Goal: Task Accomplishment & Management: Manage account settings

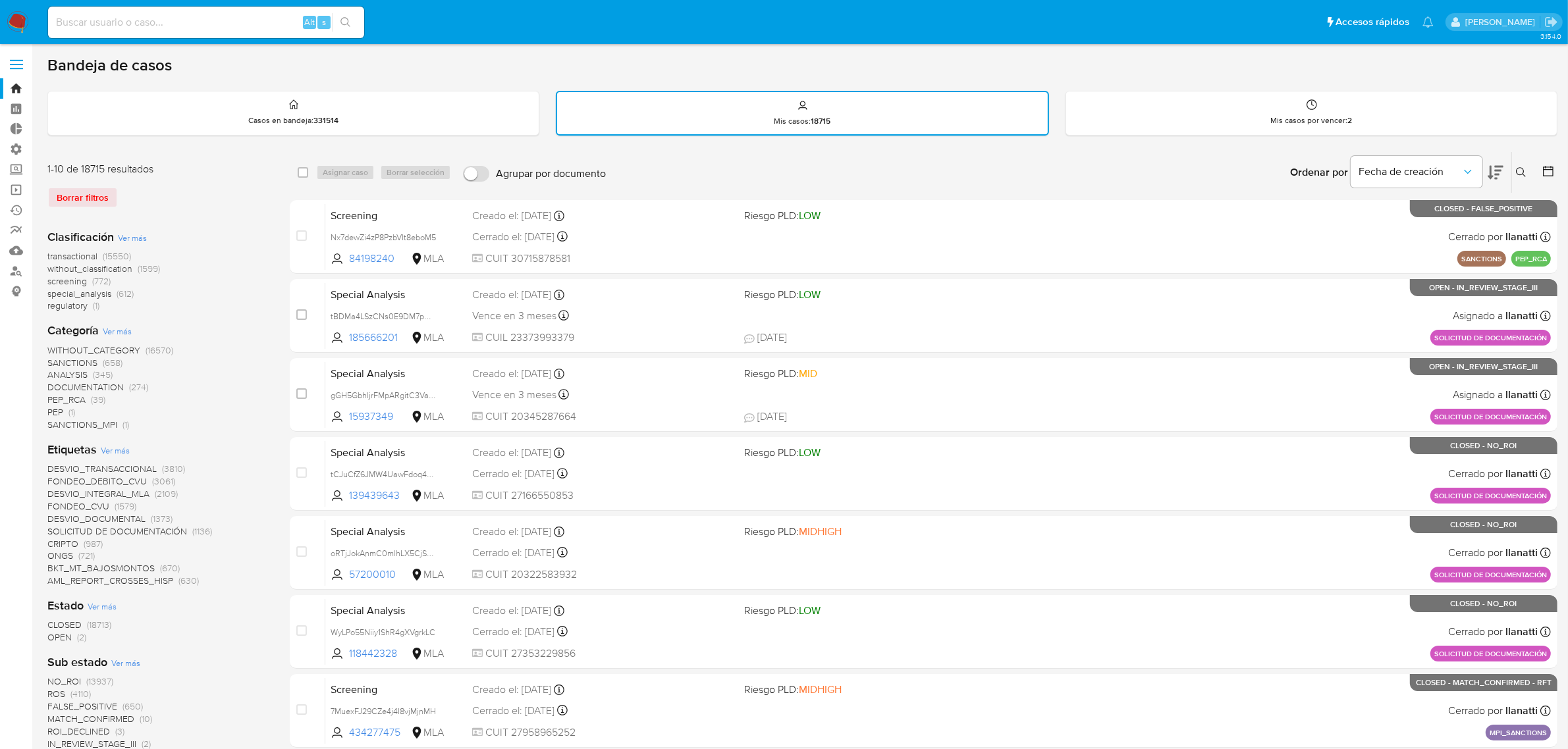
click at [1519, 173] on icon at bounding box center [1521, 172] width 10 height 10
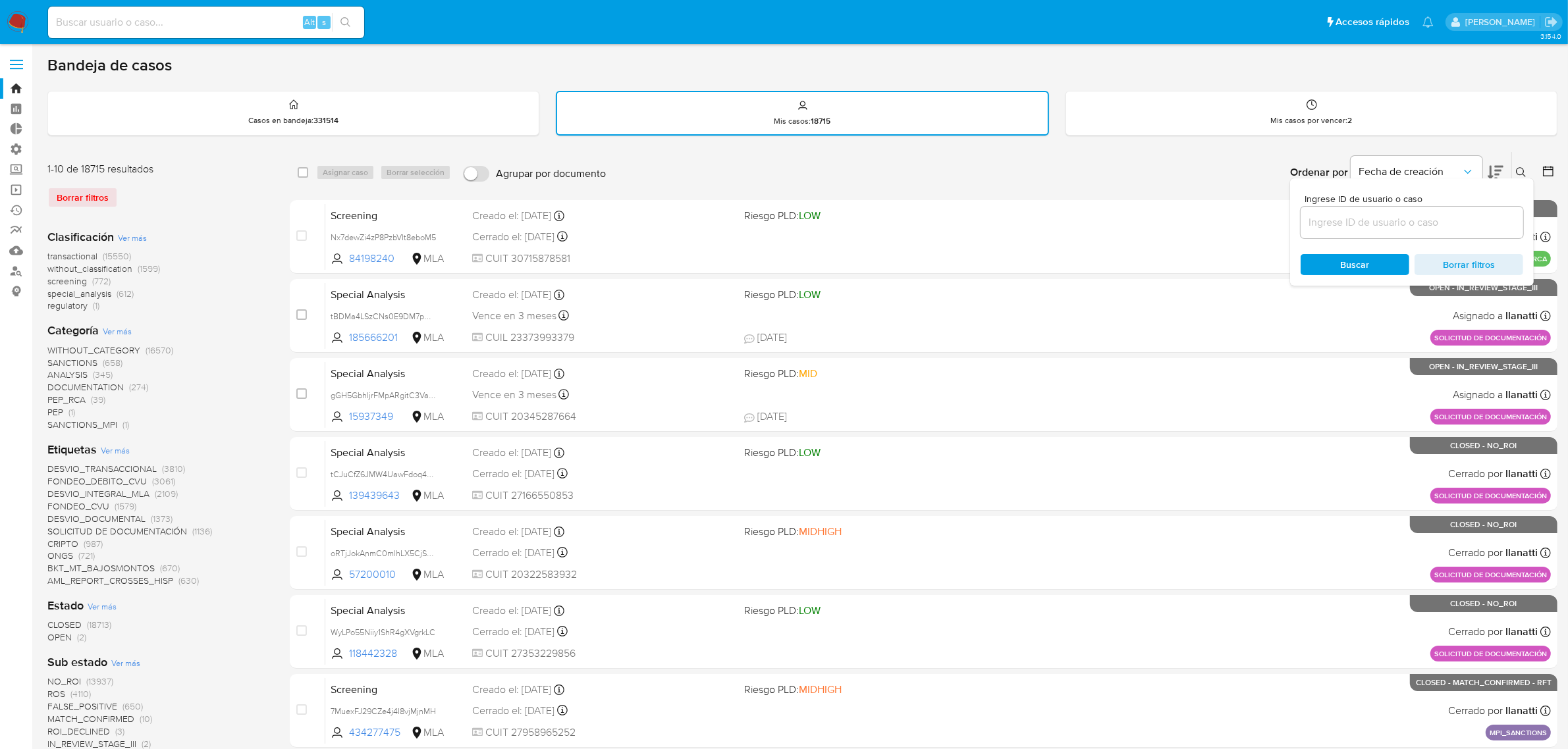
click at [1368, 224] on input at bounding box center [1412, 223] width 223 height 17
type input "pBHl34nyjHggA3YjmhXZbqSr"
click at [1520, 169] on icon at bounding box center [1521, 172] width 10 height 10
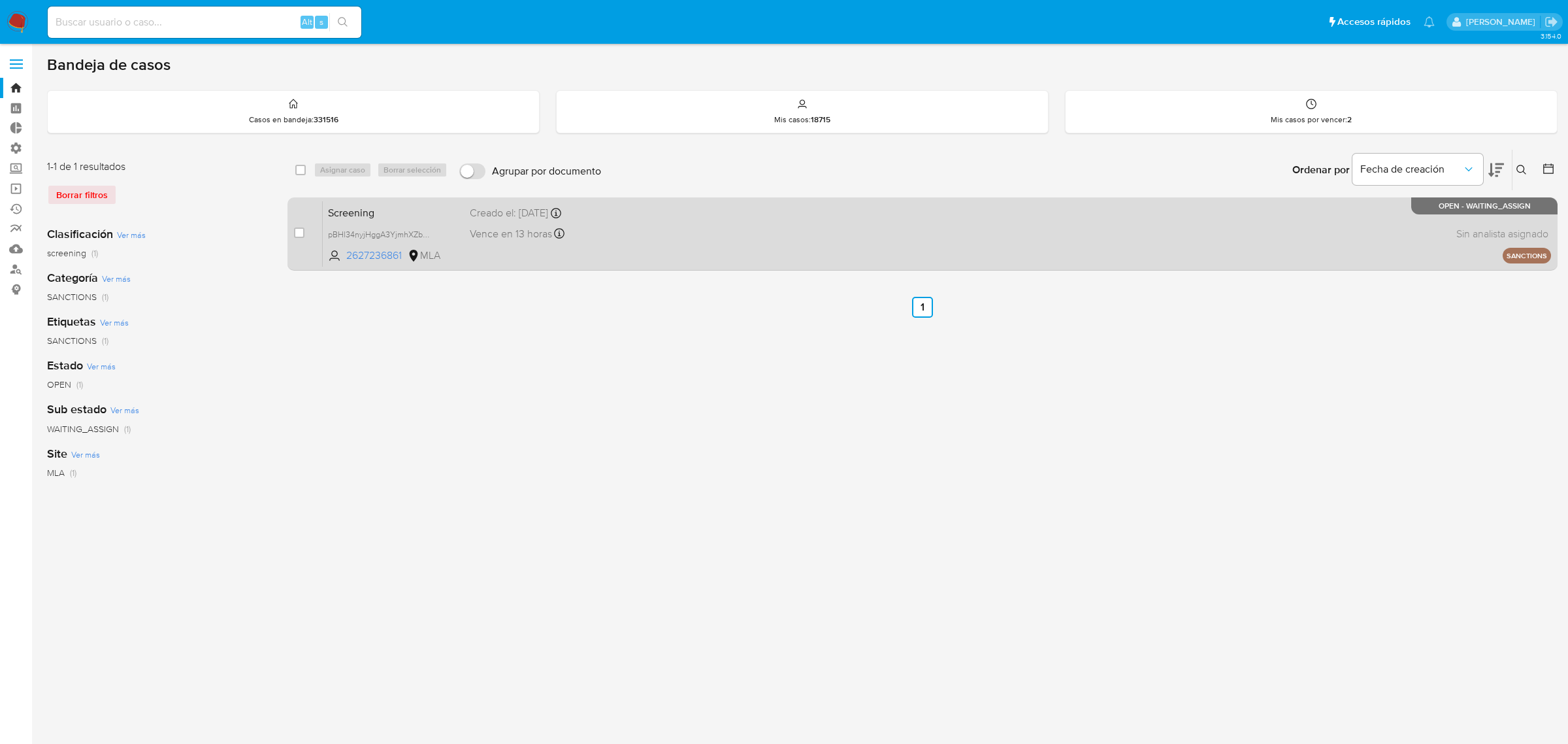
click at [655, 235] on div "Vence en 13 horas Vence el [DATE] 22:38:42" at bounding box center [601, 233] width 263 height 17
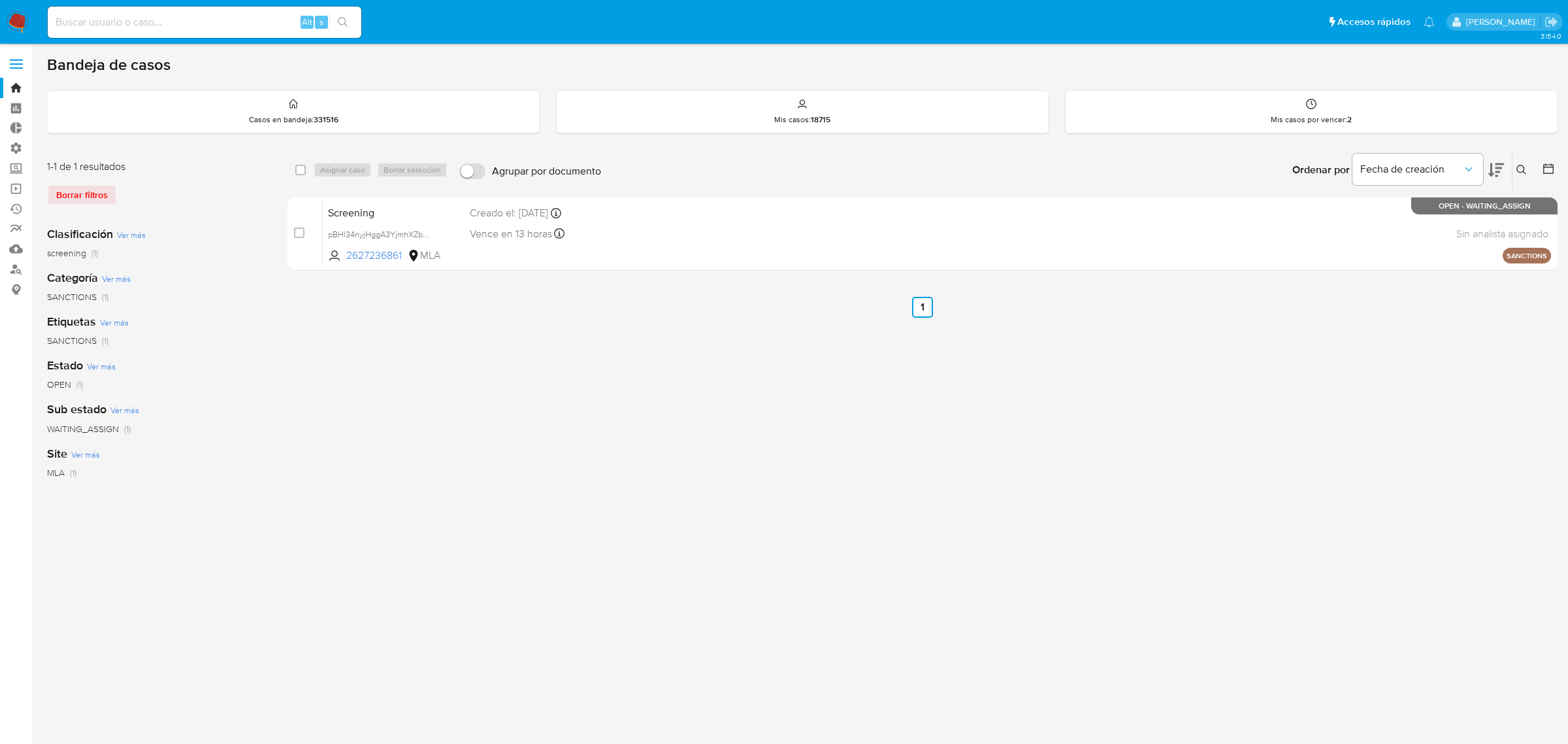
drag, startPoint x: 301, startPoint y: 230, endPoint x: 326, endPoint y: 191, distance: 46.3
click at [300, 230] on input "checkbox" at bounding box center [299, 233] width 10 height 10
checkbox input "true"
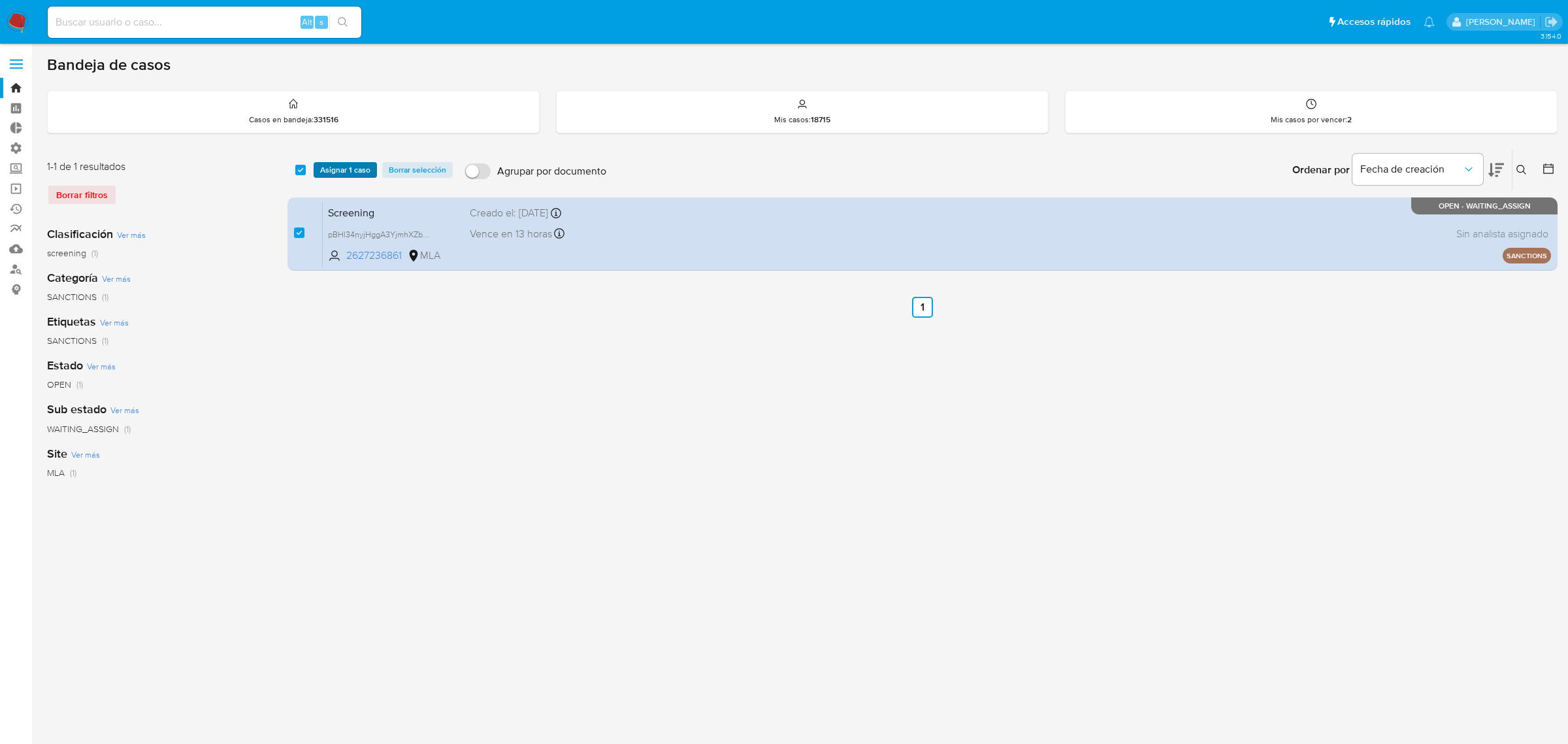
click at [340, 171] on span "Asignar 1 caso" at bounding box center [345, 170] width 51 height 13
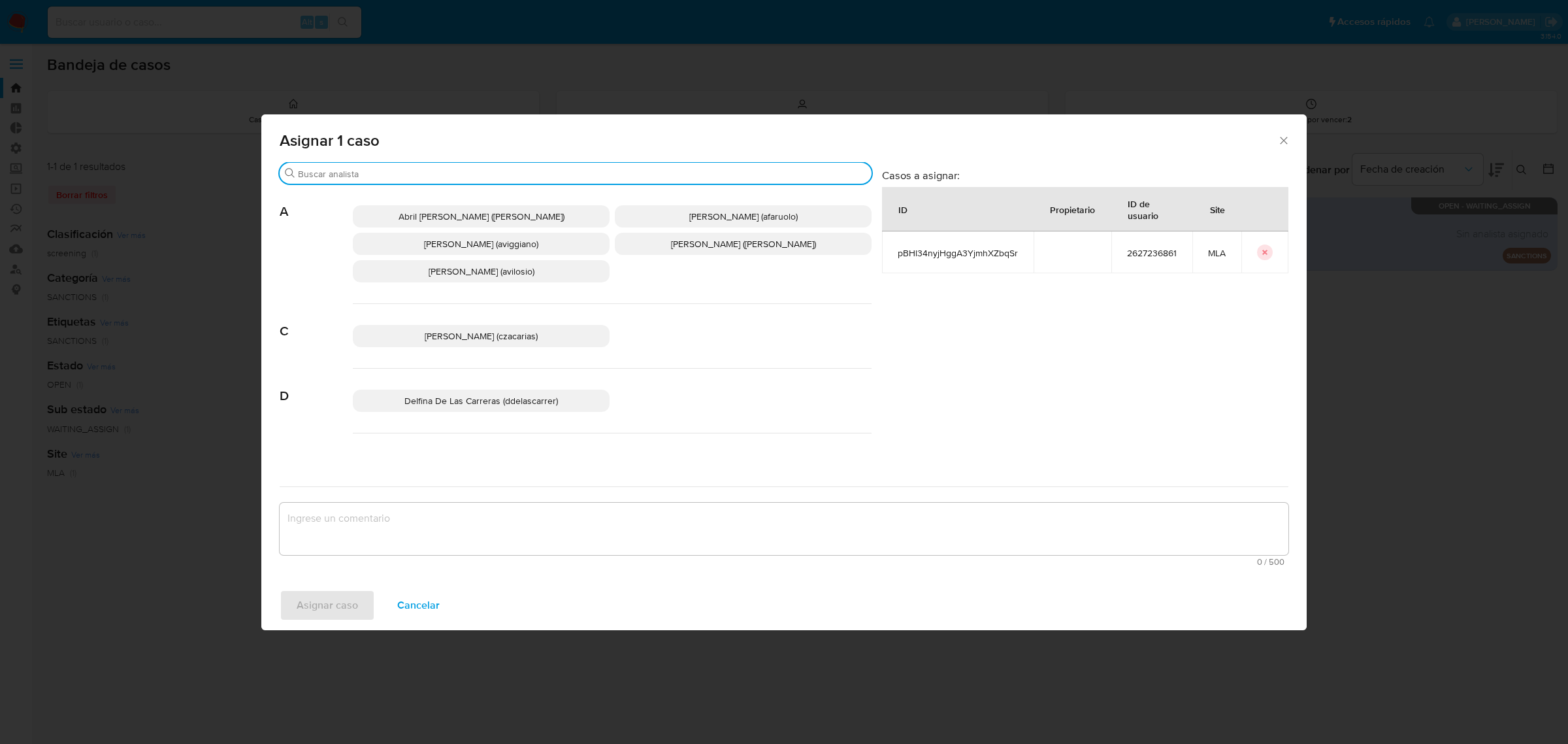
click at [386, 180] on input "Buscar" at bounding box center [582, 174] width 568 height 12
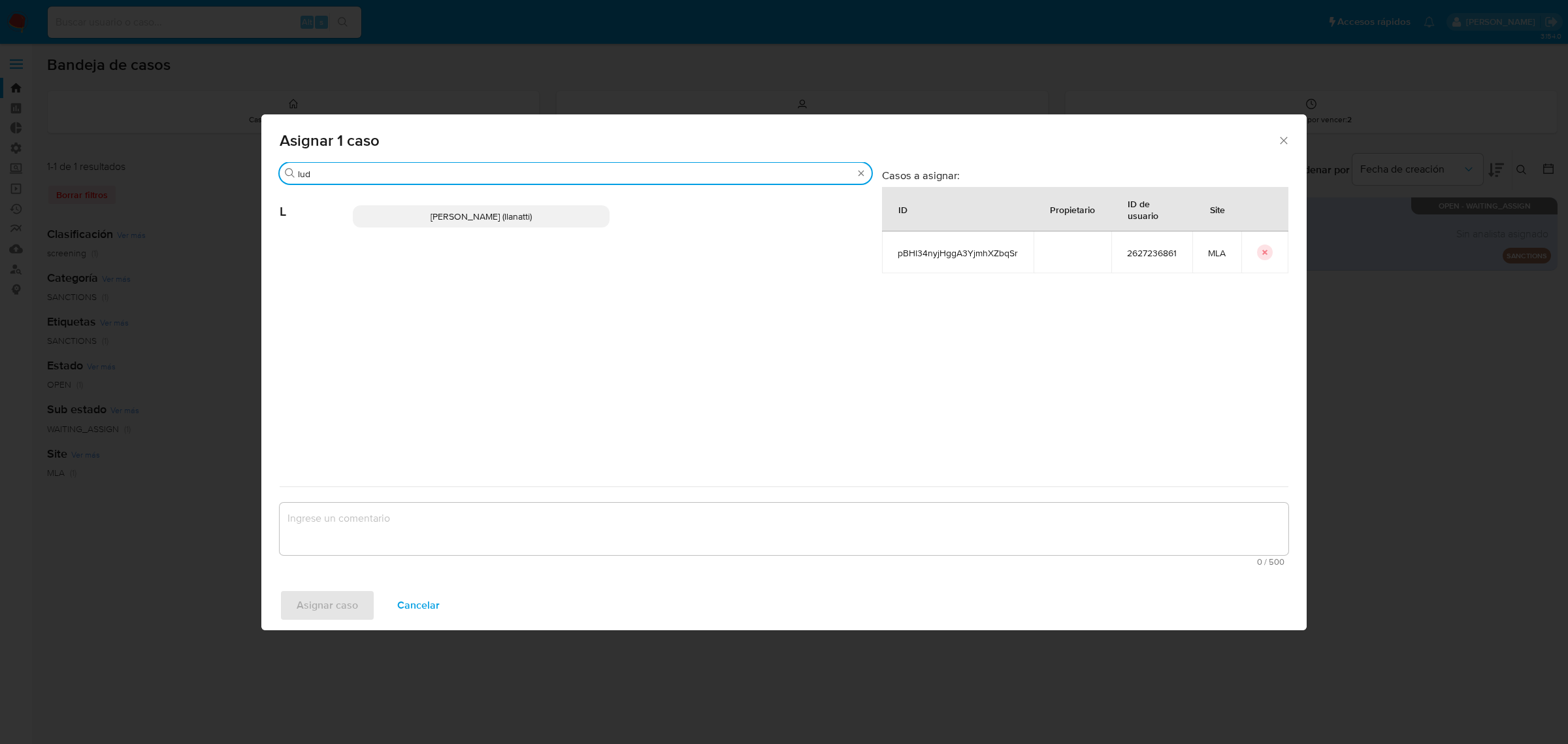
type input "lud"
click at [451, 212] on span "Ludmila Lanatti (llanatti)" at bounding box center [481, 216] width 101 height 13
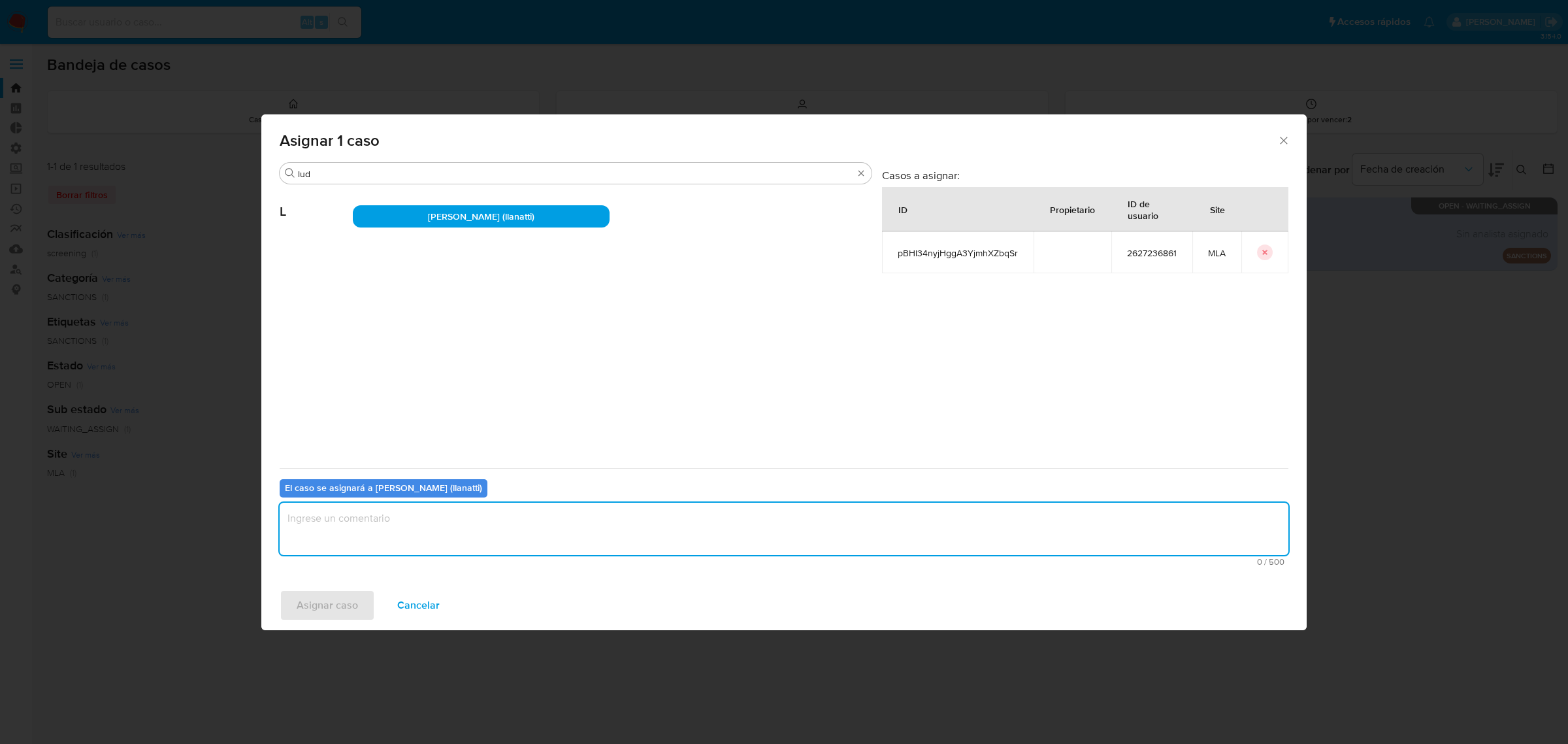
click at [360, 528] on textarea "assign-modal" at bounding box center [783, 529] width 1009 height 52
type textarea ","
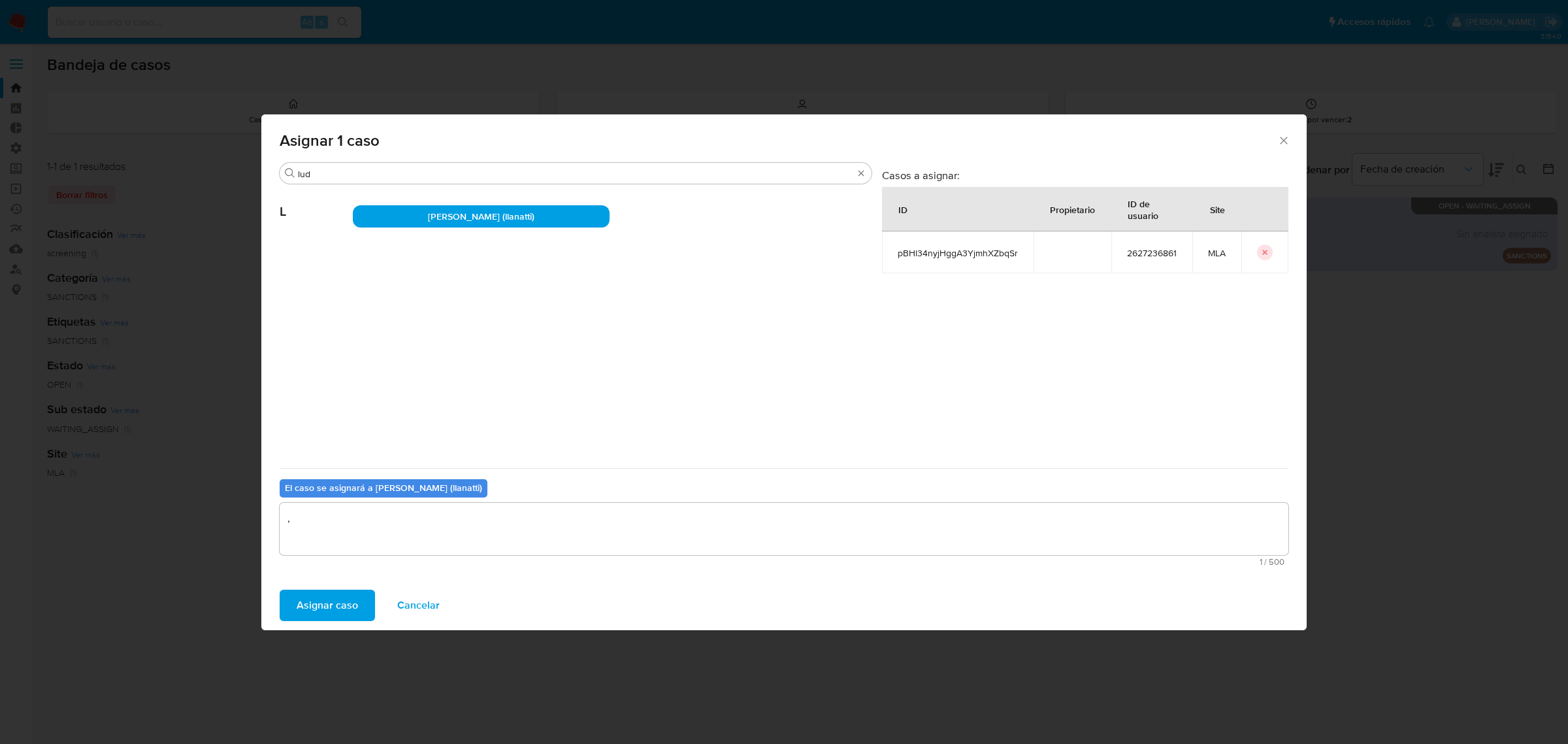
click at [347, 606] on span "Asignar caso" at bounding box center [327, 605] width 61 height 29
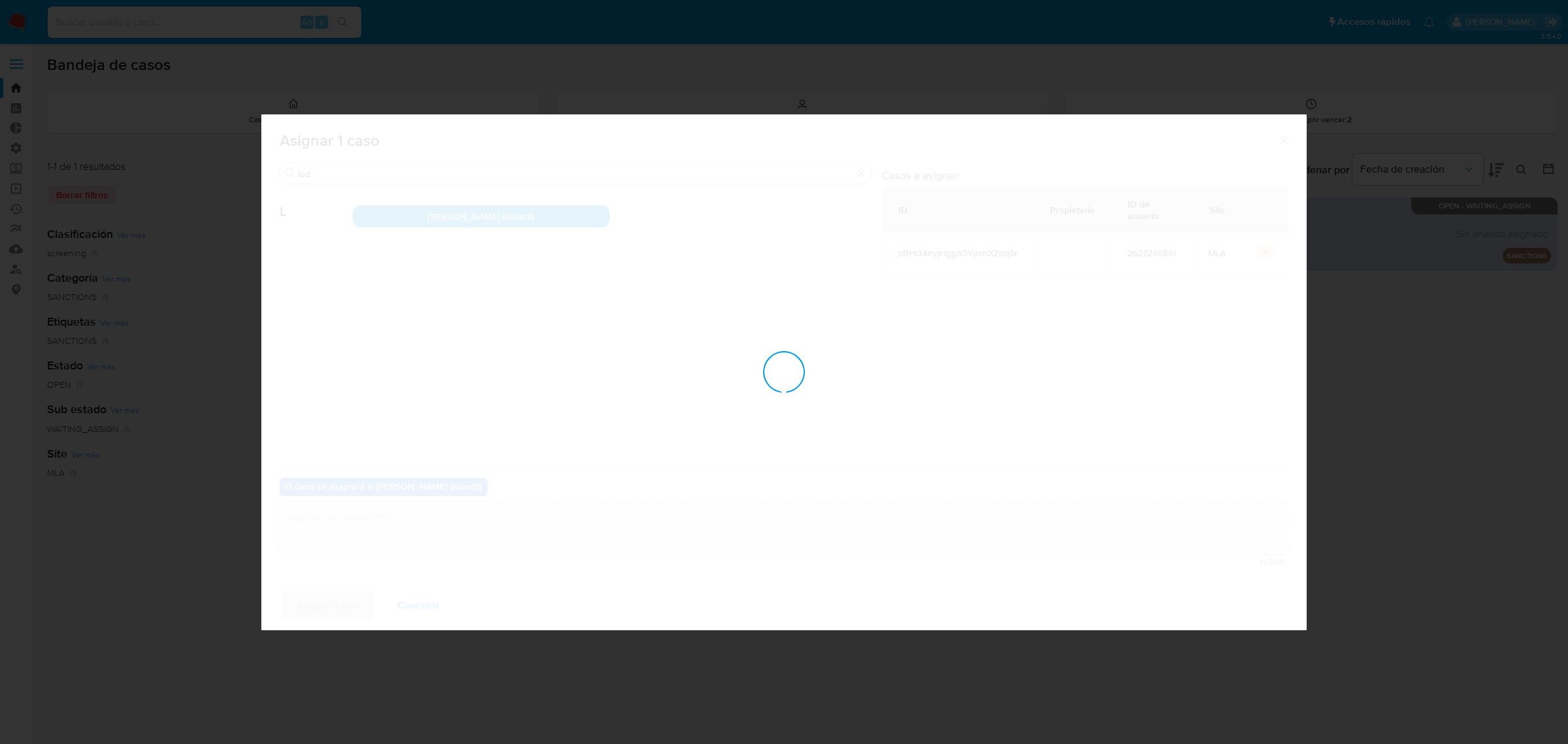
checkbox input "false"
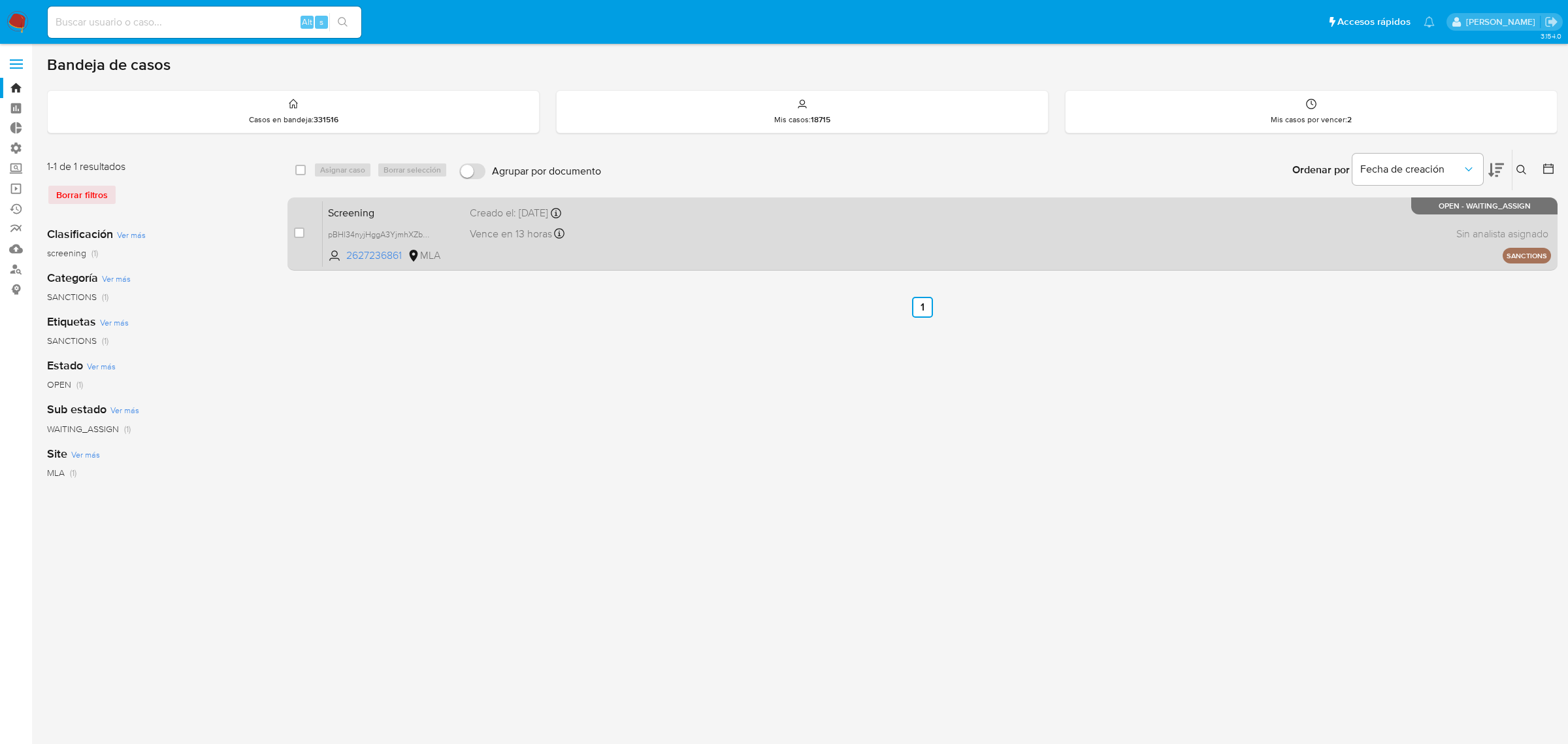
click at [1018, 214] on div "Screening pBHl34nyjHggA3YjmhXZbqSr 2627236861 MLA Creado el: 15/08/2025 Creado …" at bounding box center [936, 233] width 1228 height 66
click at [1035, 210] on div "Screening pBHl34nyjHggA3YjmhXZbqSr 2627236861 MLA Creado el: 15/08/2025 Creado …" at bounding box center [936, 233] width 1228 height 66
click at [427, 234] on span "pBHl34nyjHggA3YjmhXZbqSr" at bounding box center [381, 233] width 107 height 14
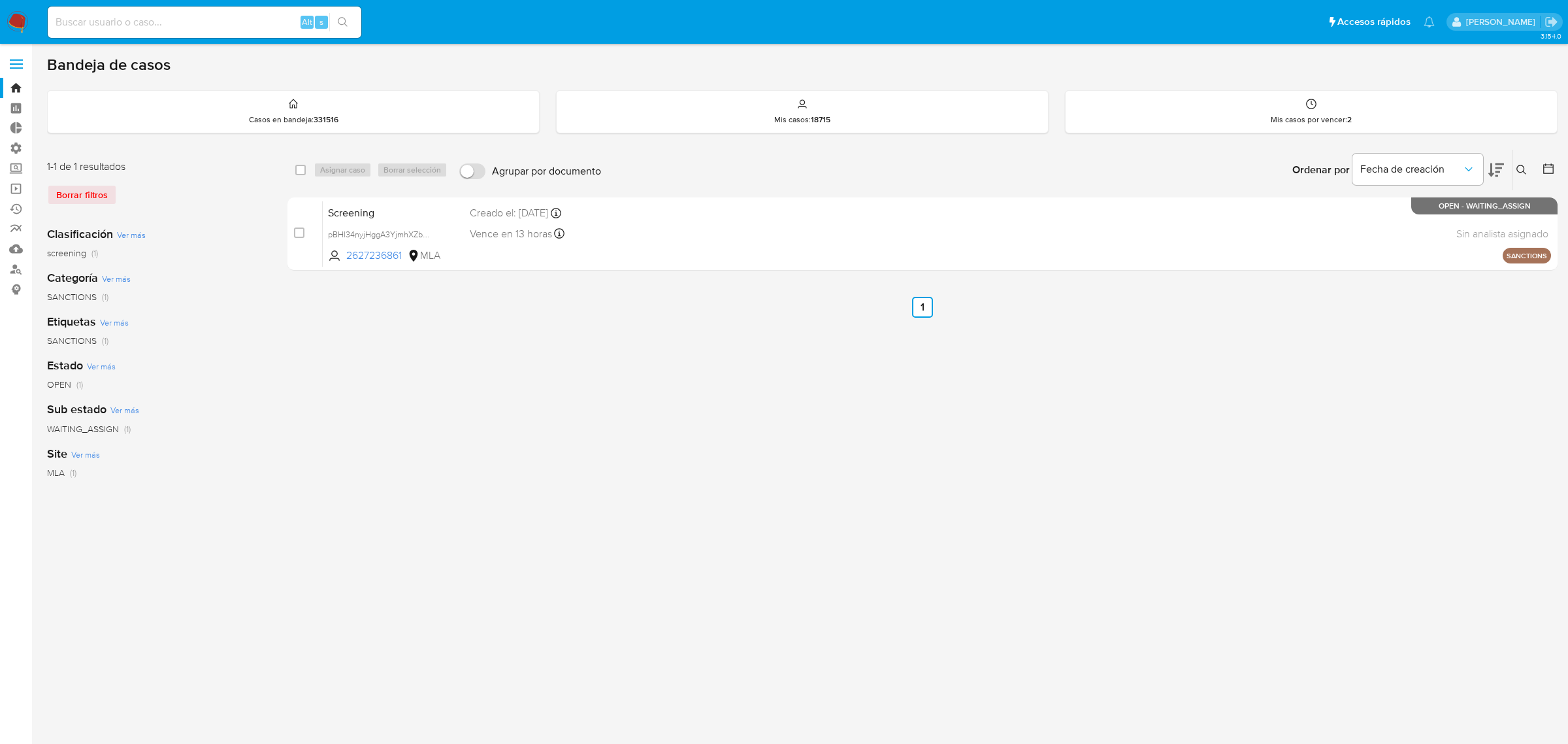
click at [19, 24] on img at bounding box center [17, 22] width 22 height 22
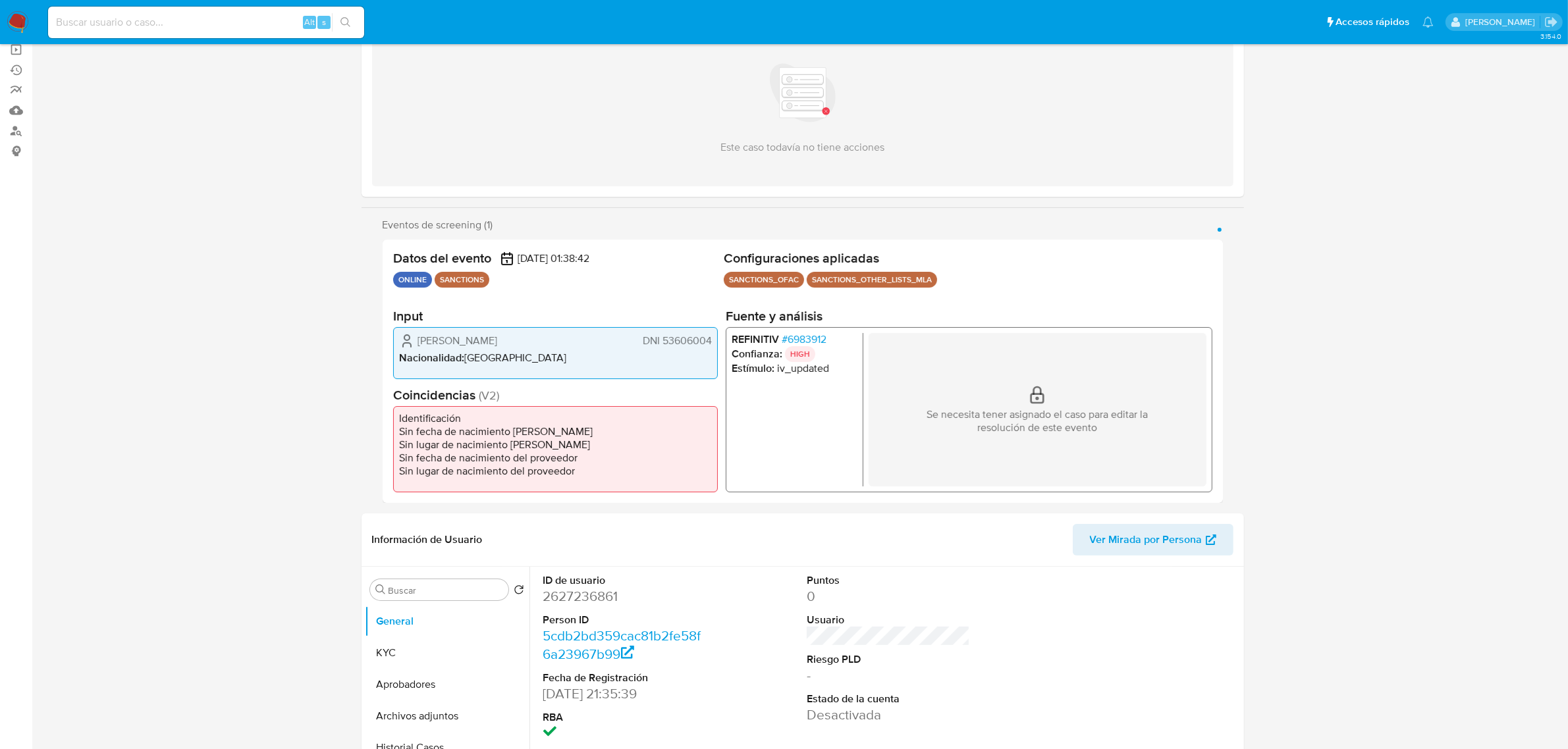
select select "10"
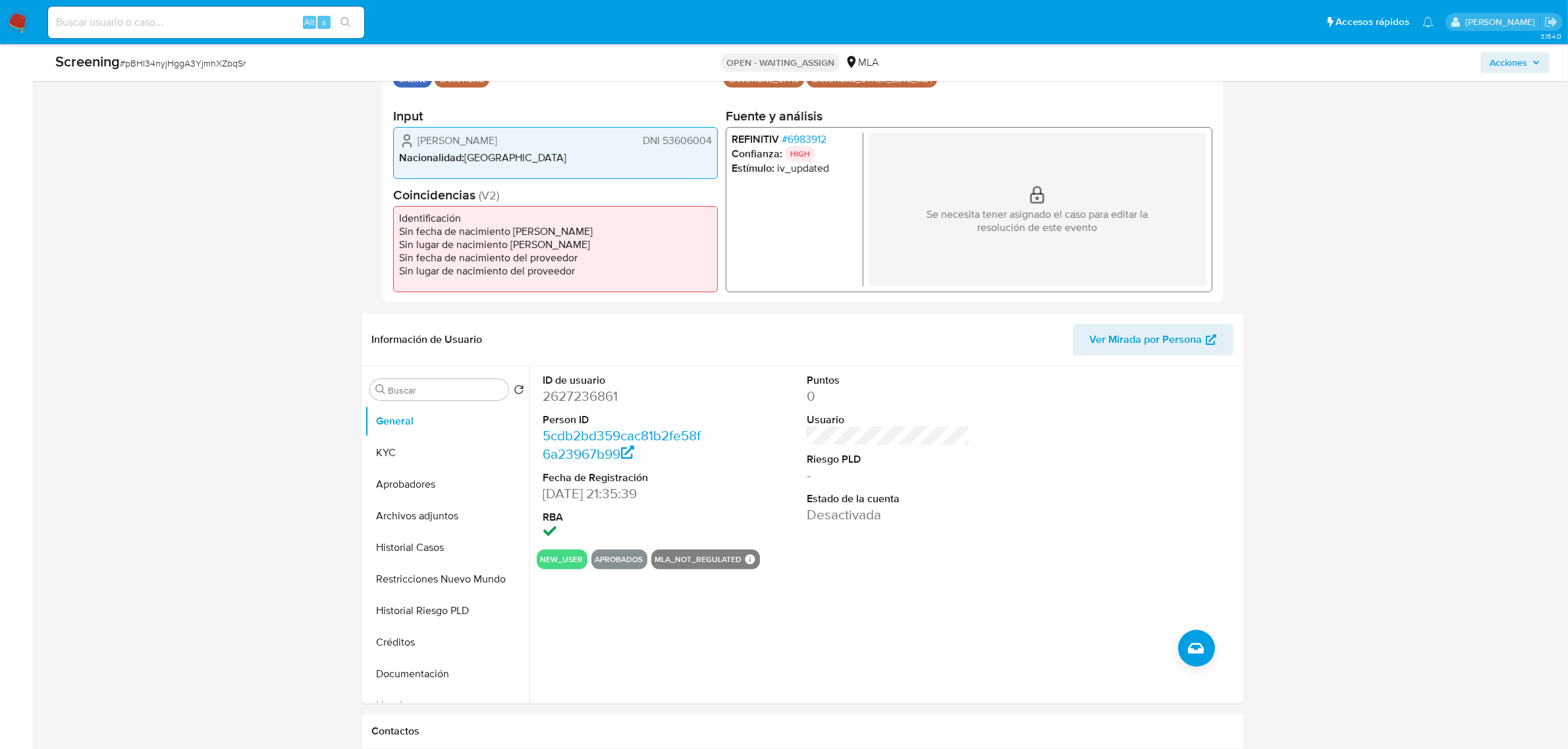
scroll to position [329, 0]
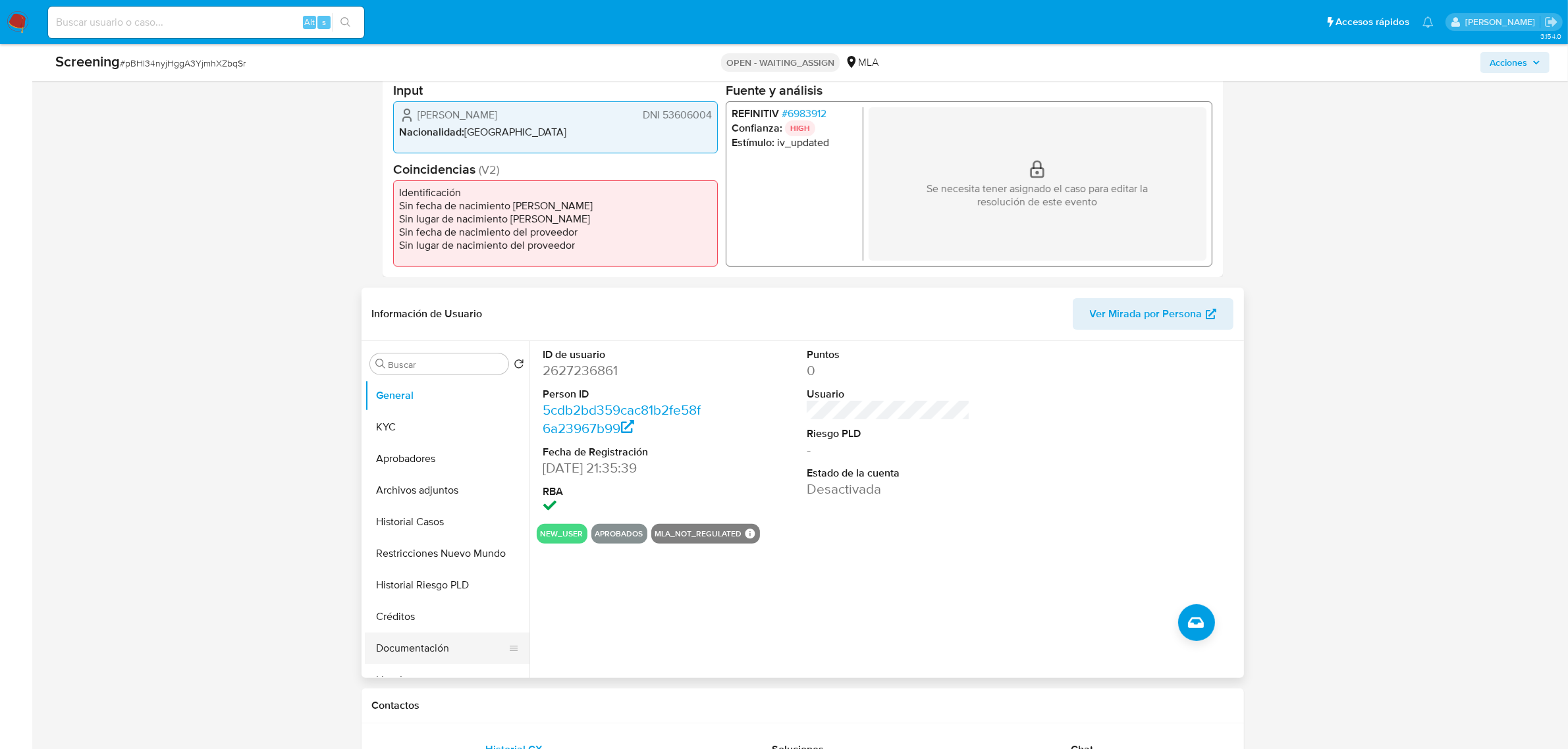
click at [446, 649] on button "Documentación" at bounding box center [442, 648] width 154 height 31
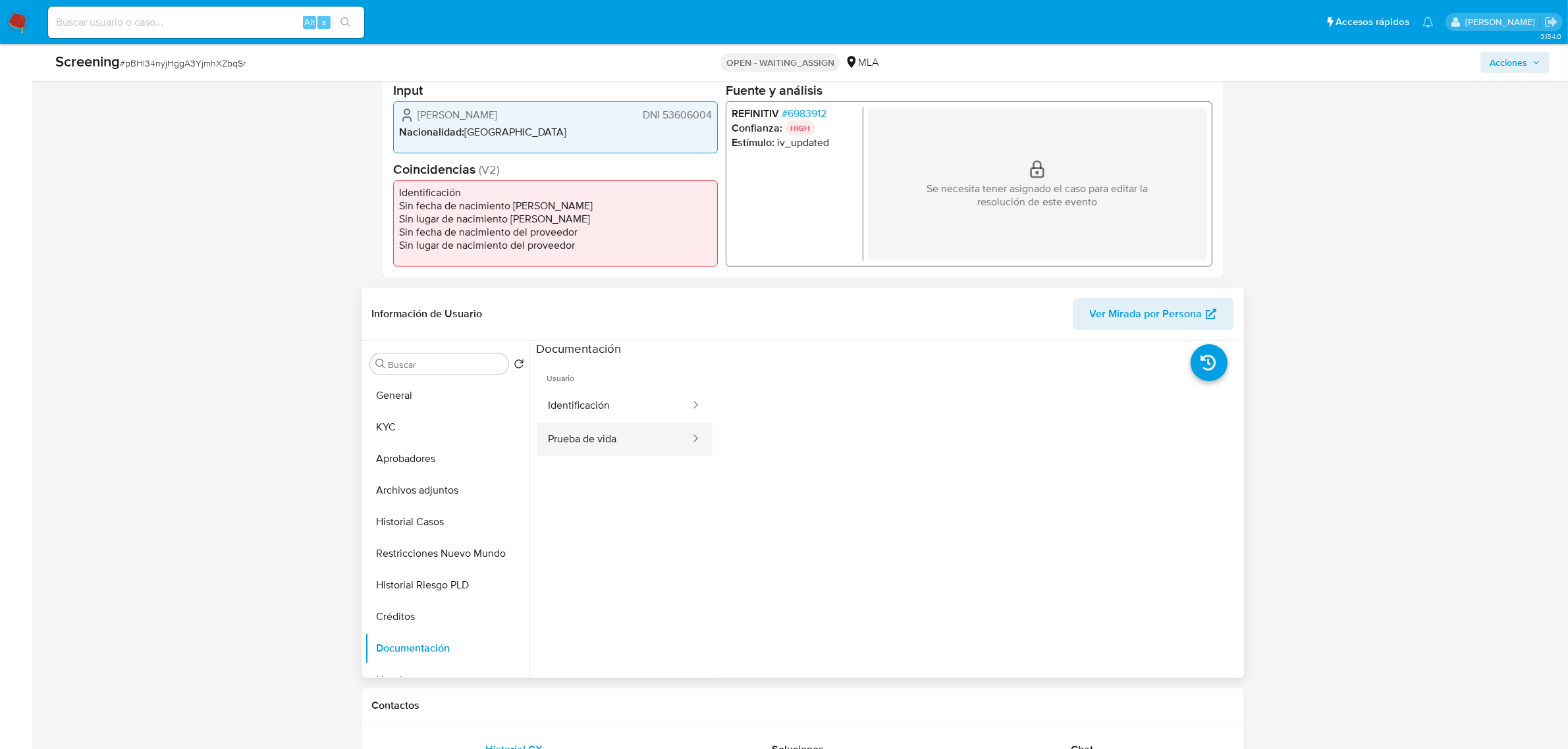
click at [661, 452] on button "Prueba de vida" at bounding box center [614, 439] width 155 height 33
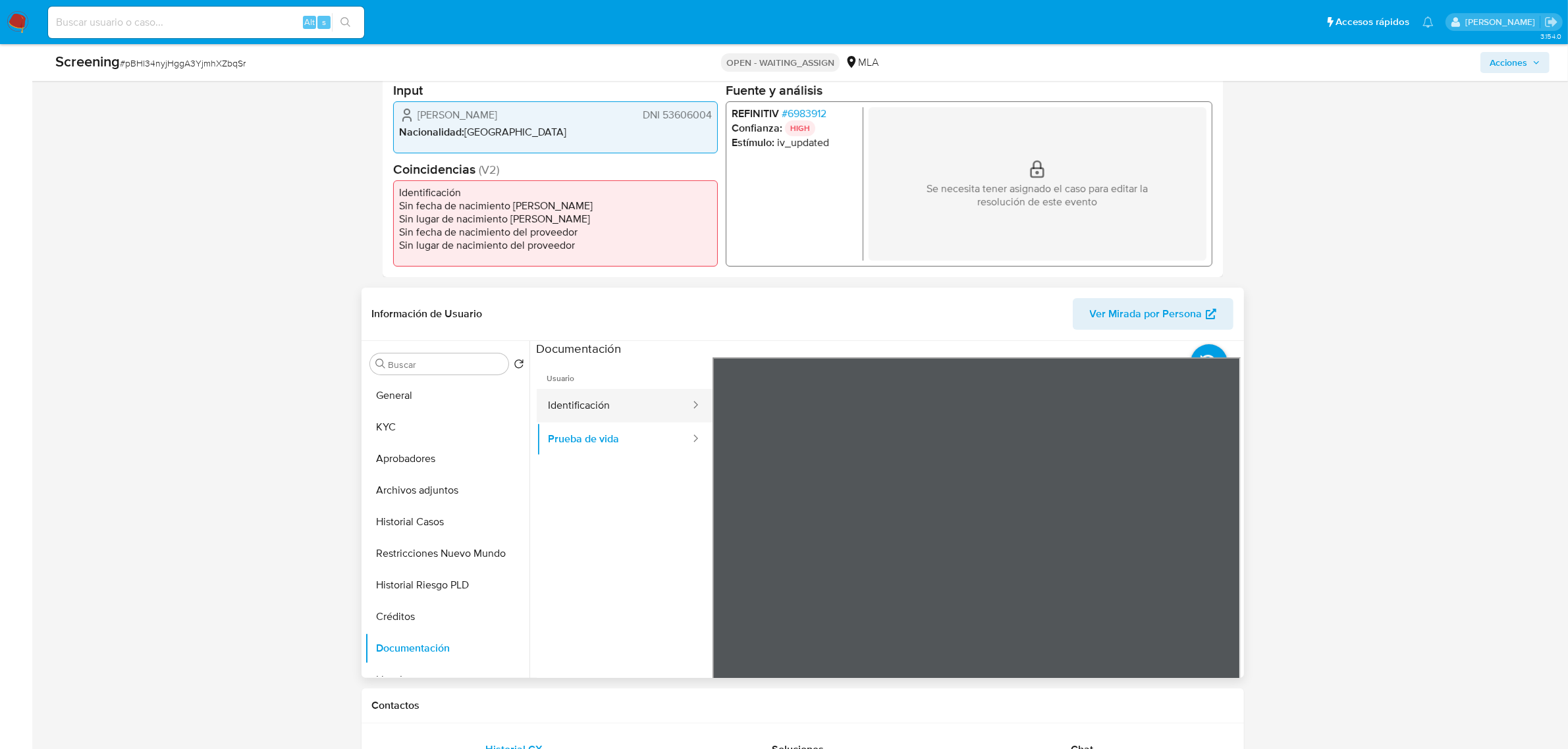
click at [653, 403] on button "Identificación" at bounding box center [614, 406] width 155 height 33
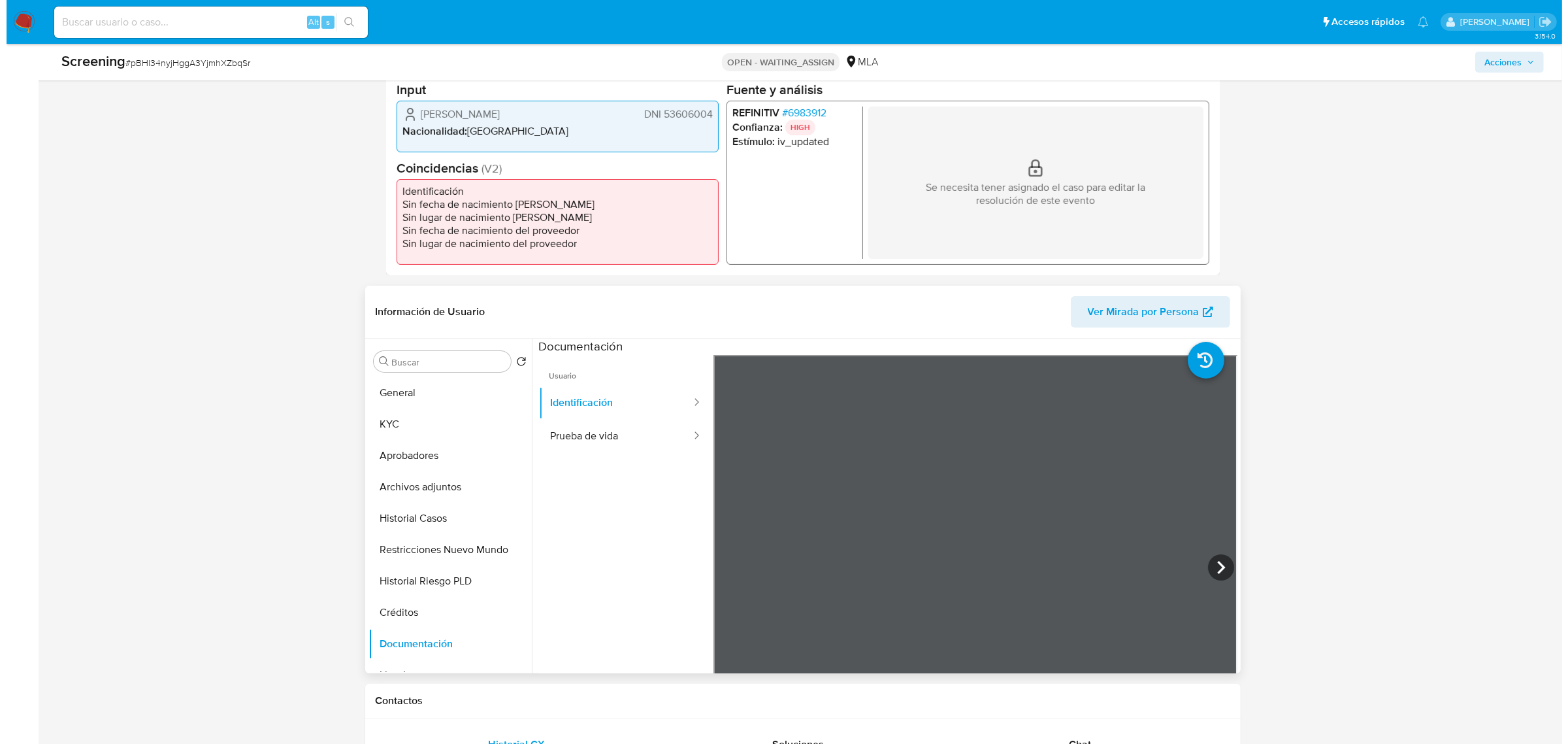
scroll to position [245, 0]
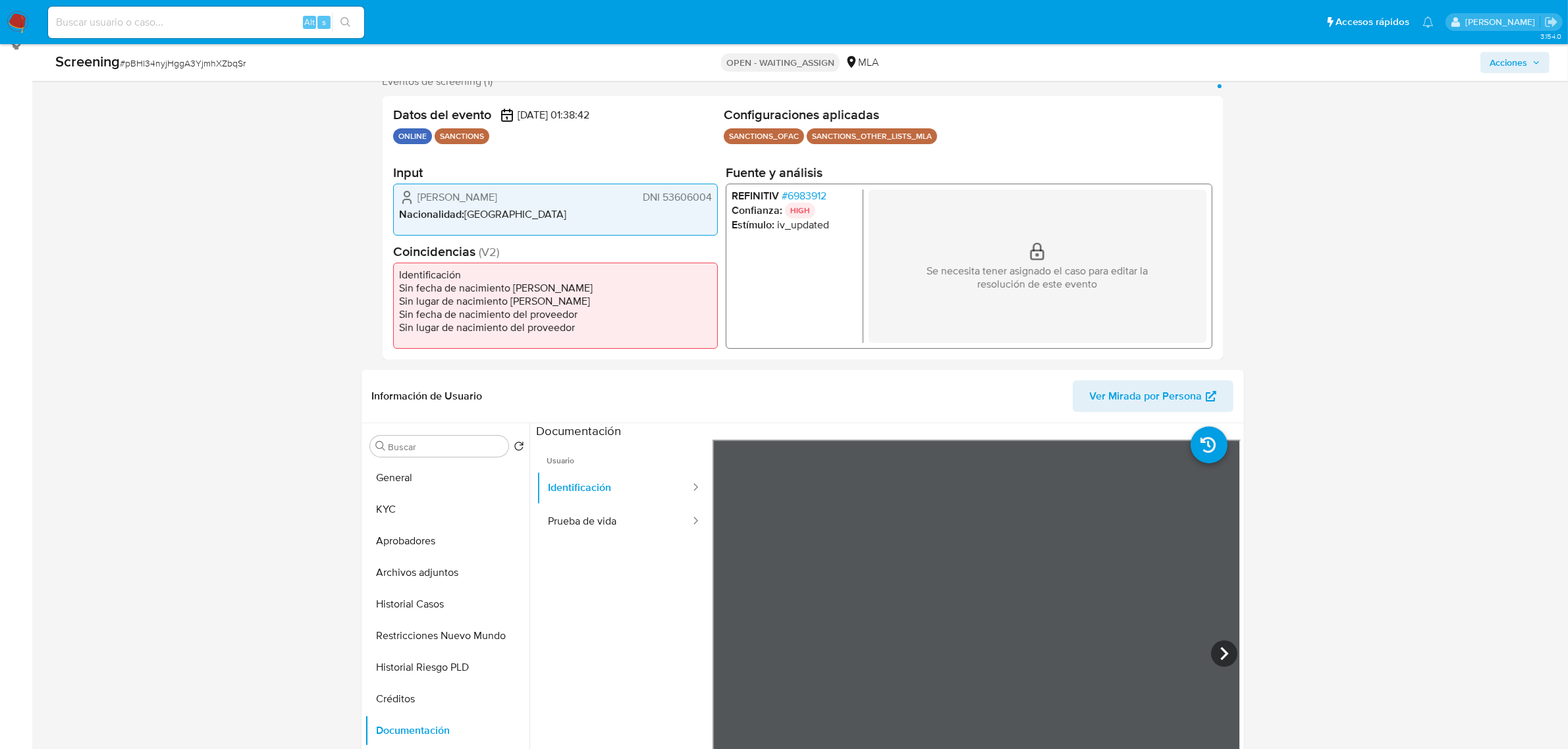
click at [814, 191] on span "# 6983912" at bounding box center [803, 196] width 45 height 13
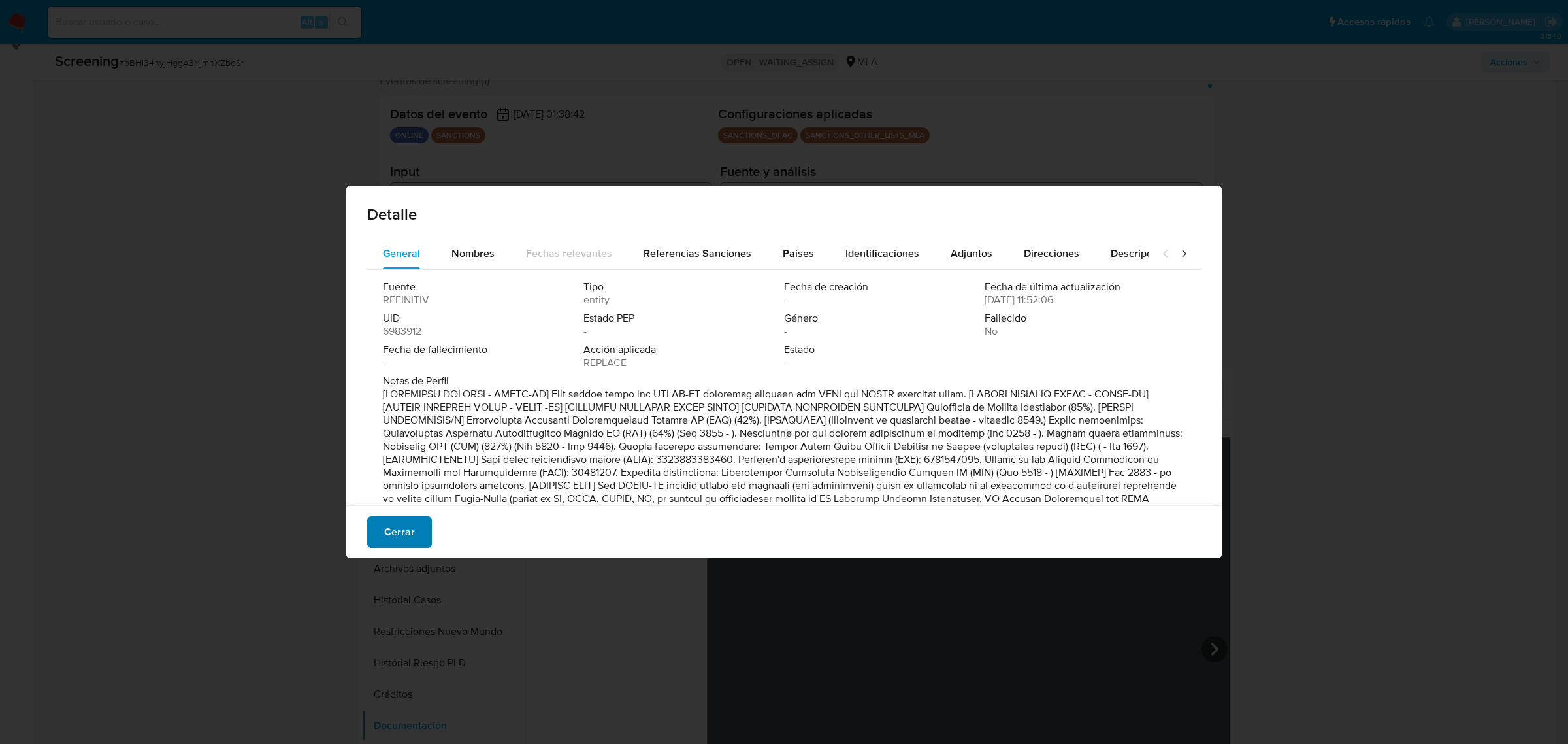
click at [409, 525] on span "Cerrar" at bounding box center [399, 532] width 31 height 29
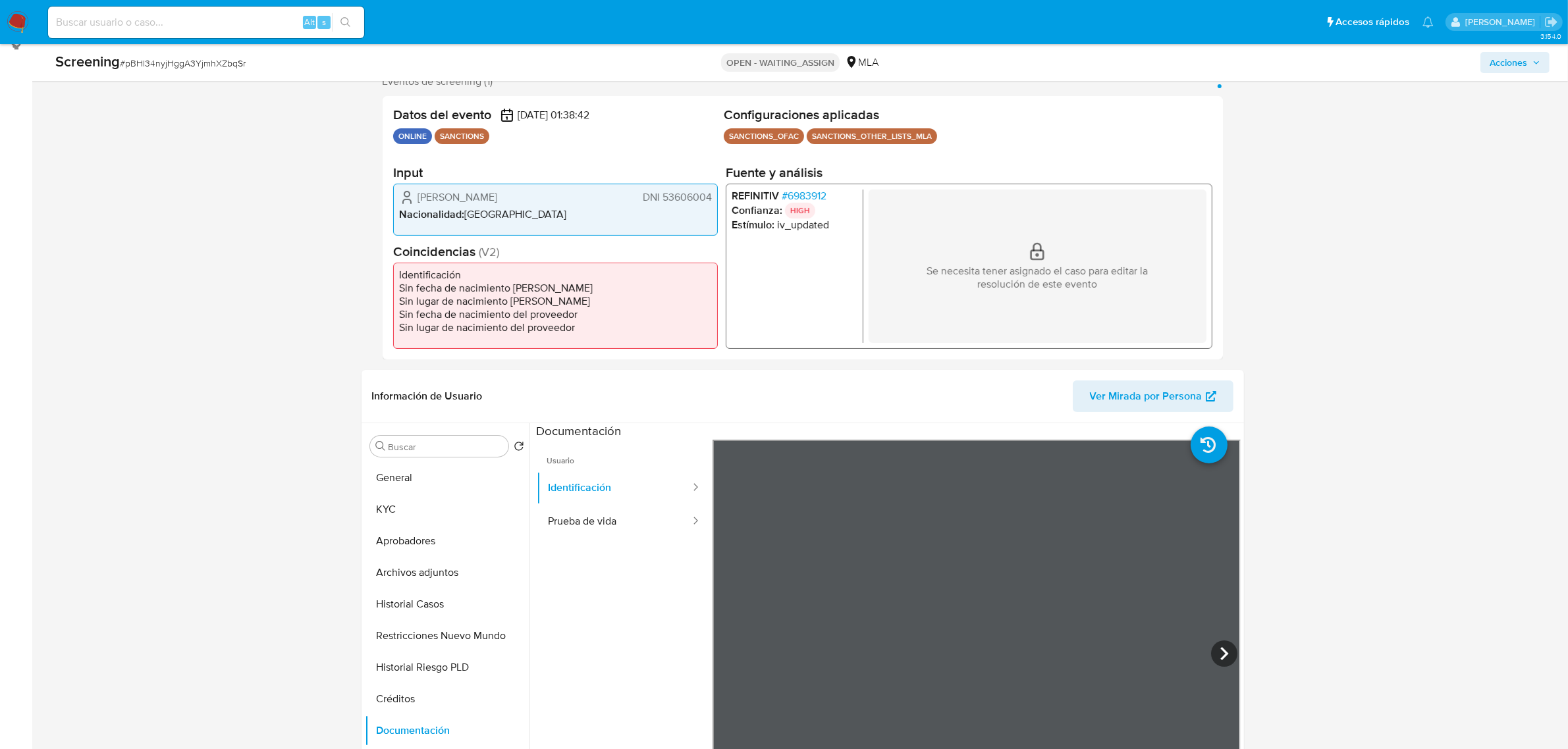
drag, startPoint x: 660, startPoint y: 195, endPoint x: 709, endPoint y: 196, distance: 49.0
click at [709, 196] on span "DNI 53606004" at bounding box center [676, 197] width 69 height 13
click at [795, 197] on span "# 6983912" at bounding box center [803, 196] width 45 height 13
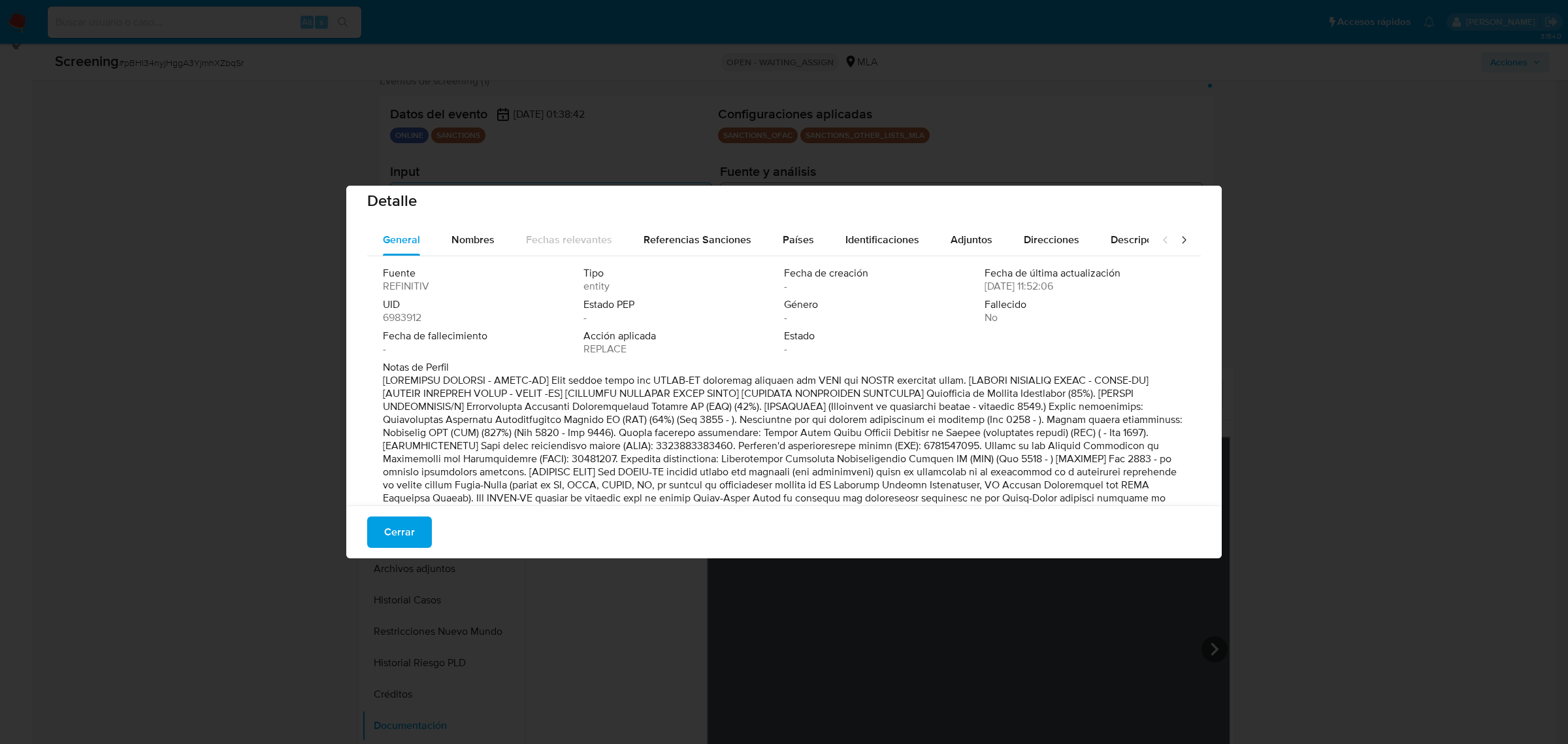
scroll to position [10, 0]
click at [471, 235] on span "Nombres" at bounding box center [473, 243] width 43 height 15
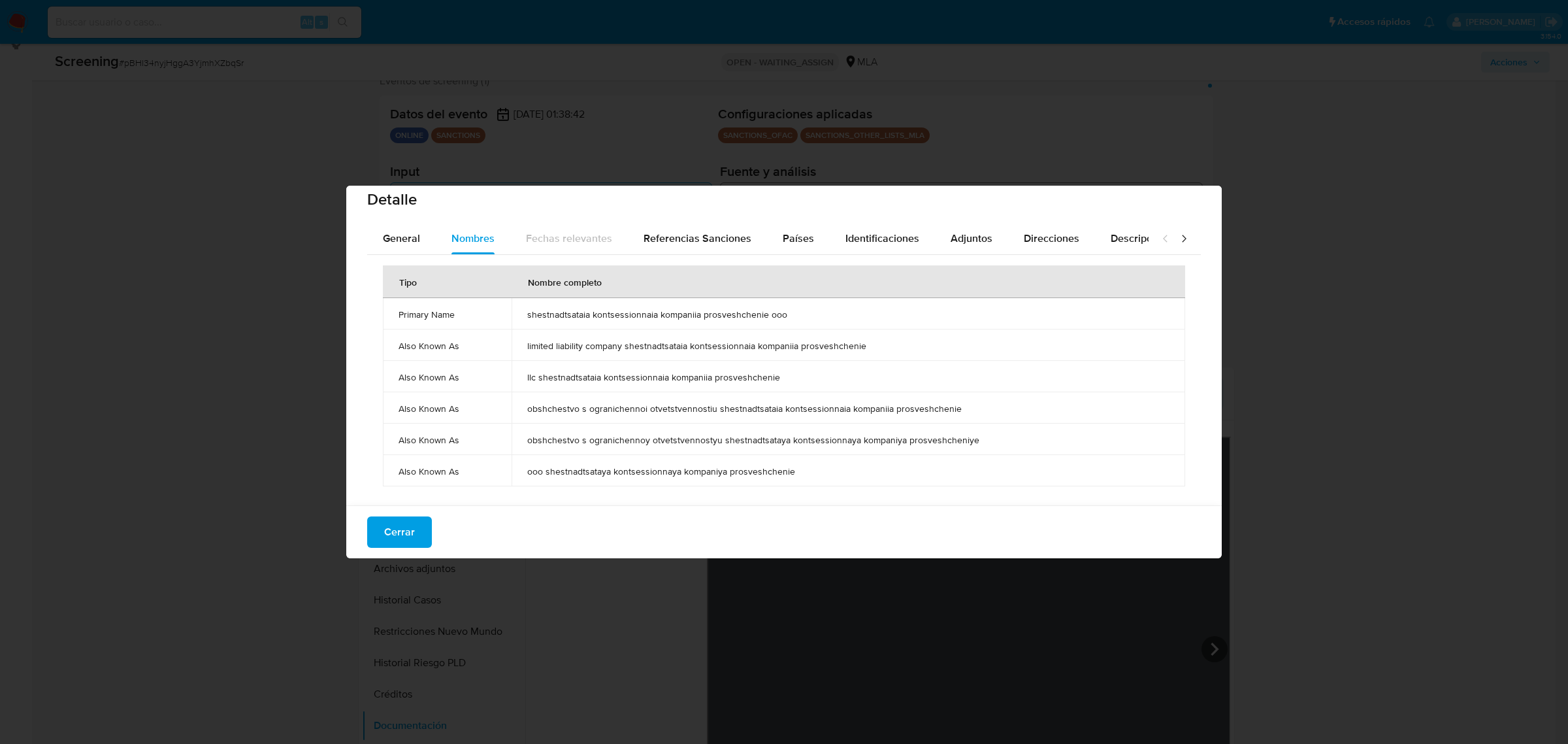
scroll to position [17, 0]
click at [709, 245] on div "Referencias Sanciones" at bounding box center [697, 237] width 108 height 31
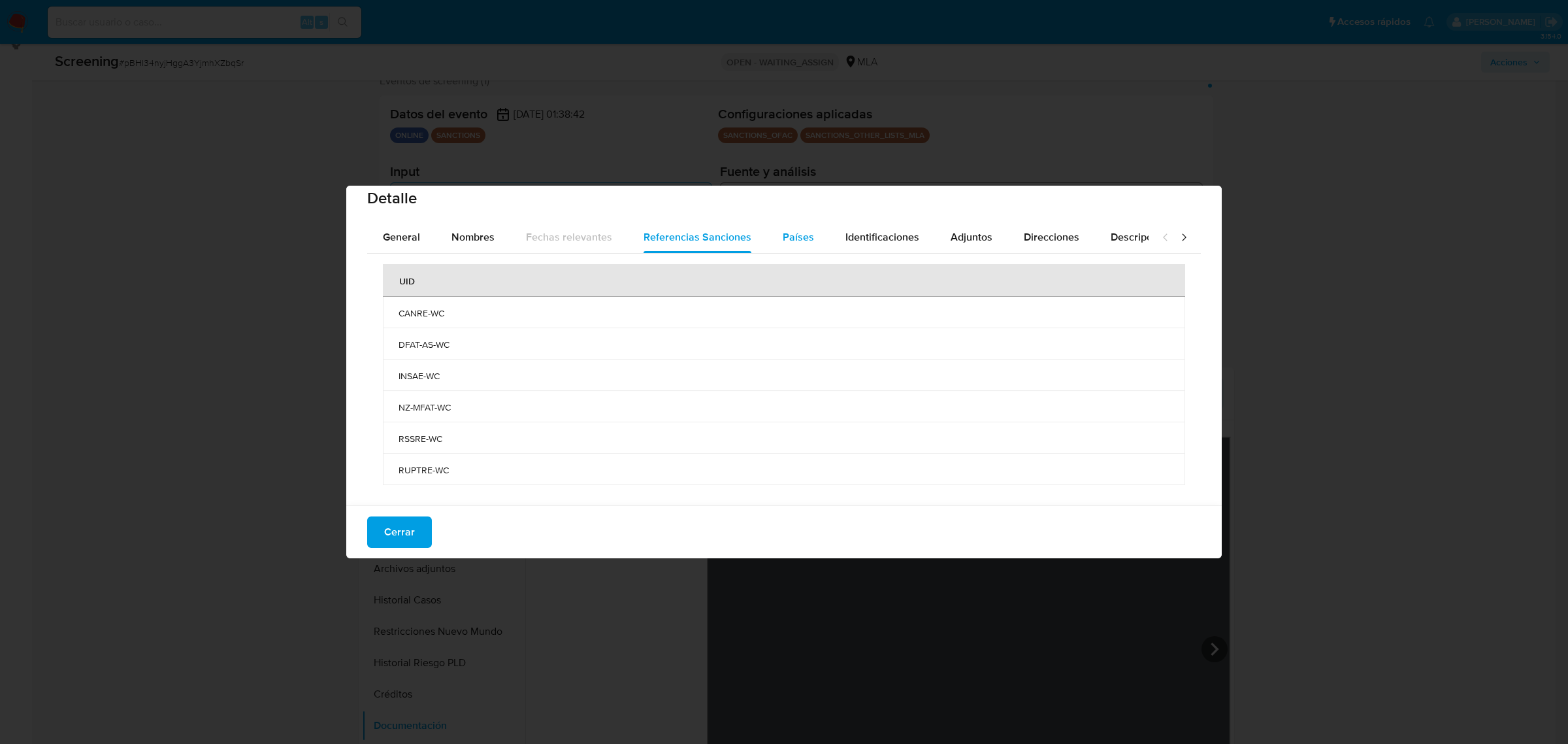
click at [799, 232] on span "Países" at bounding box center [798, 237] width 31 height 15
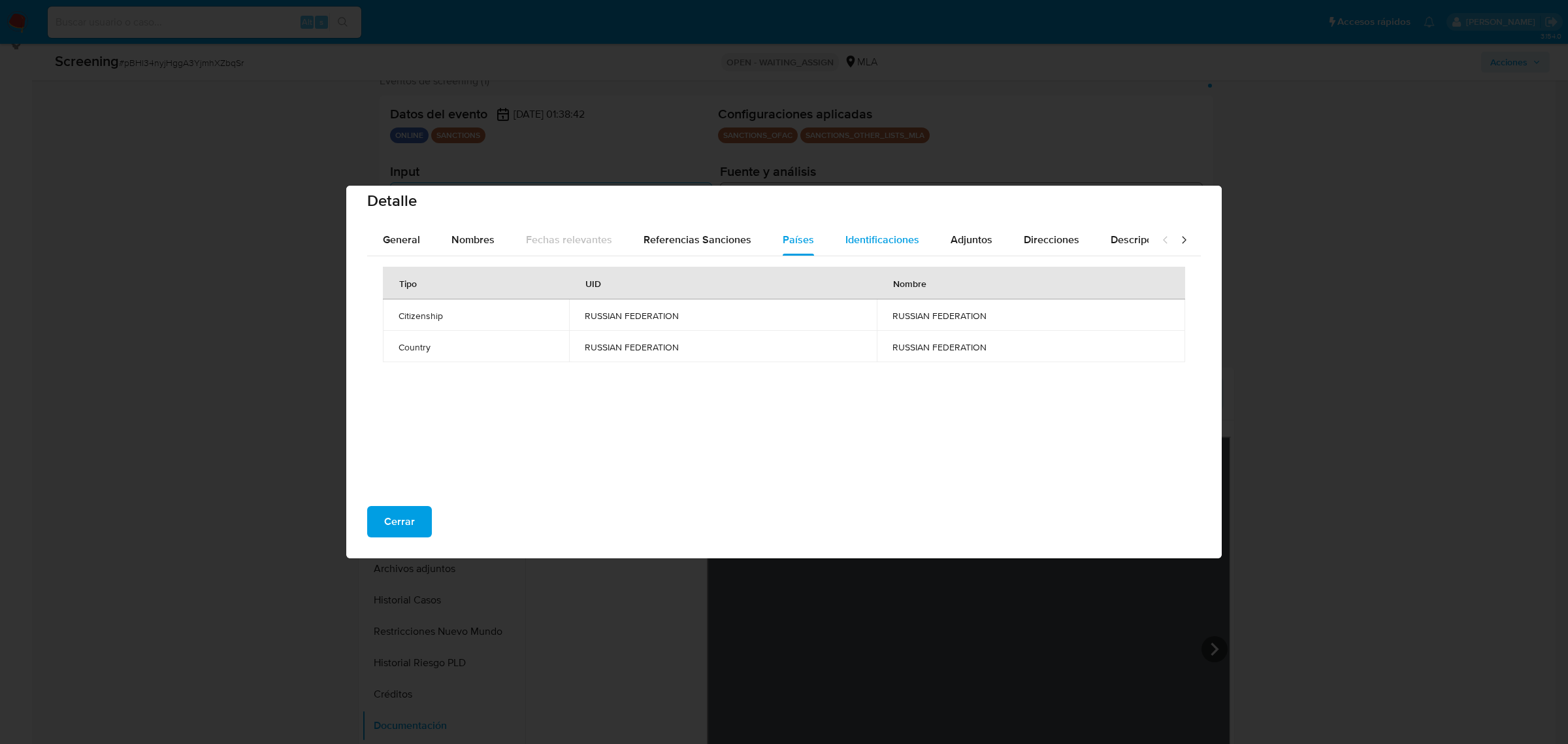
click at [870, 234] on span "Identificaciones" at bounding box center [882, 239] width 74 height 15
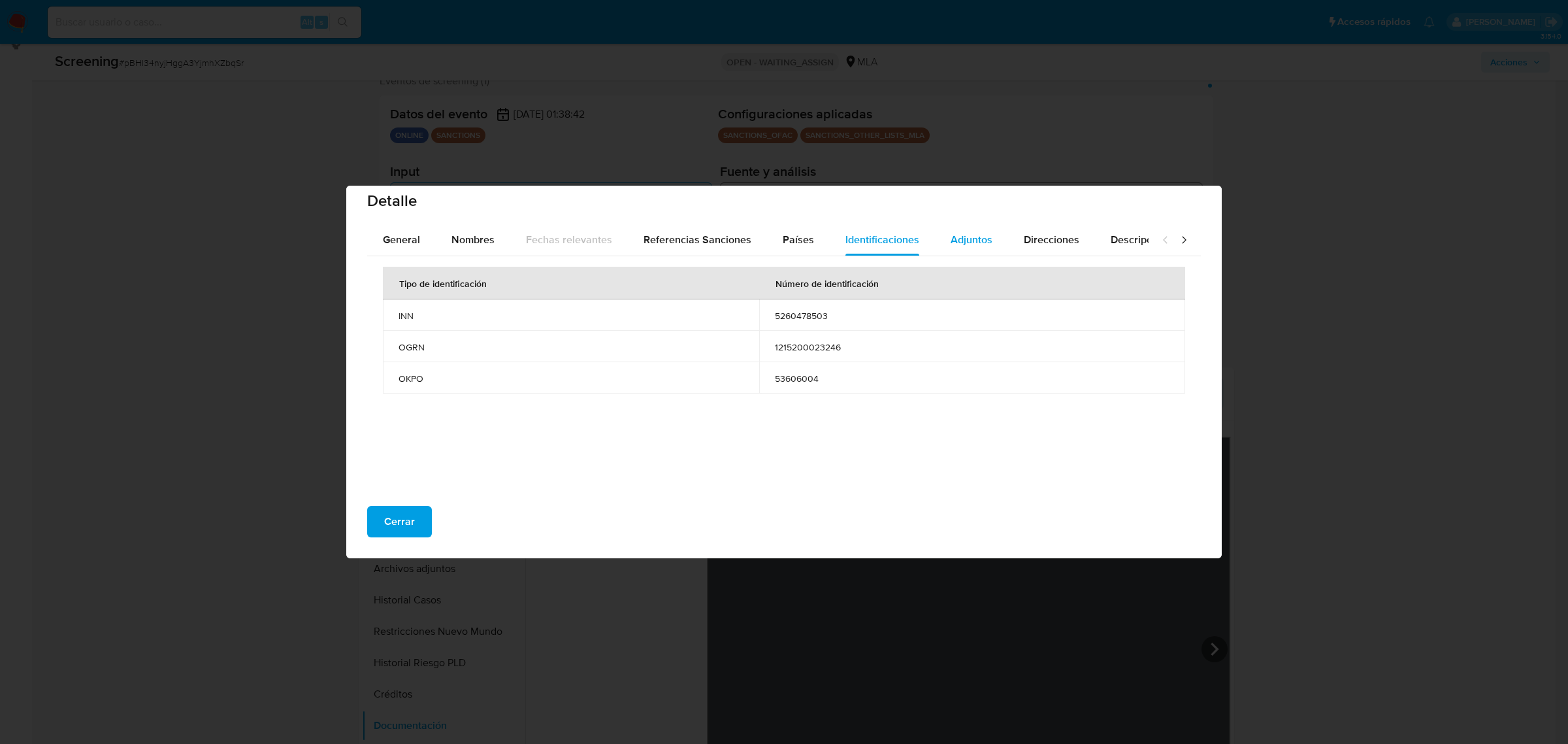
click at [988, 235] on button "Adjuntos" at bounding box center [971, 239] width 73 height 31
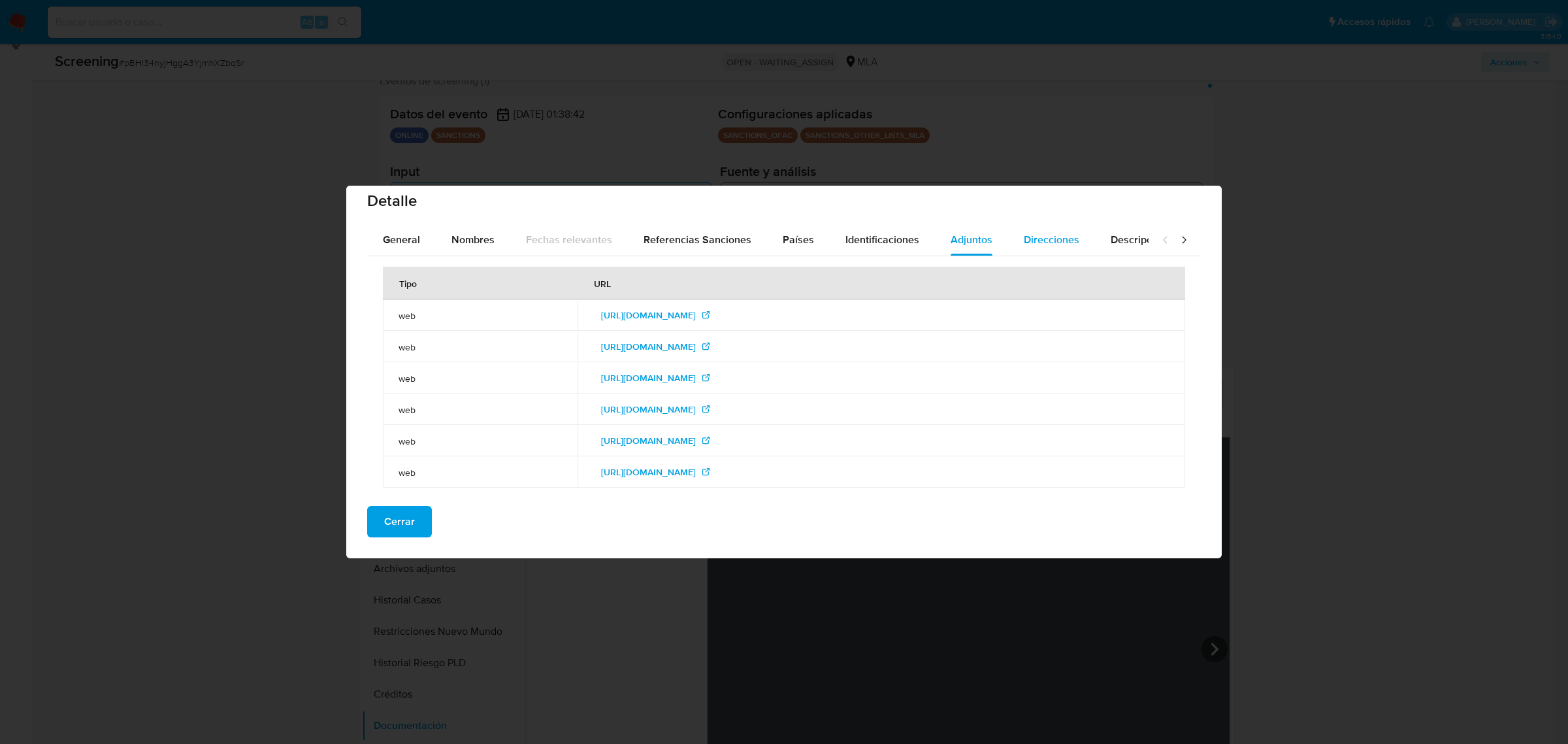
click at [1043, 238] on span "Direcciones" at bounding box center [1051, 239] width 56 height 15
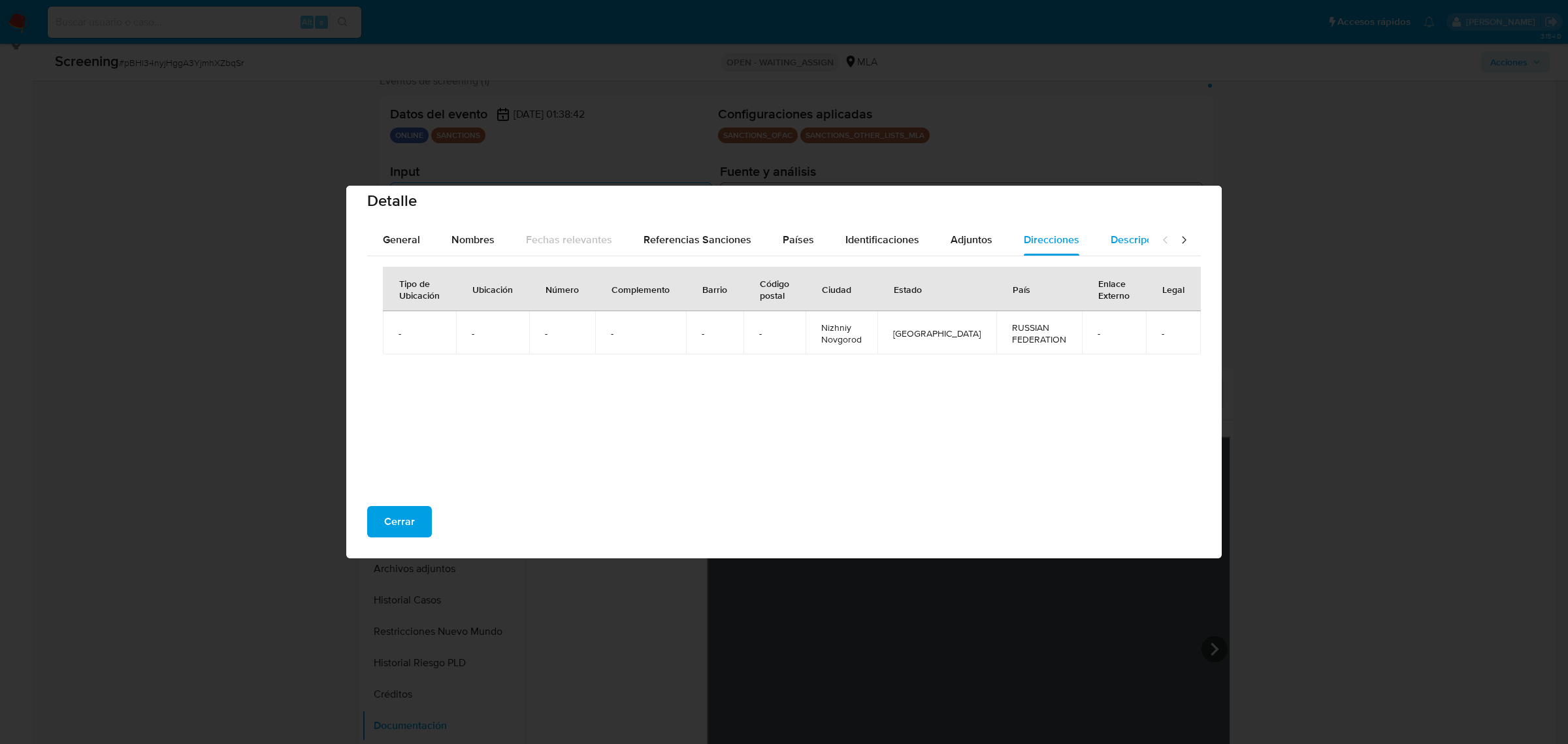
click at [1120, 236] on span "Descripciones" at bounding box center [1144, 239] width 66 height 15
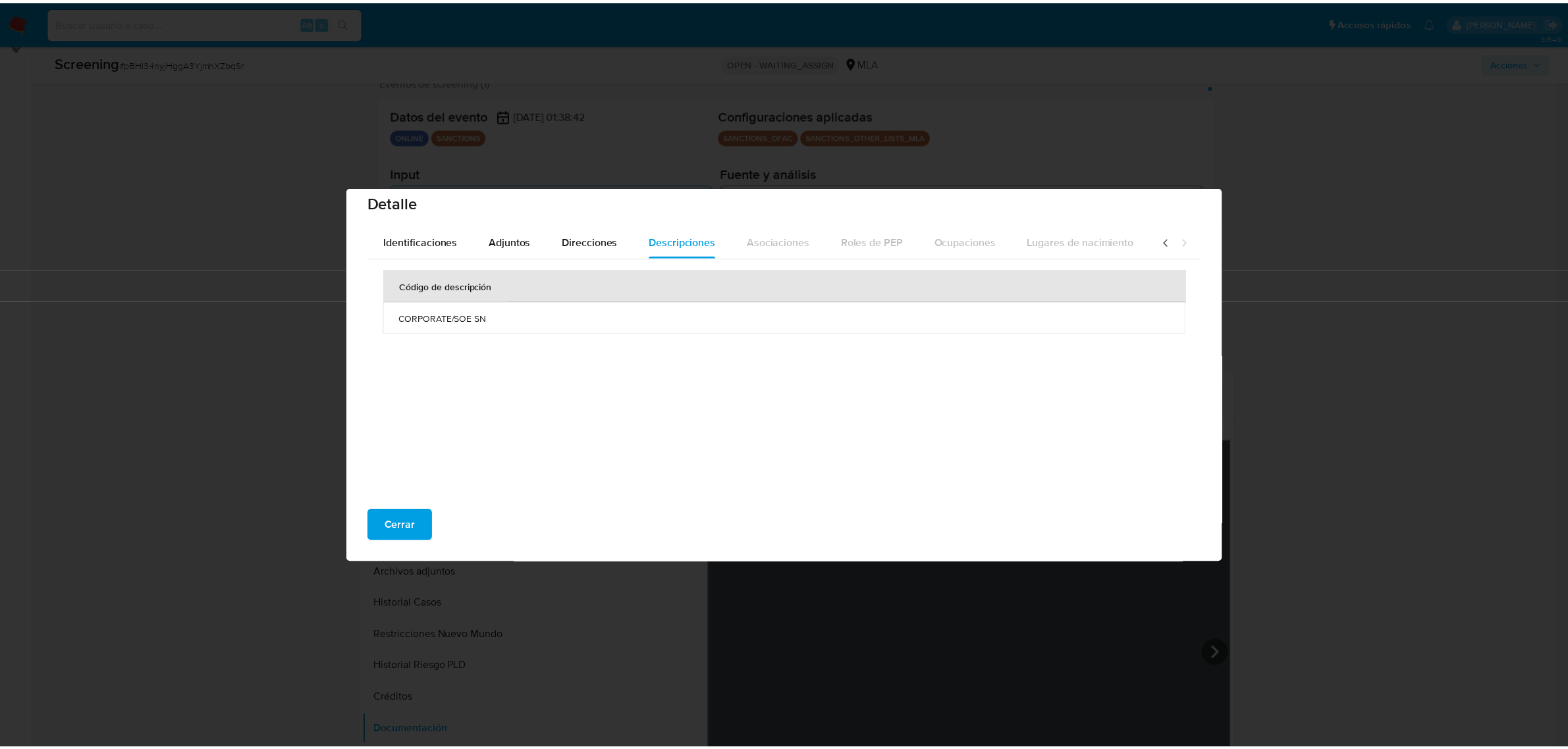
scroll to position [0, 468]
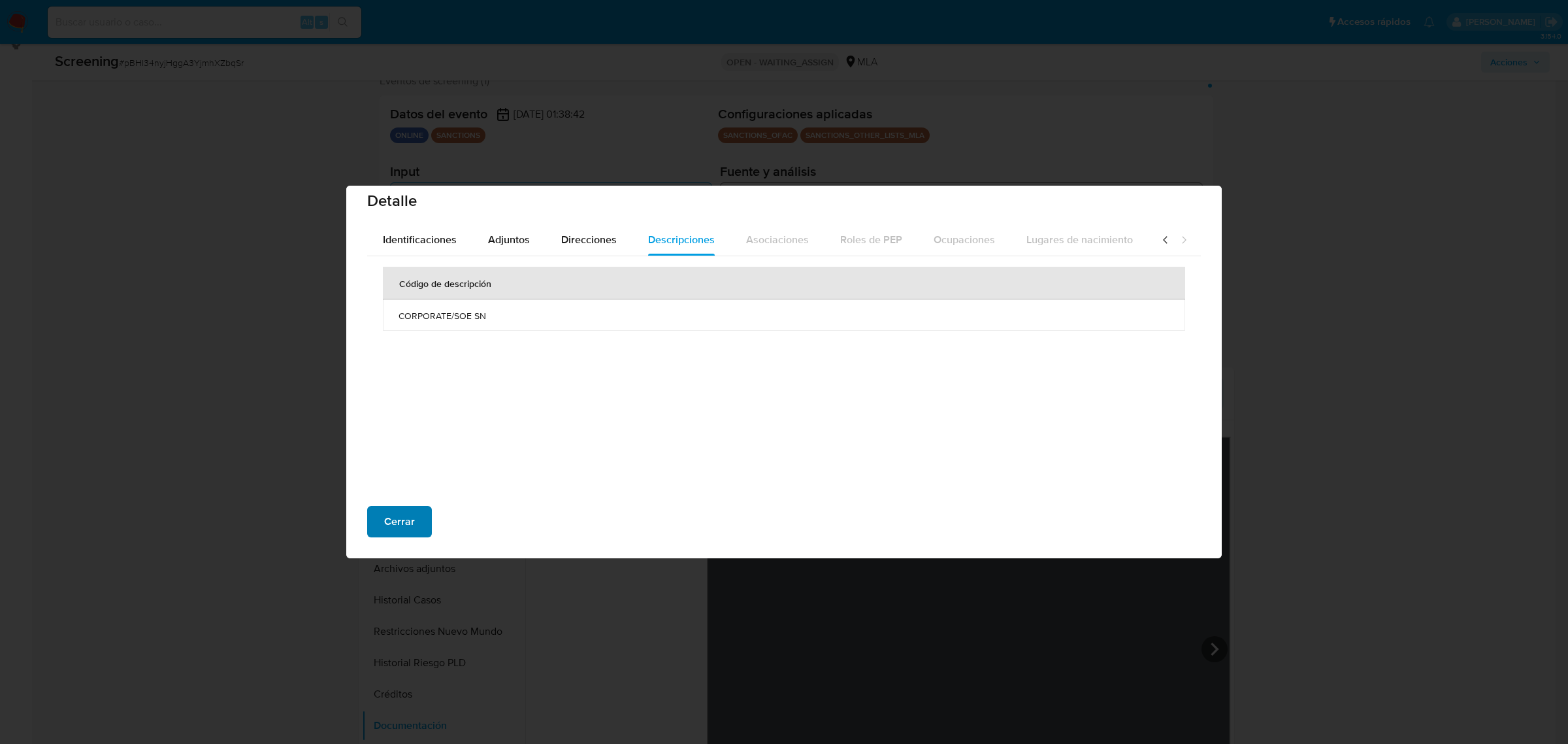
click at [393, 512] on span "Cerrar" at bounding box center [399, 522] width 31 height 29
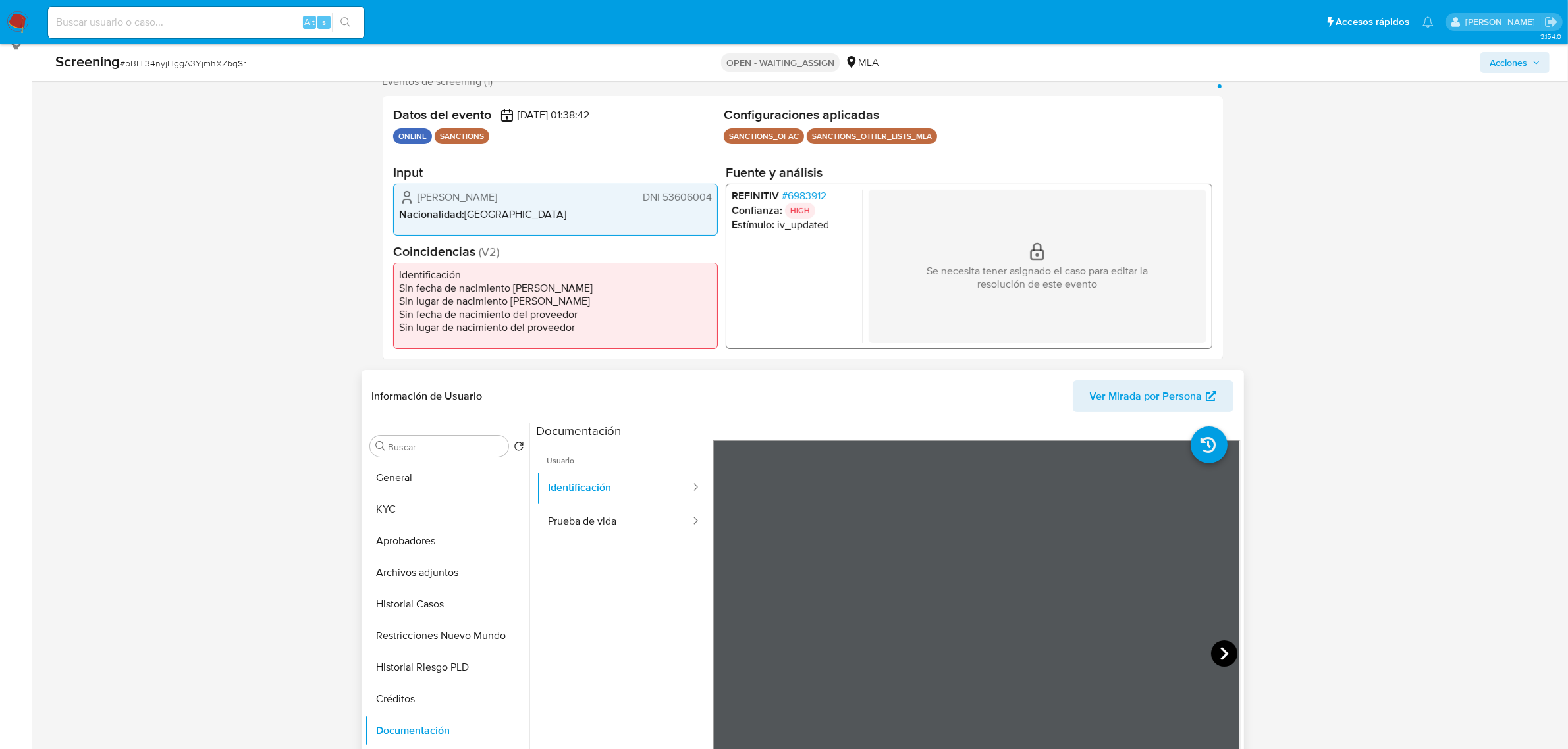
click at [1214, 649] on icon at bounding box center [1224, 654] width 26 height 26
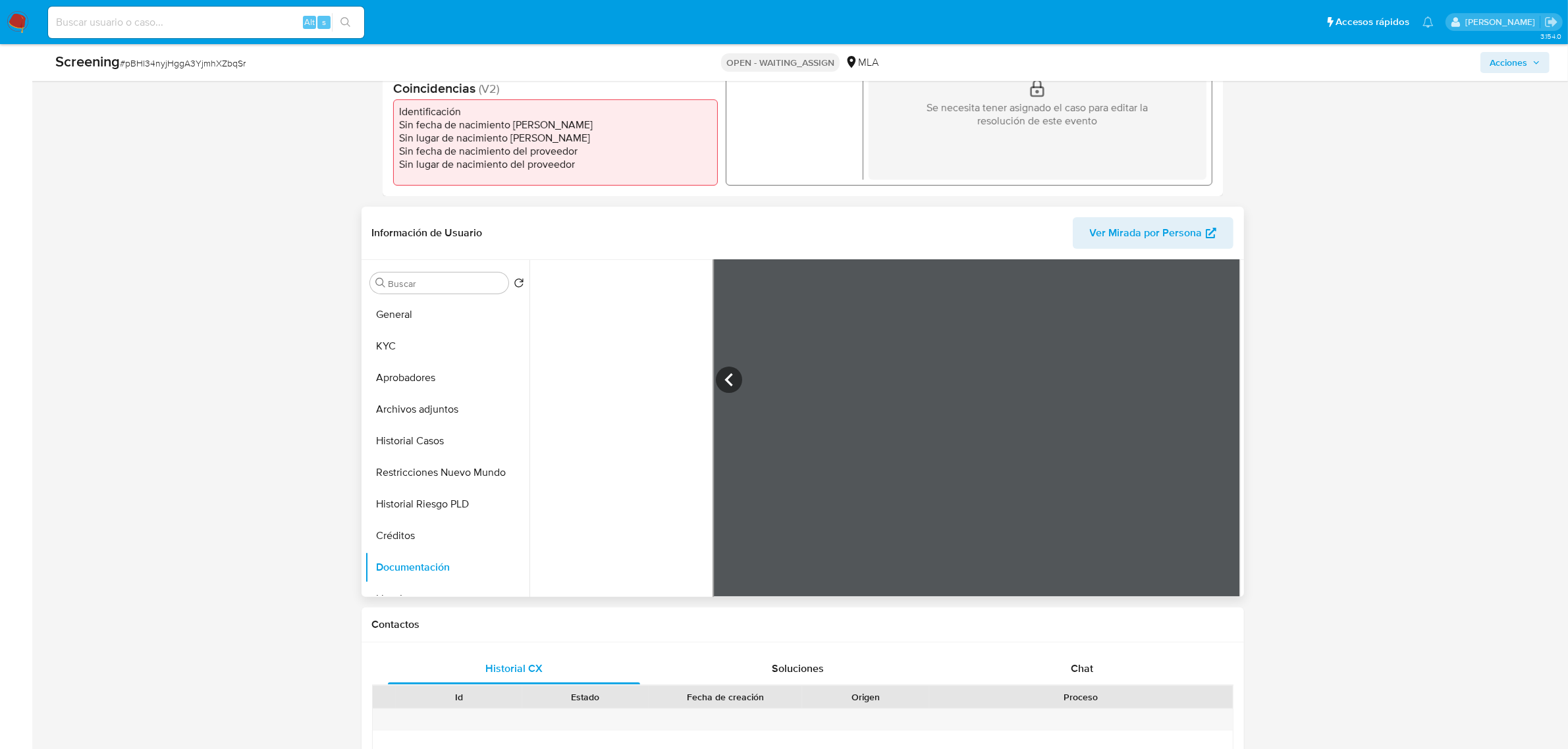
scroll to position [412, 0]
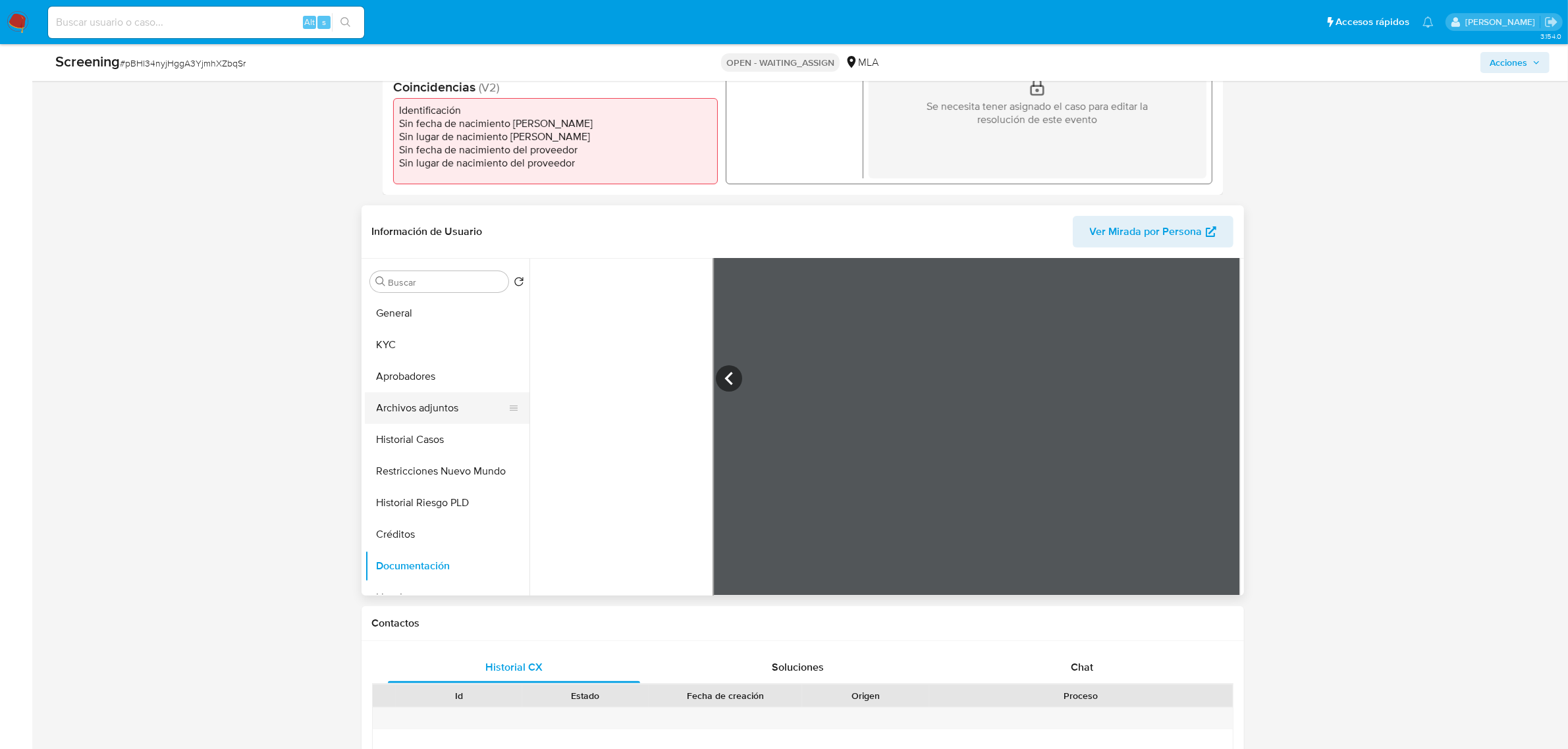
click at [383, 403] on button "Archivos adjuntos" at bounding box center [442, 407] width 154 height 31
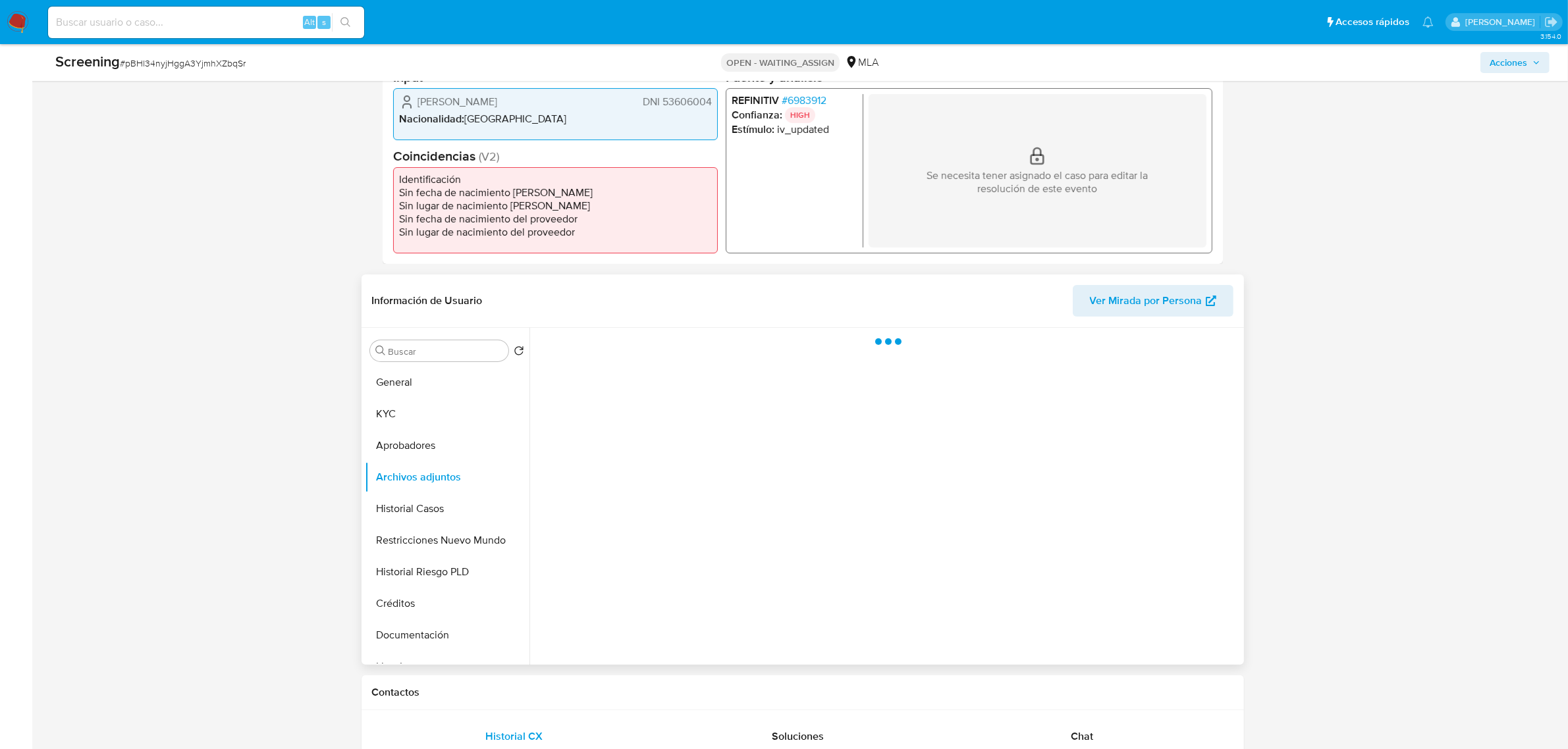
scroll to position [247, 0]
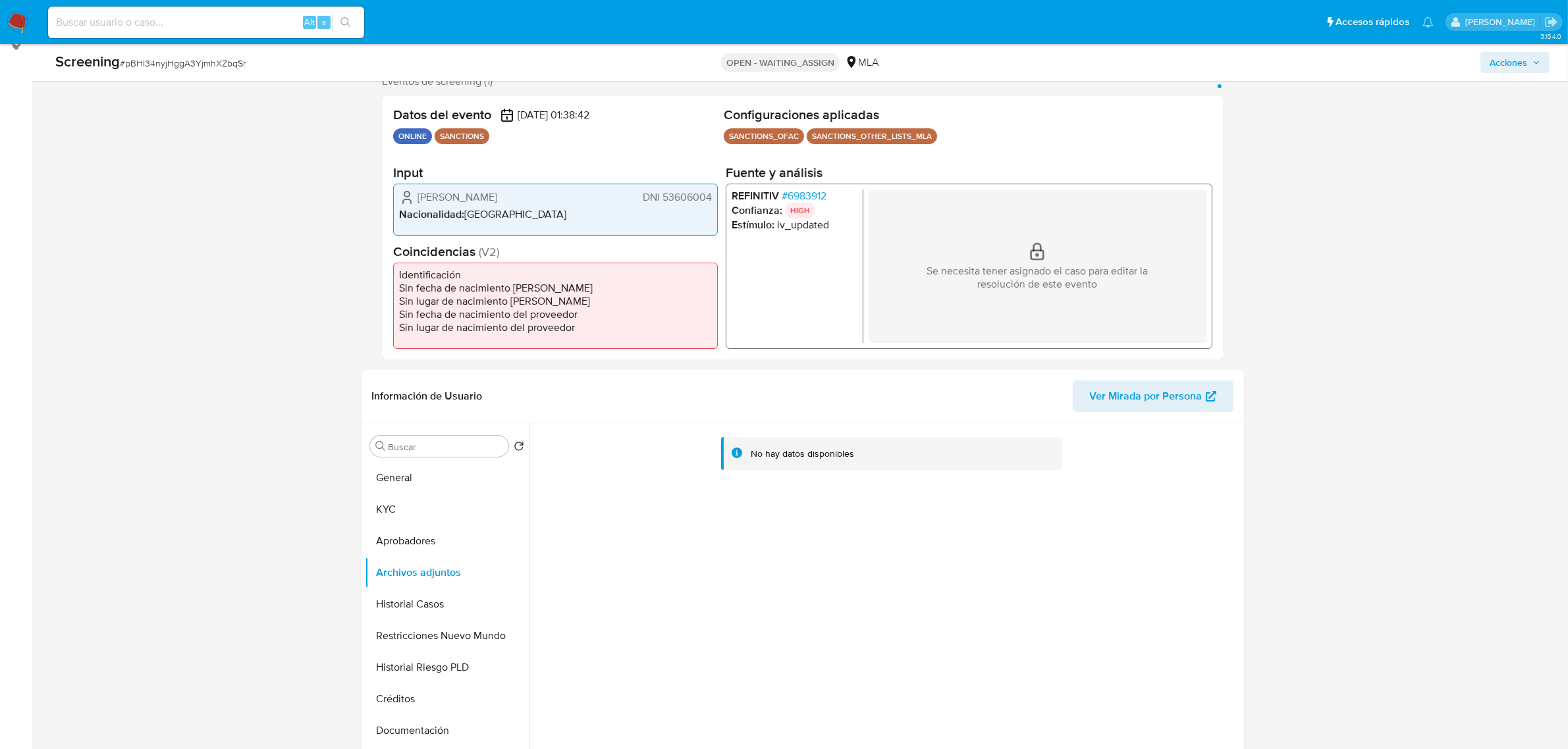
click at [830, 194] on li "REFINITIV # 6983912" at bounding box center [794, 196] width 126 height 13
click at [835, 198] on li "REFINITIV # 6983912" at bounding box center [794, 196] width 126 height 13
drag, startPoint x: 843, startPoint y: 196, endPoint x: 827, endPoint y: 196, distance: 16.0
click at [827, 196] on li "REFINITIV # 6983912" at bounding box center [794, 196] width 126 height 13
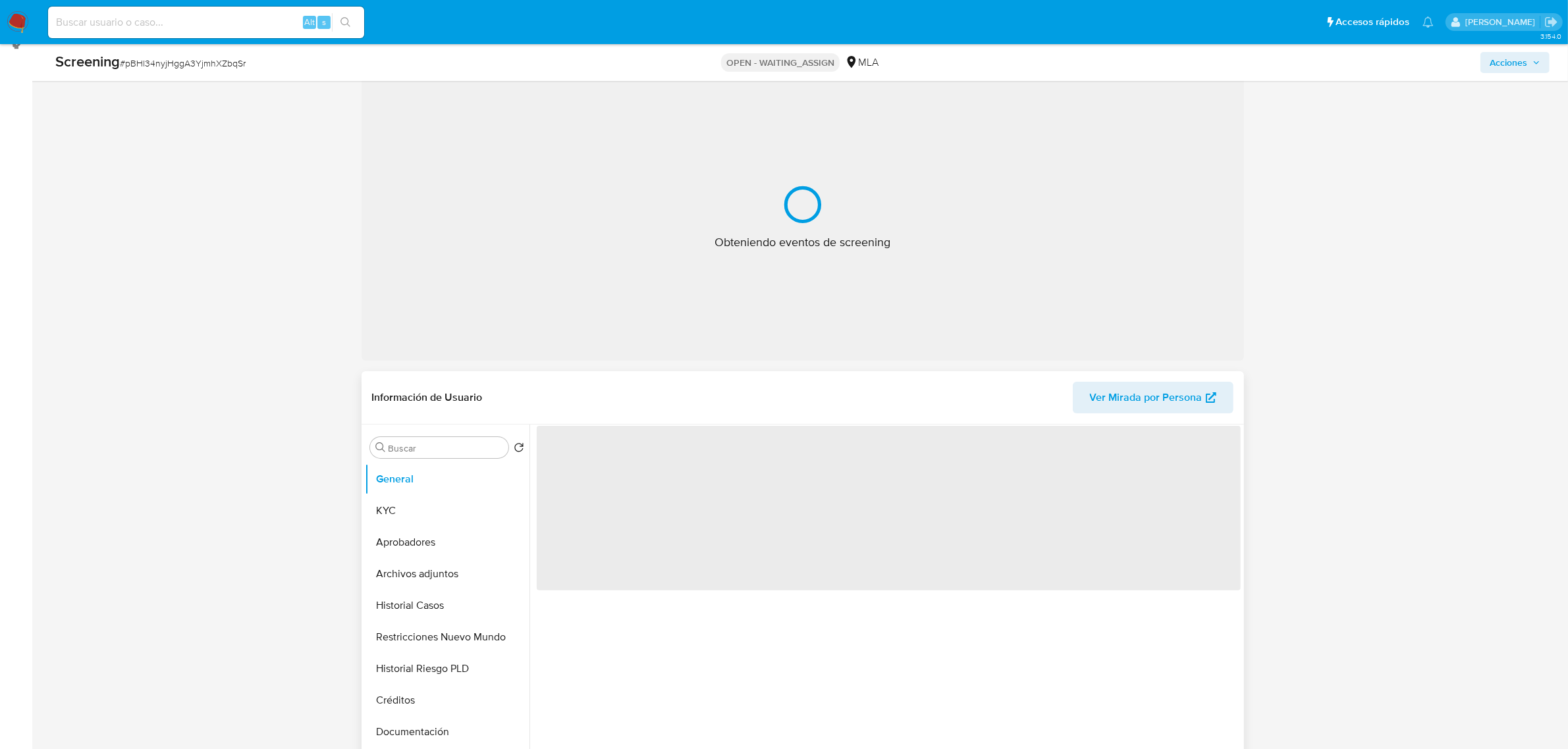
scroll to position [329, 0]
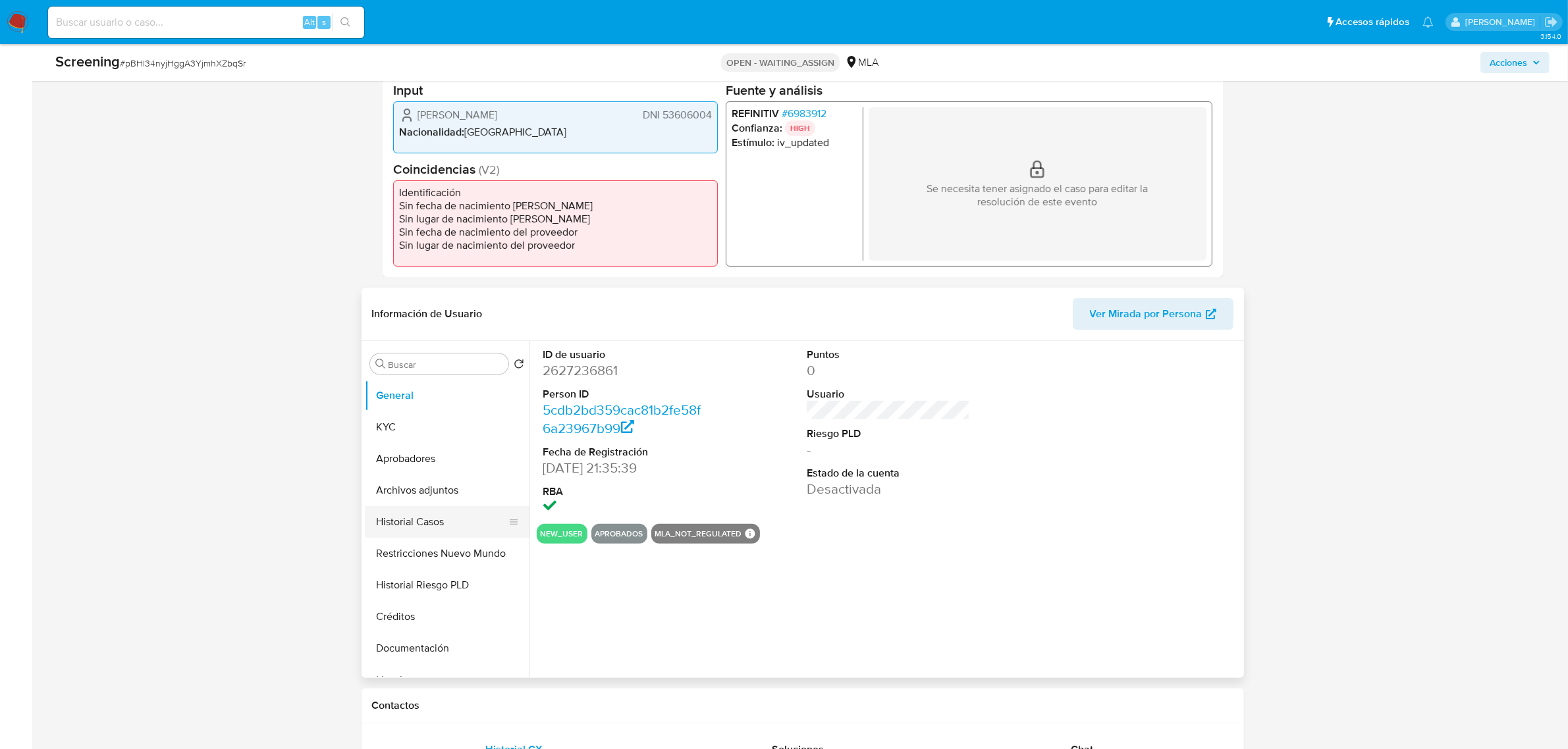
select select "10"
click at [445, 497] on button "Archivos adjuntos" at bounding box center [442, 489] width 154 height 31
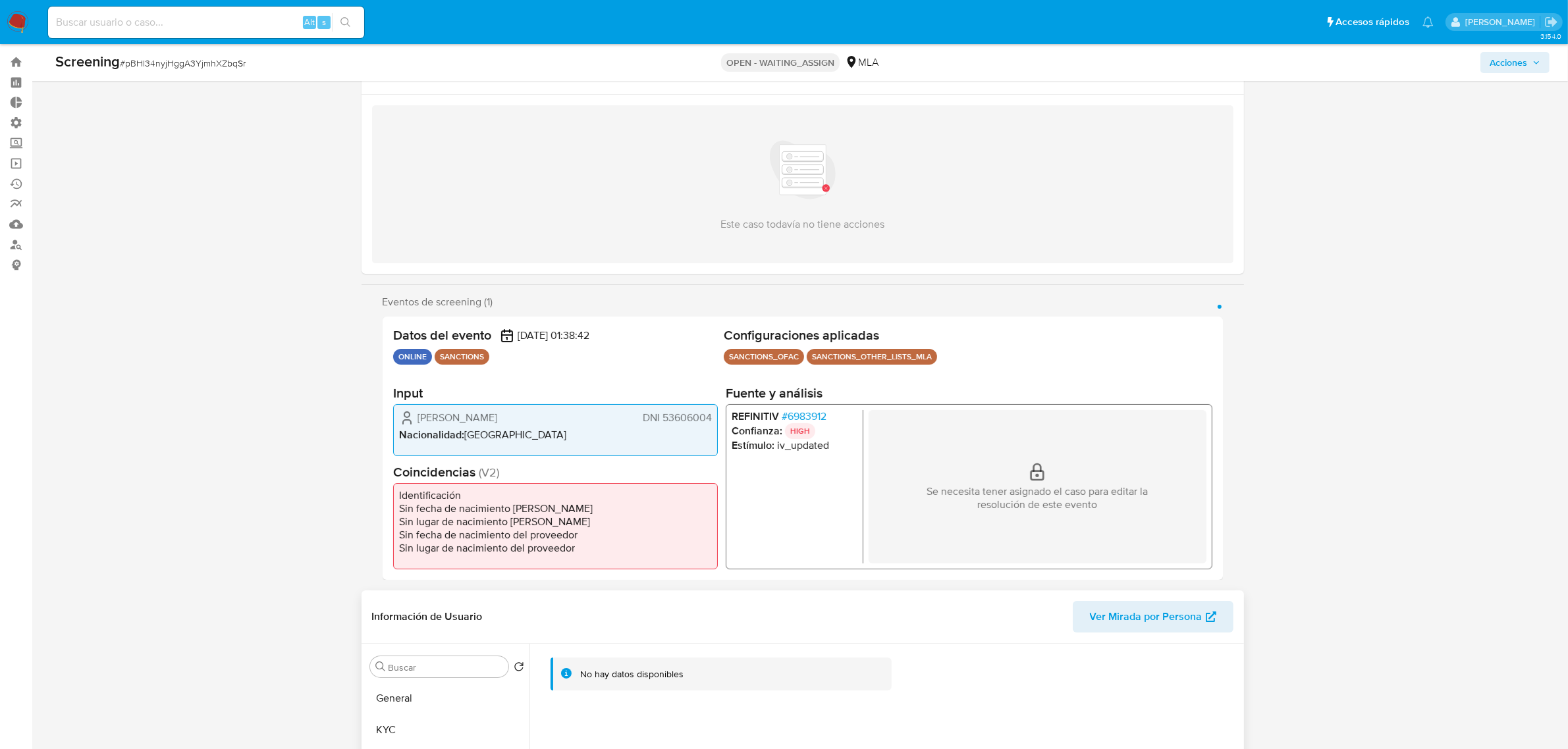
scroll to position [0, 0]
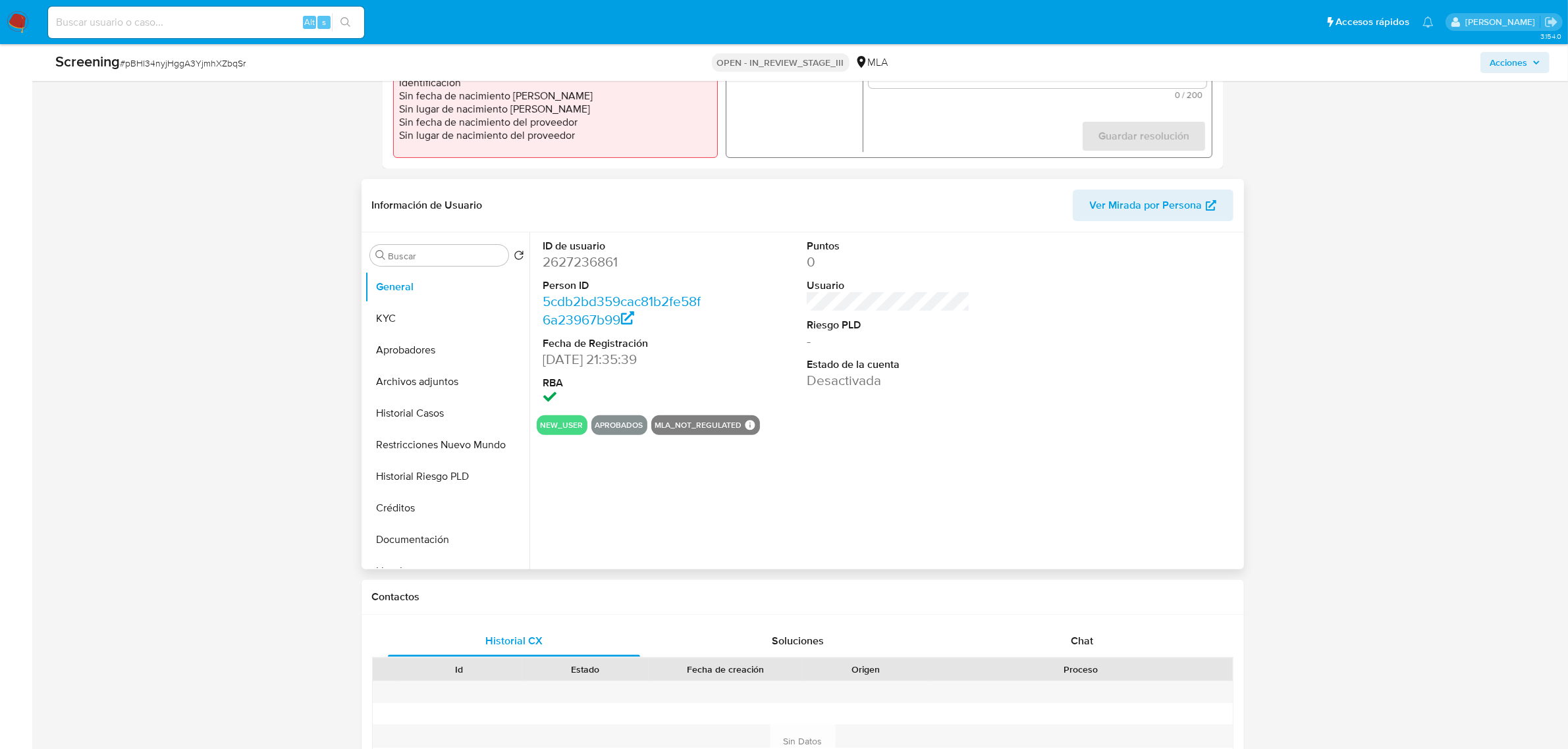
scroll to position [494, 0]
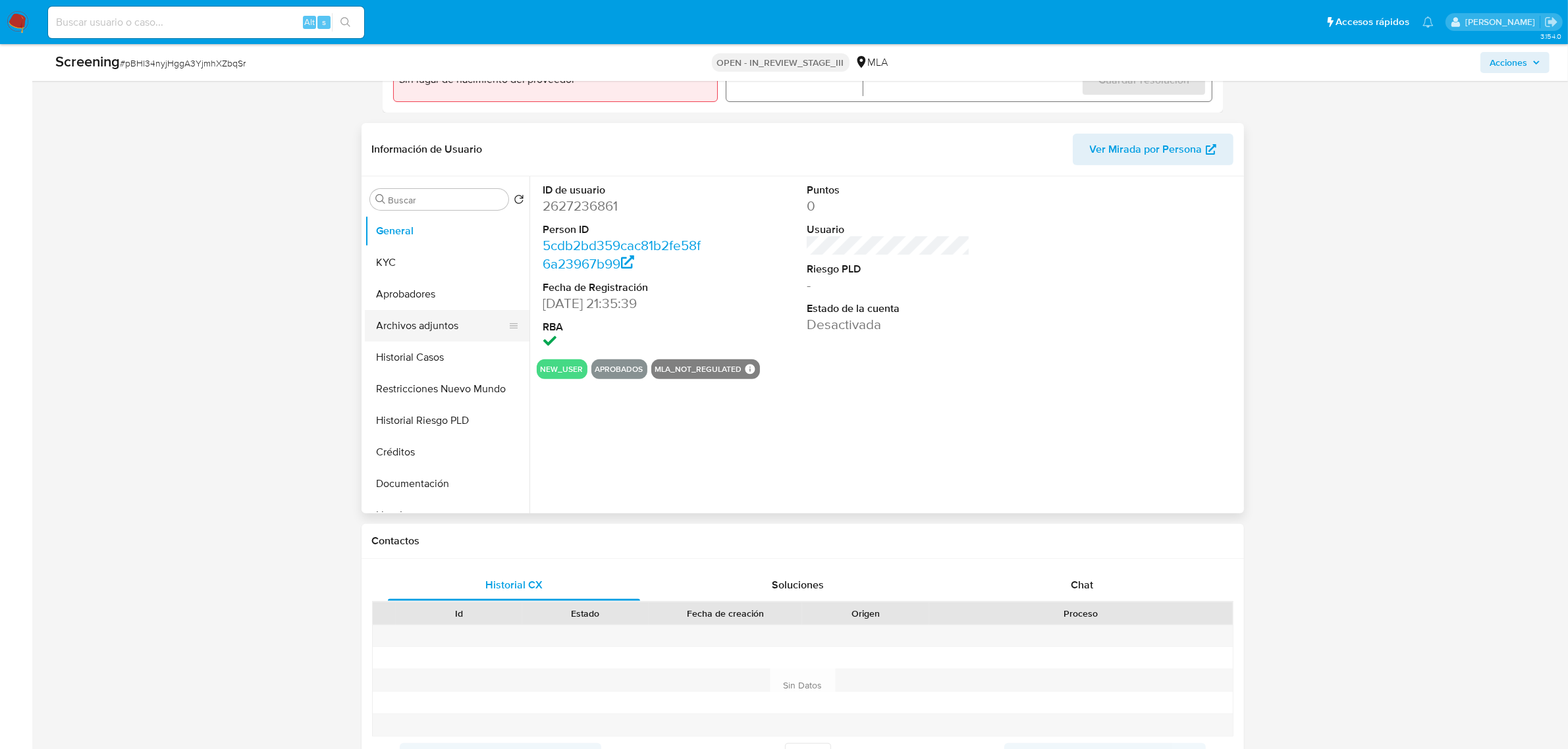
click at [437, 321] on button "Archivos adjuntos" at bounding box center [442, 325] width 154 height 31
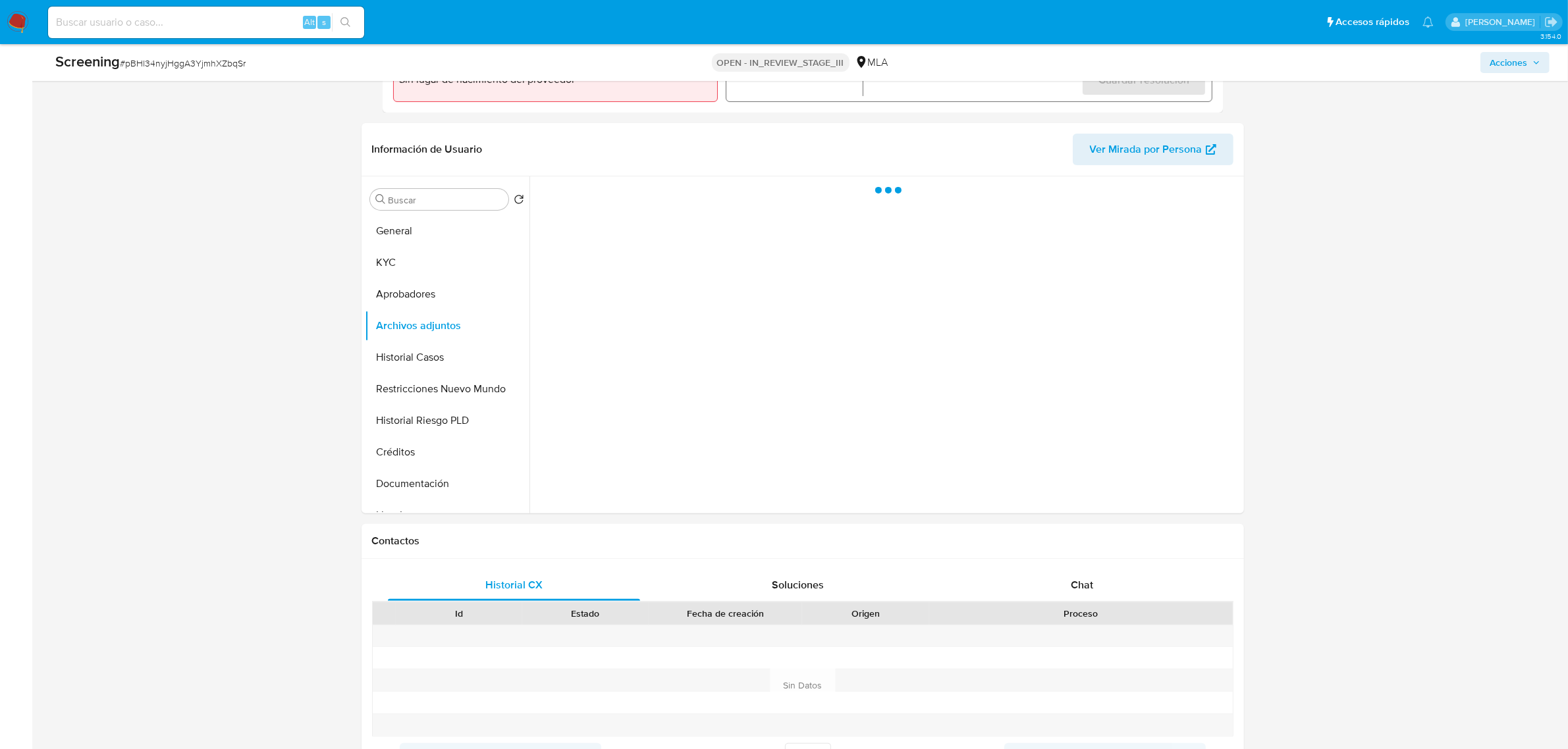
select select "10"
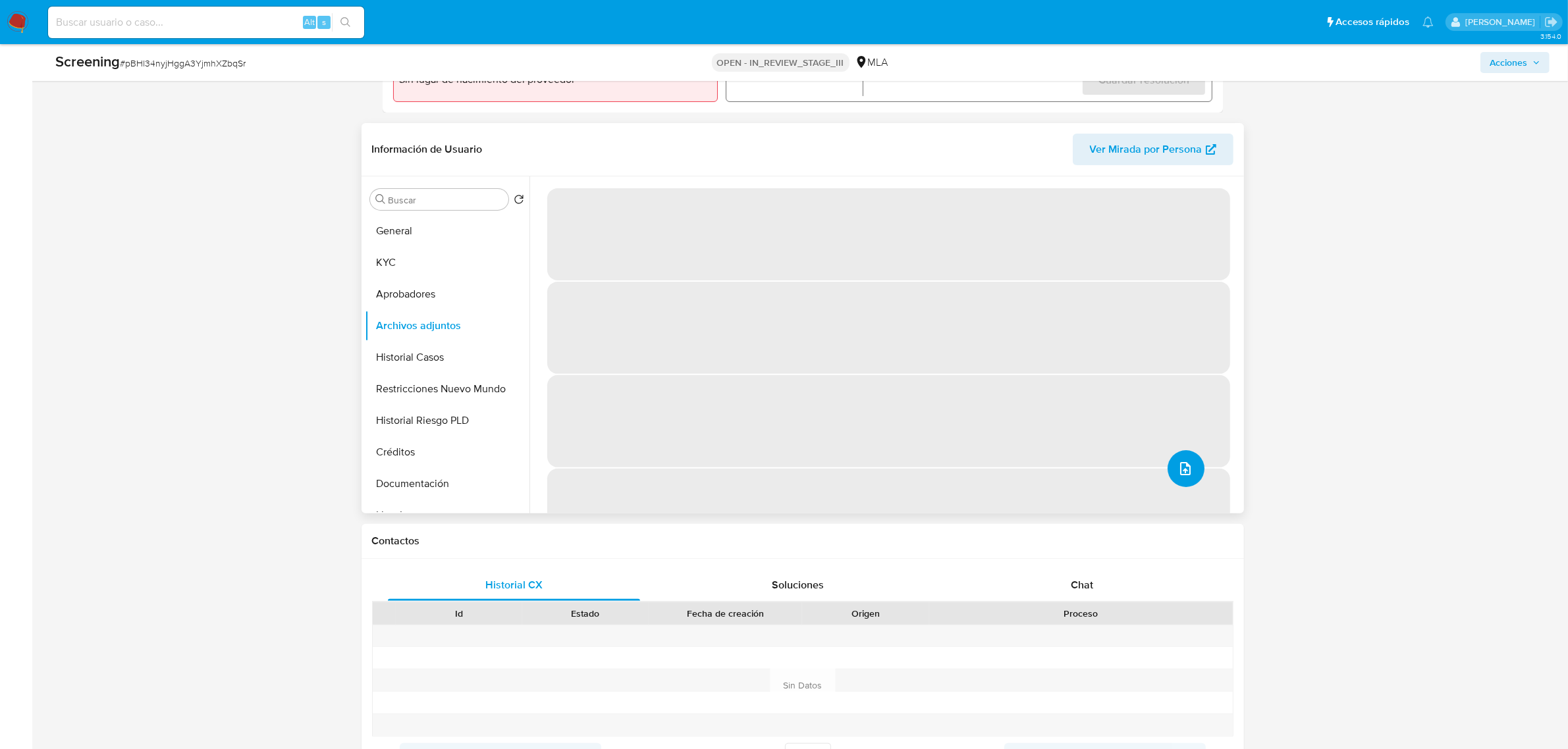
click at [1181, 472] on icon "upload-file" at bounding box center [1185, 468] width 16 height 16
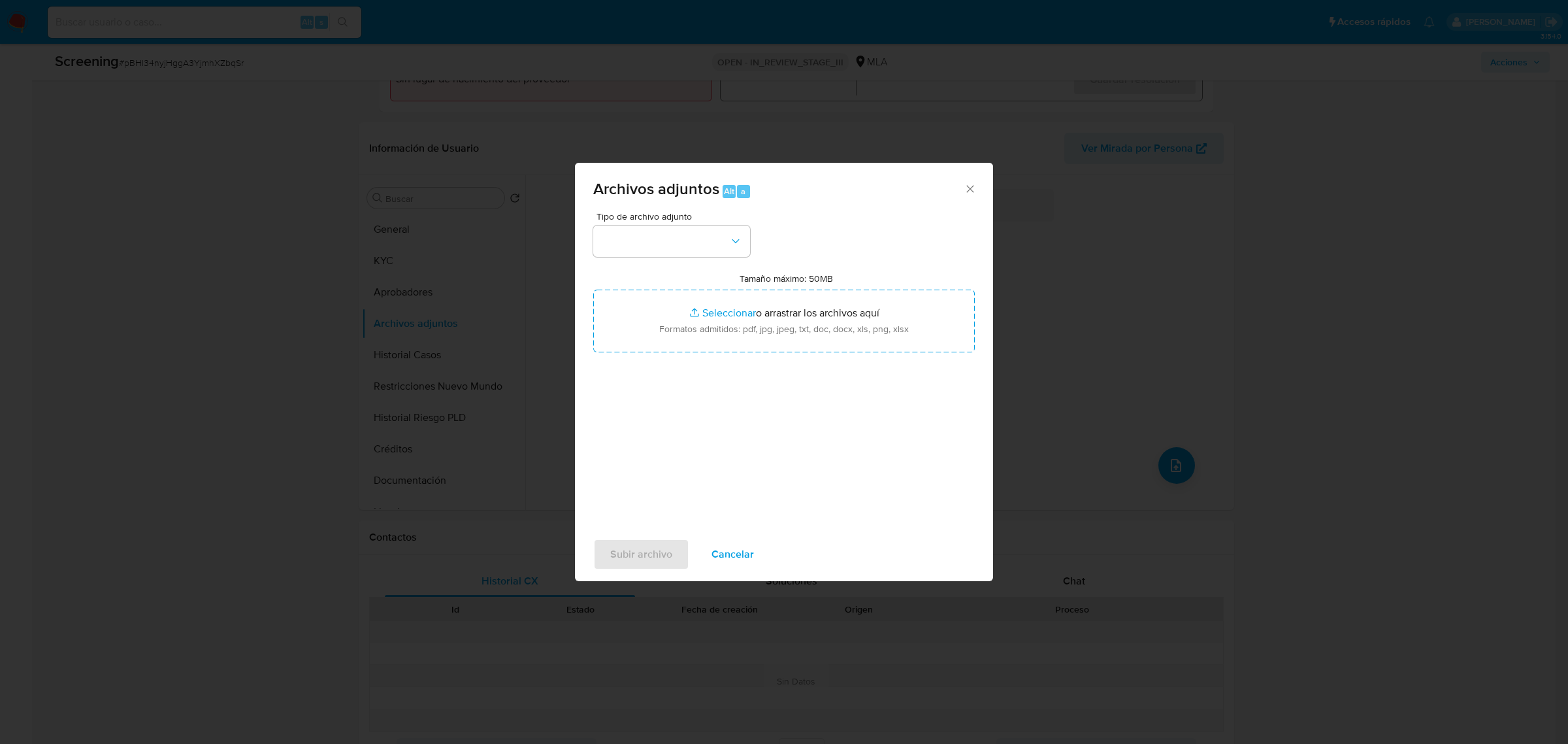
click at [662, 321] on input "Tamaño máximo: 50MB Seleccionar archivos" at bounding box center [784, 321] width 381 height 63
click at [684, 238] on button "button" at bounding box center [671, 241] width 157 height 31
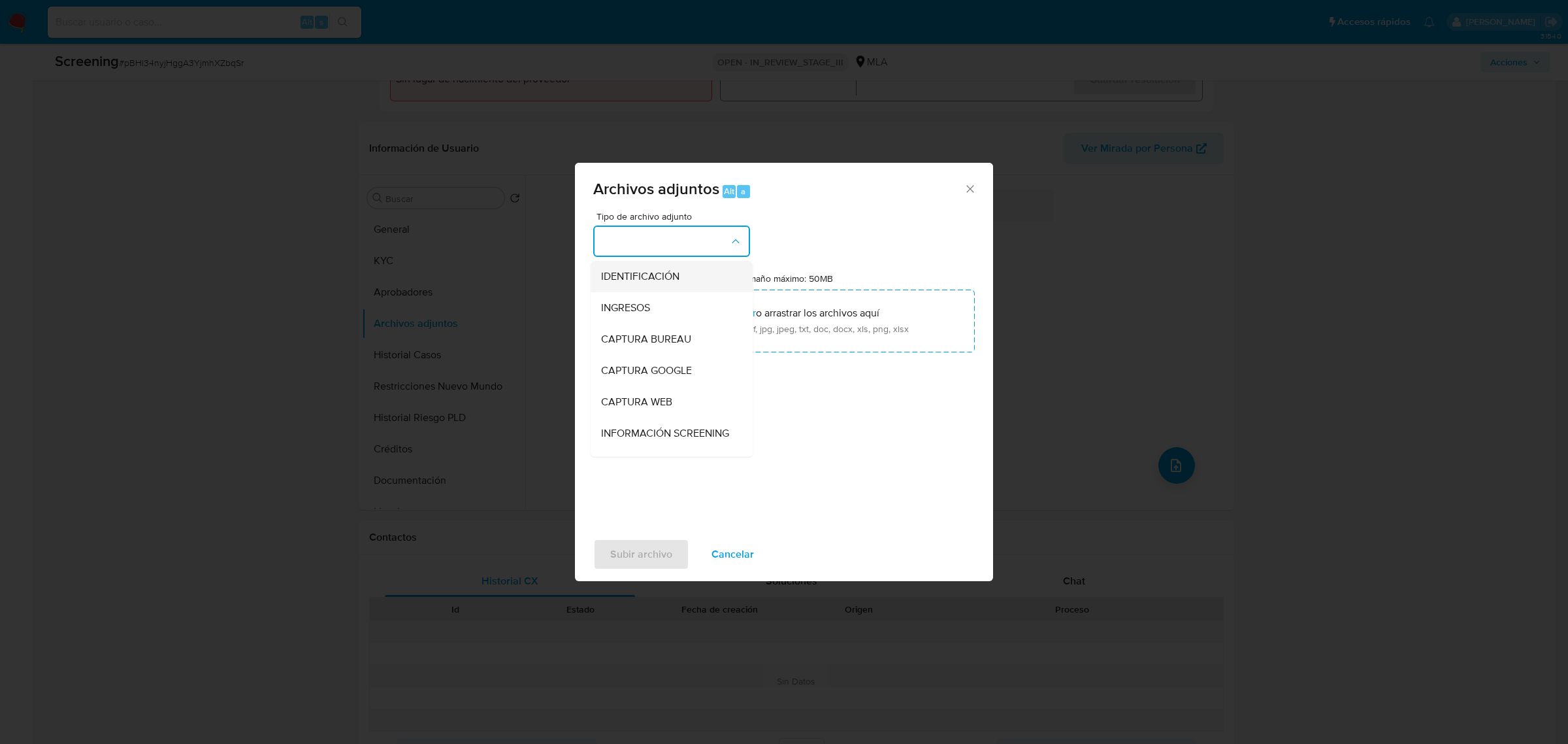
click at [679, 279] on span "IDENTIFICACIÓN" at bounding box center [640, 276] width 79 height 13
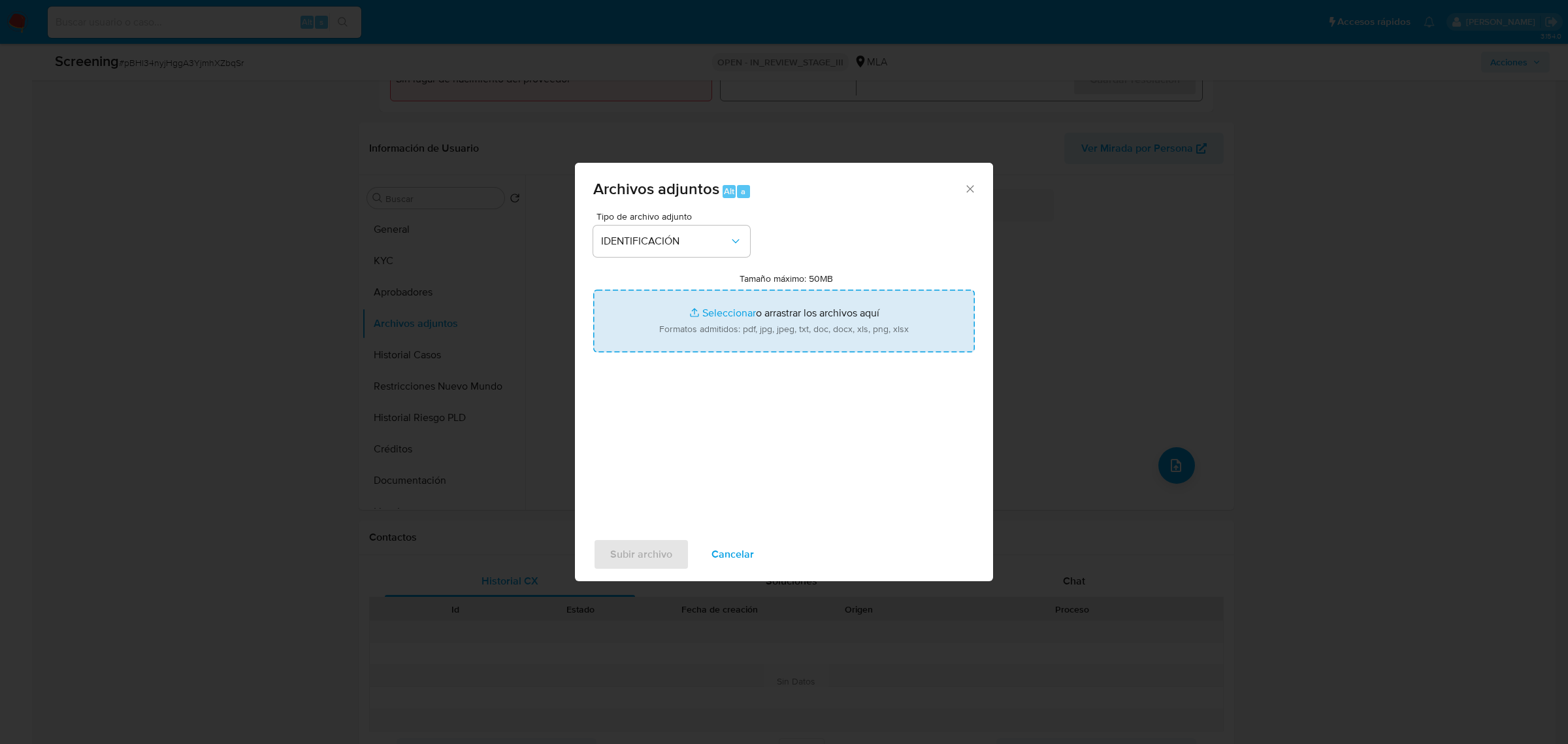
click at [691, 318] on input "Tamaño máximo: 50MB Seleccionar archivos" at bounding box center [784, 321] width 381 height 63
type input "C:\fakepath\dni dorso.jpeg"
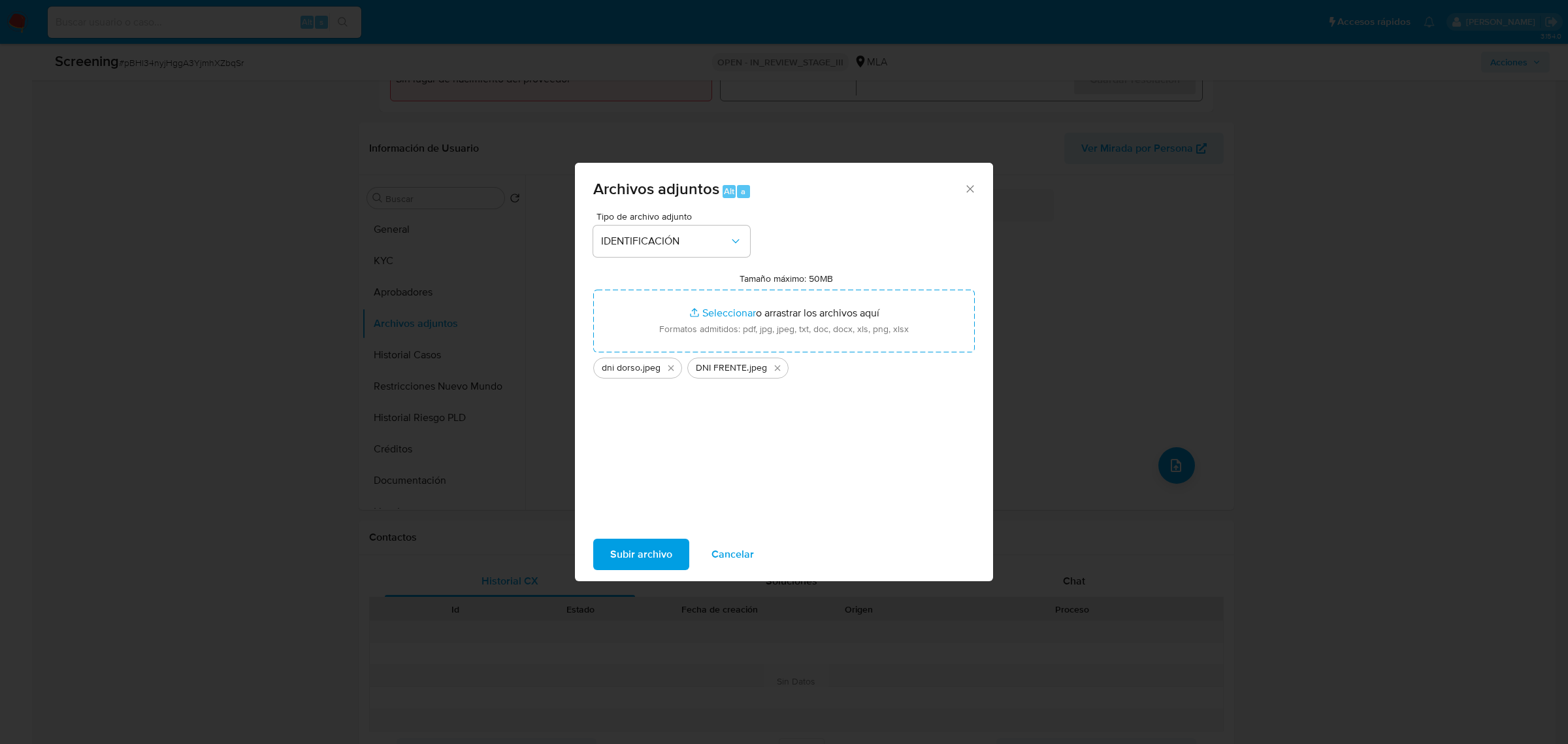
click at [655, 562] on span "Subir archivo" at bounding box center [641, 554] width 62 height 29
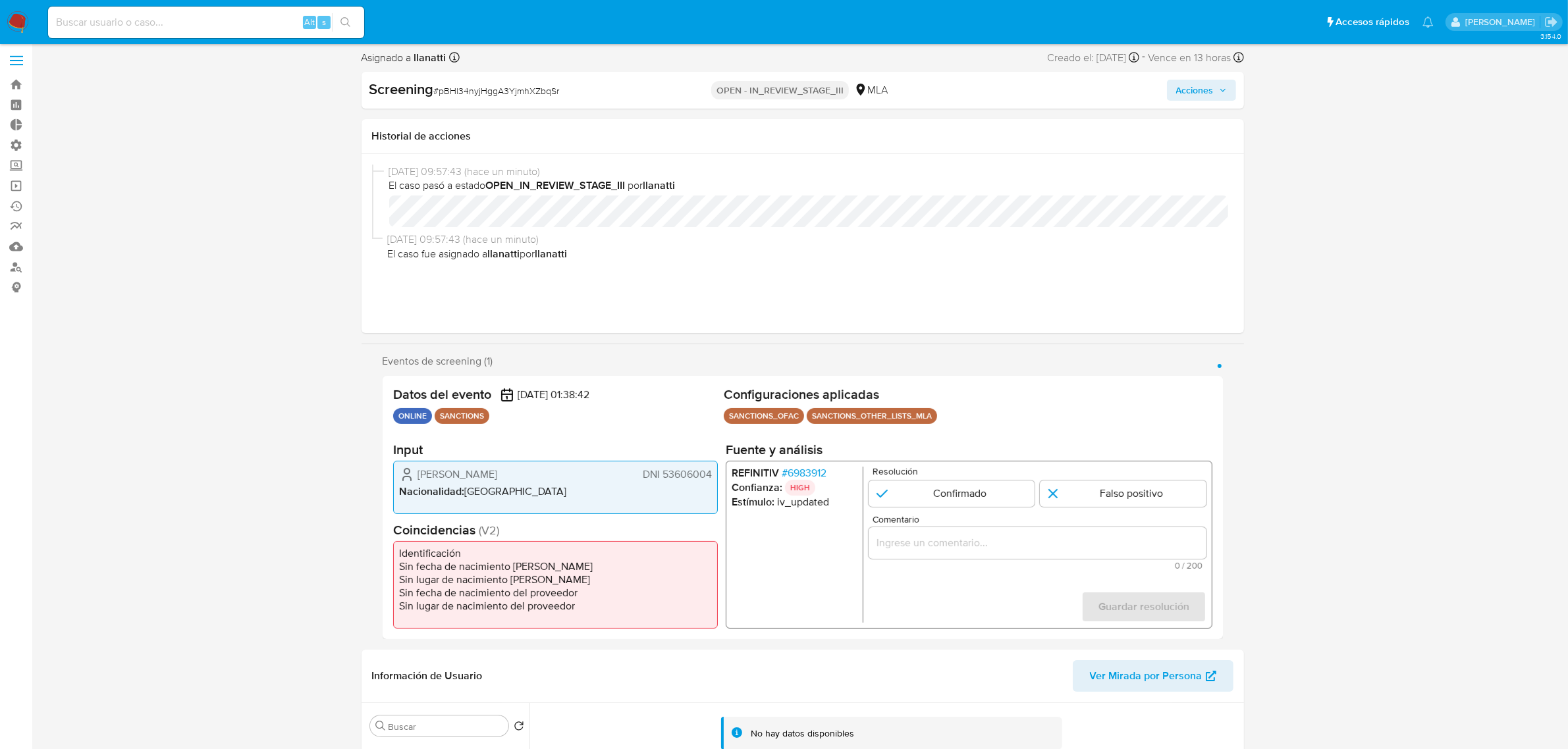
scroll to position [0, 0]
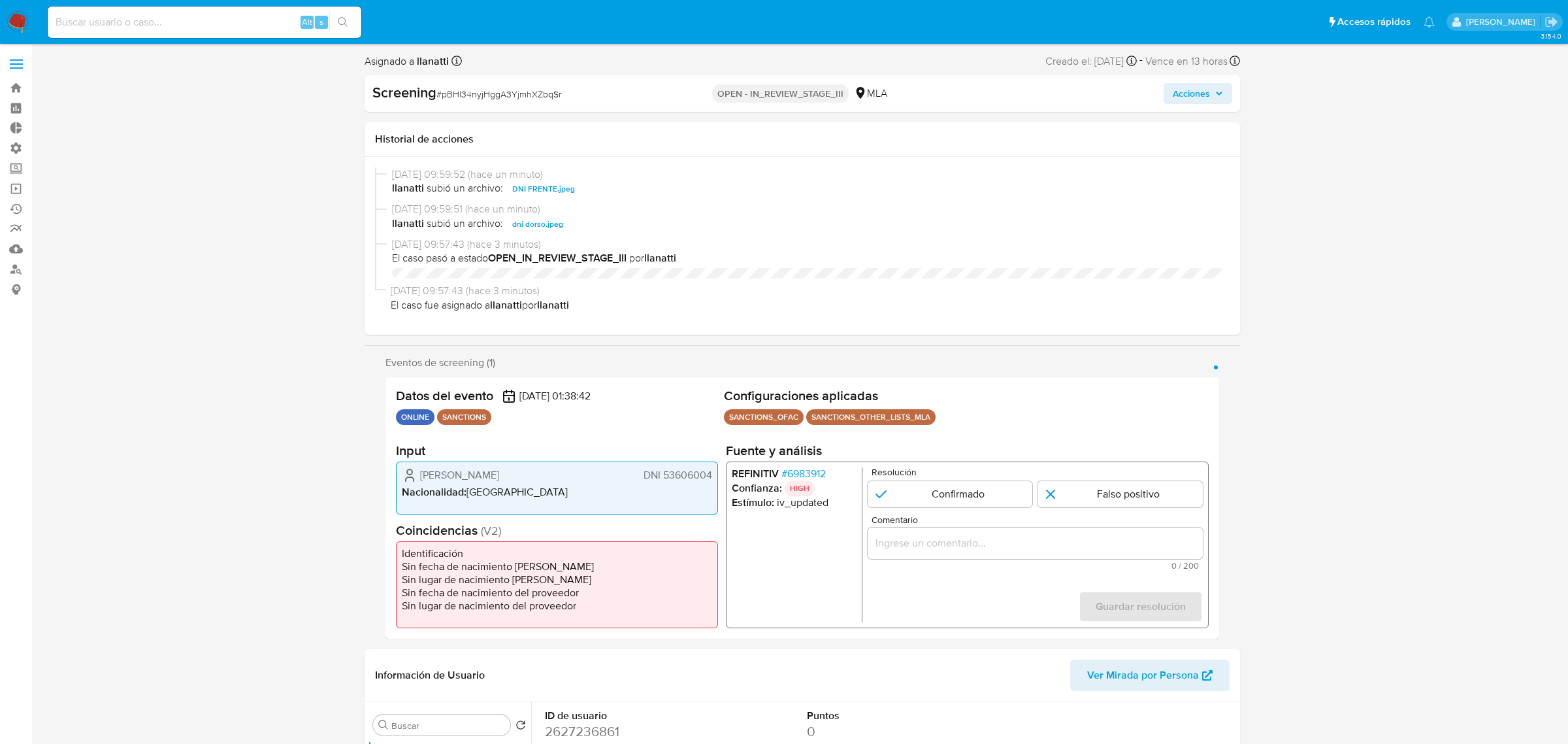
select select "10"
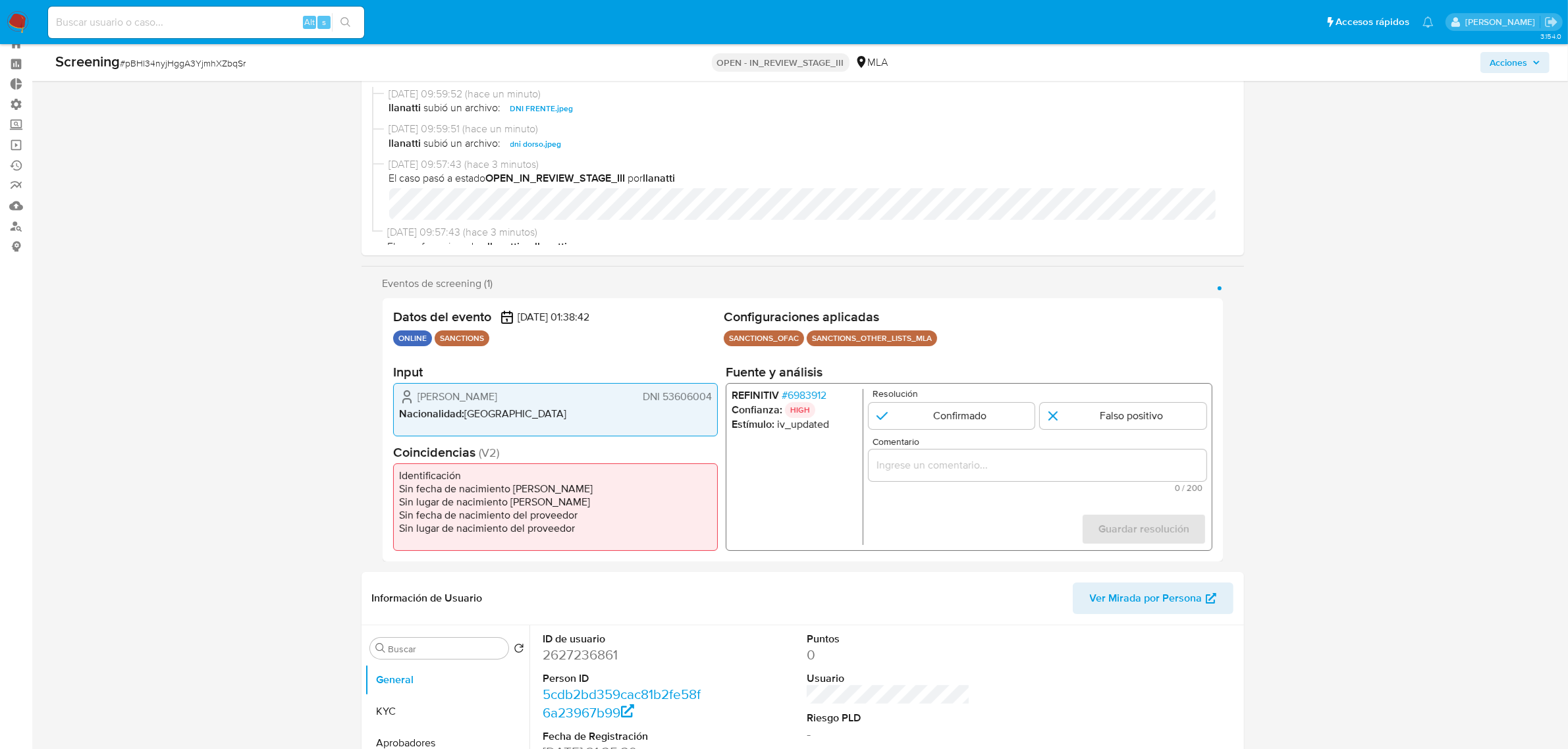
scroll to position [82, 0]
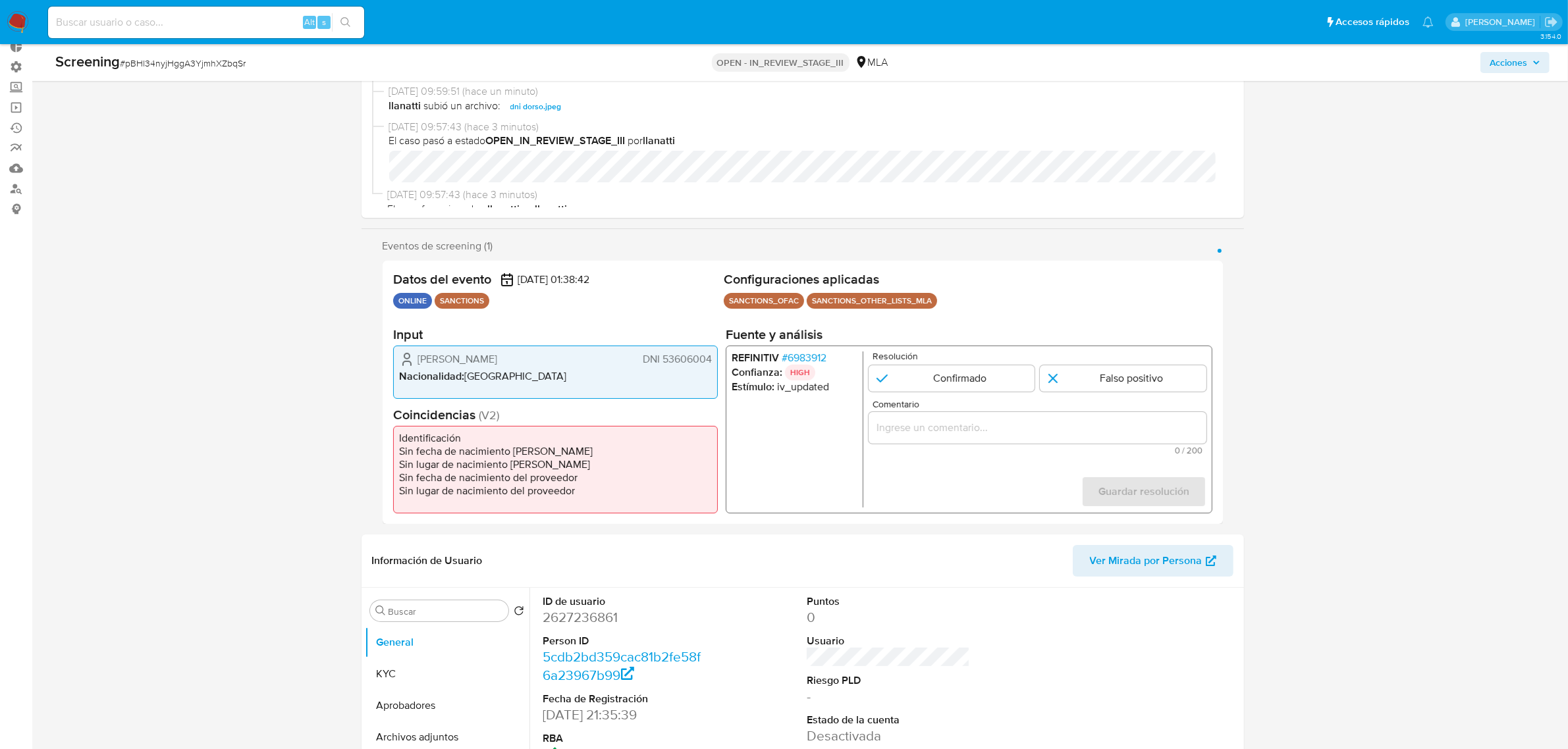
click at [959, 428] on input "Comentario" at bounding box center [1037, 428] width 338 height 17
paste input "Se desestima ya que no coincide tipo de persona, nombre completo entre el usuar…"
type input "Se desestima ya que no coincide tipo de persona, nombre completo entre el usuar…"
drag, startPoint x: 981, startPoint y: 428, endPoint x: 1213, endPoint y: 452, distance: 233.2
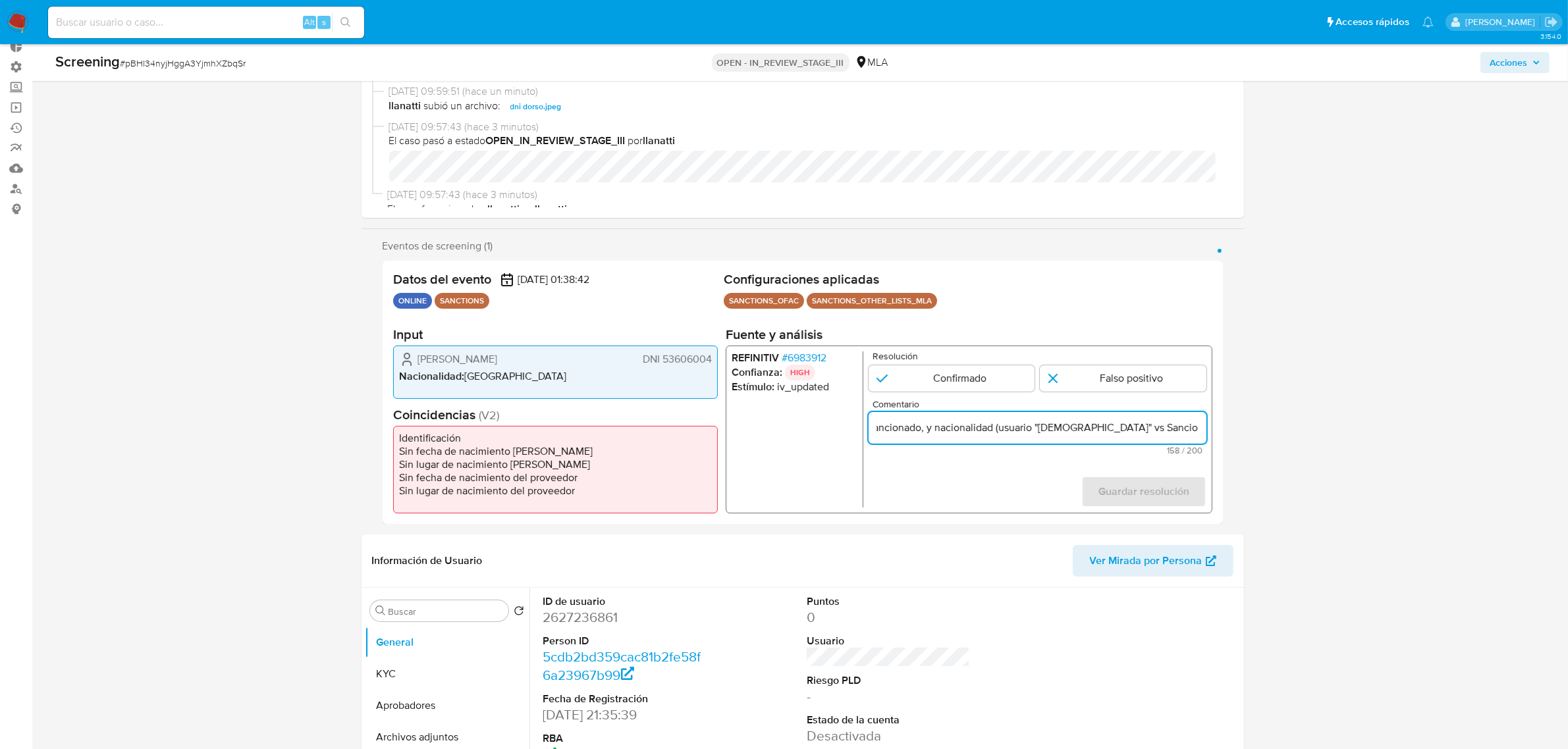
click at [1213, 452] on div "Datos del evento [DATE] 01:38:42 ONLINE SANCTIONS Configuraciones aplicadas SAN…" at bounding box center [803, 392] width 840 height 263
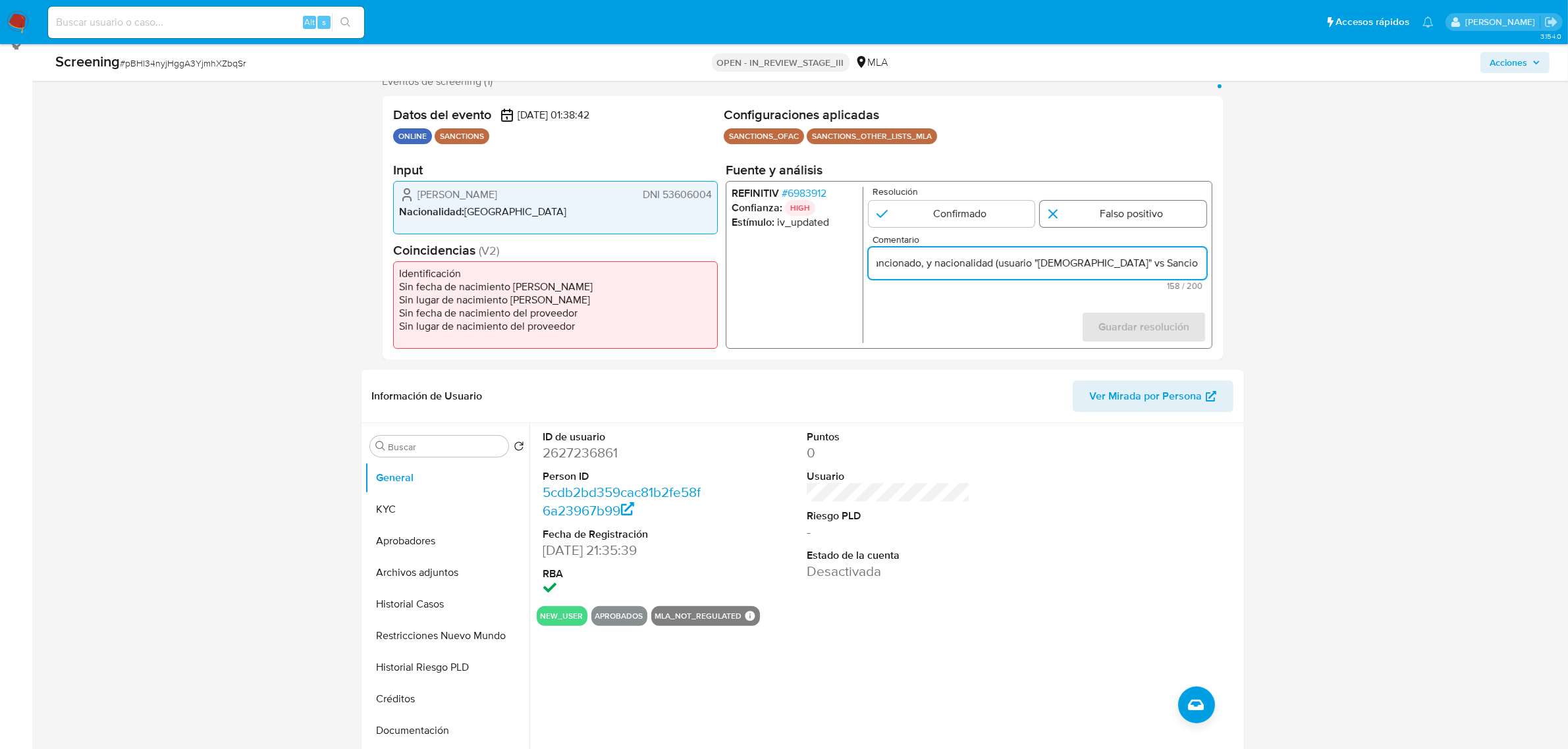
scroll to position [0, 0]
click at [1087, 212] on input "1 de 1" at bounding box center [1123, 214] width 167 height 26
radio input "true"
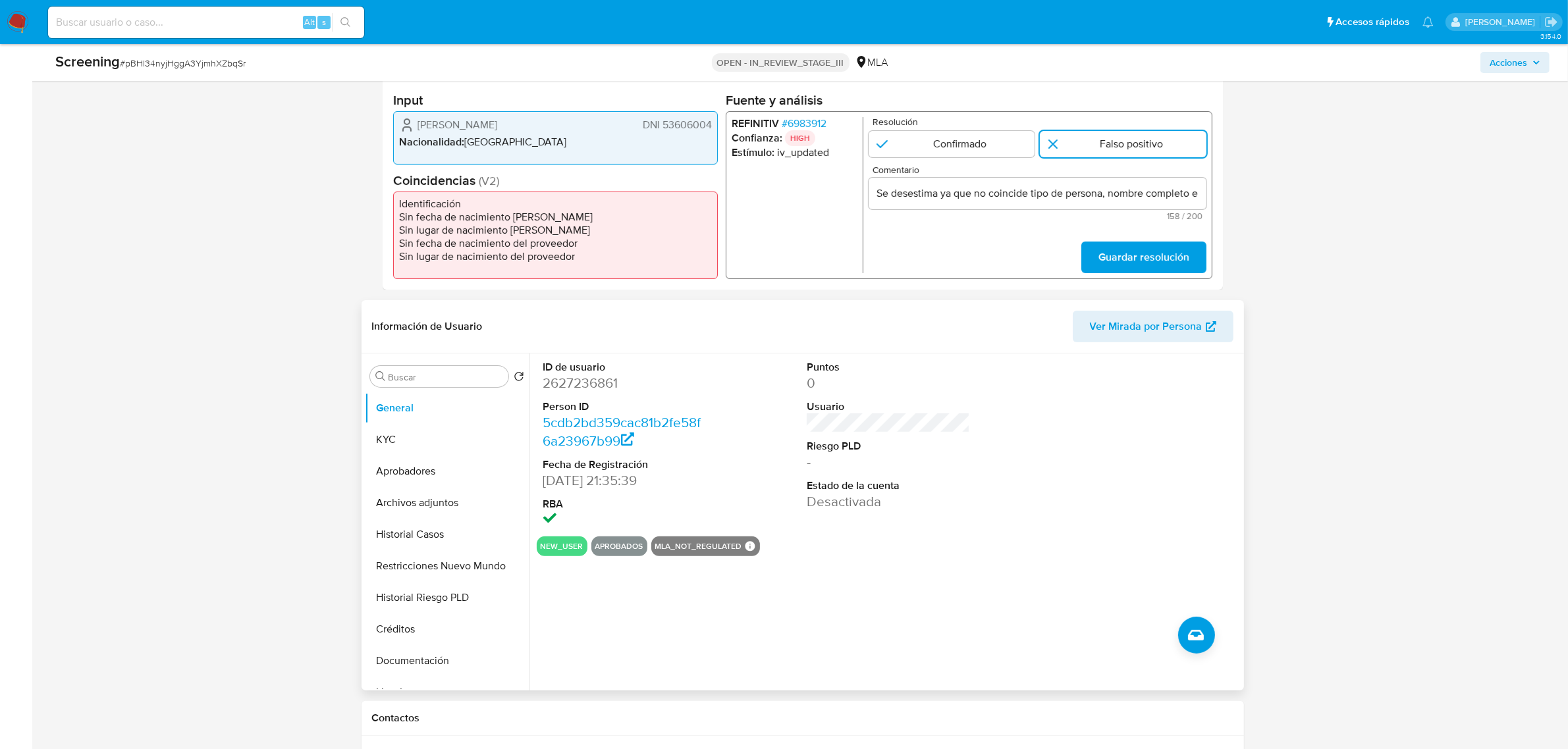
scroll to position [329, 0]
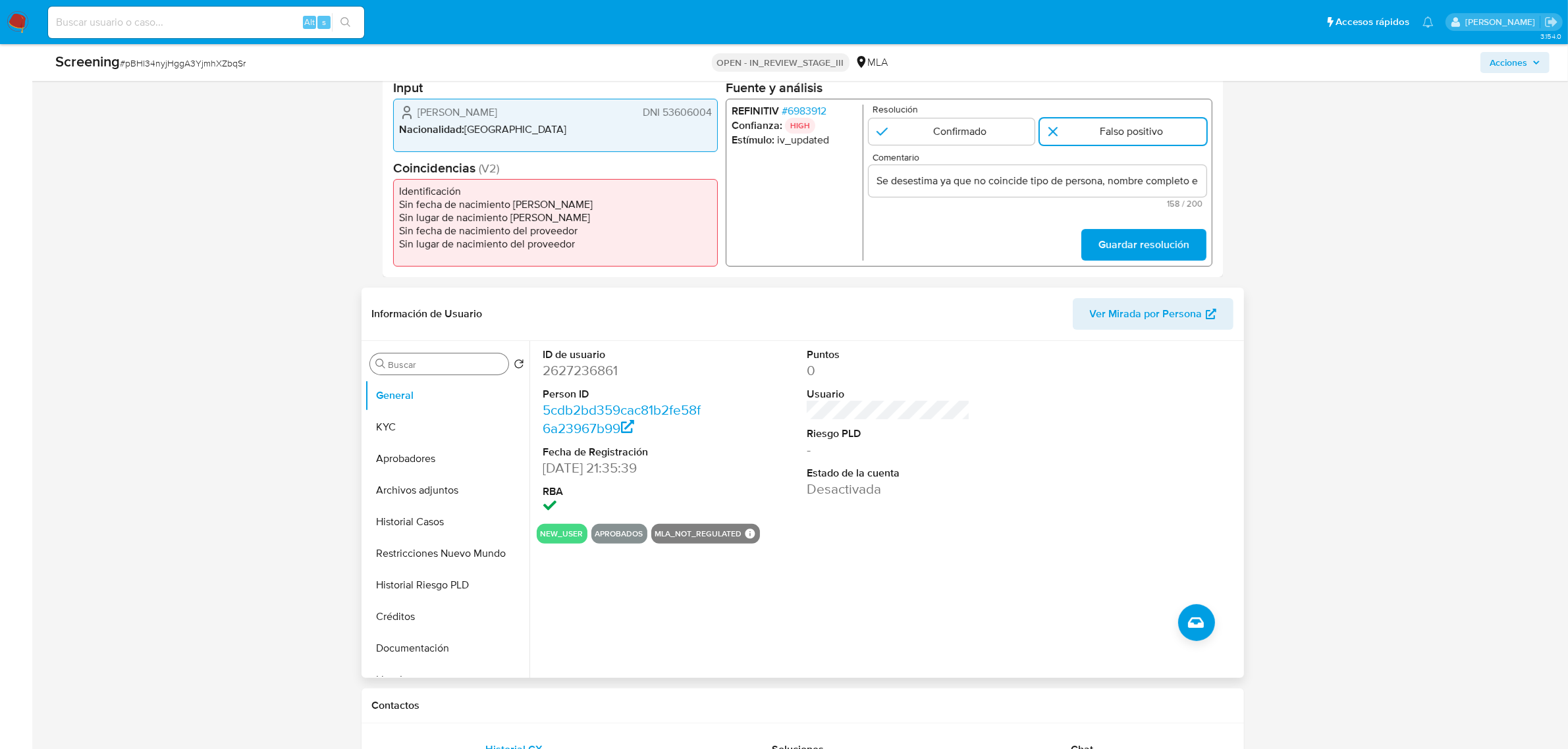
click at [436, 370] on input "Buscar" at bounding box center [445, 364] width 114 height 12
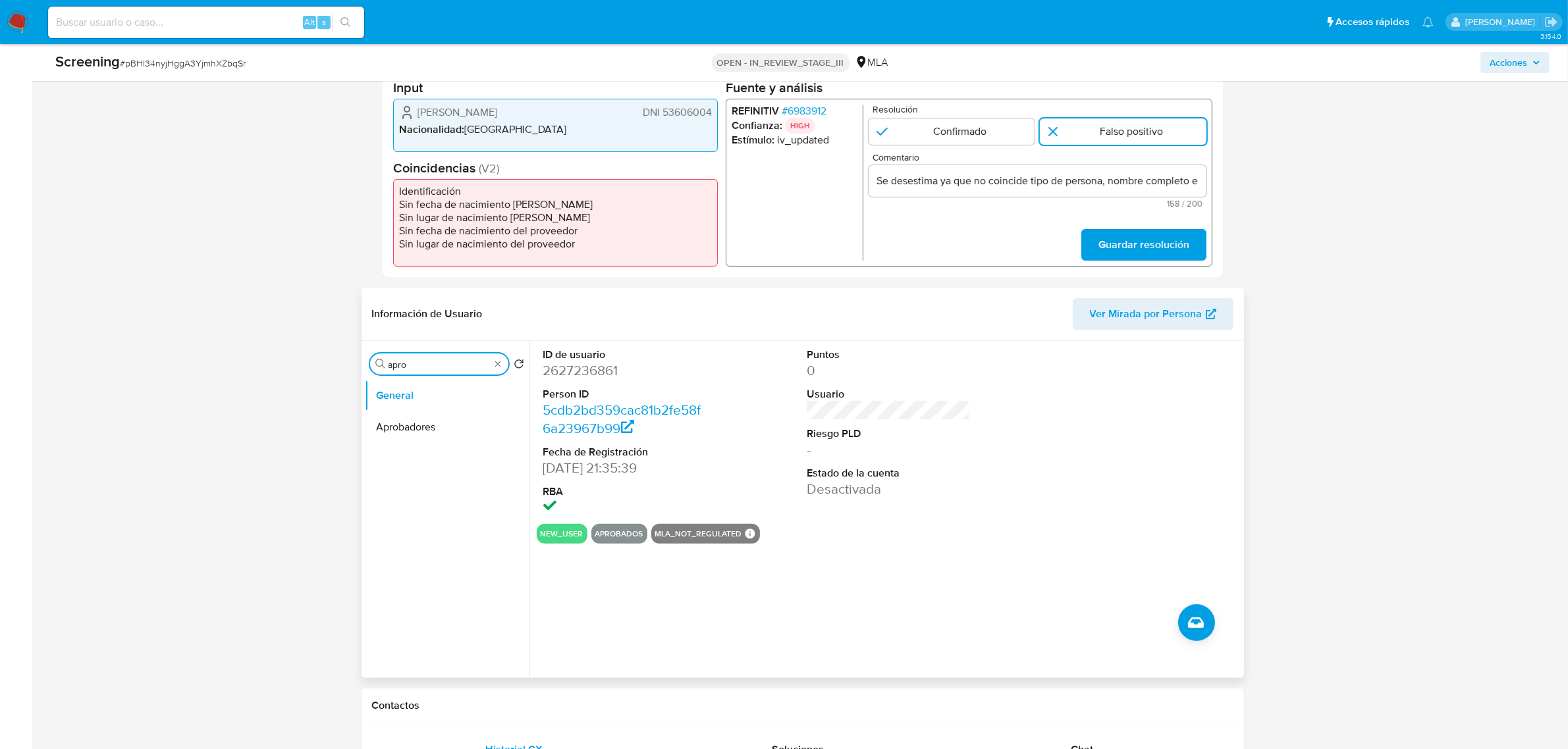
type input "apro"
click at [442, 446] on ul "General Aprobadores" at bounding box center [447, 528] width 164 height 297
click at [448, 419] on button "Aprobadores" at bounding box center [442, 427] width 154 height 31
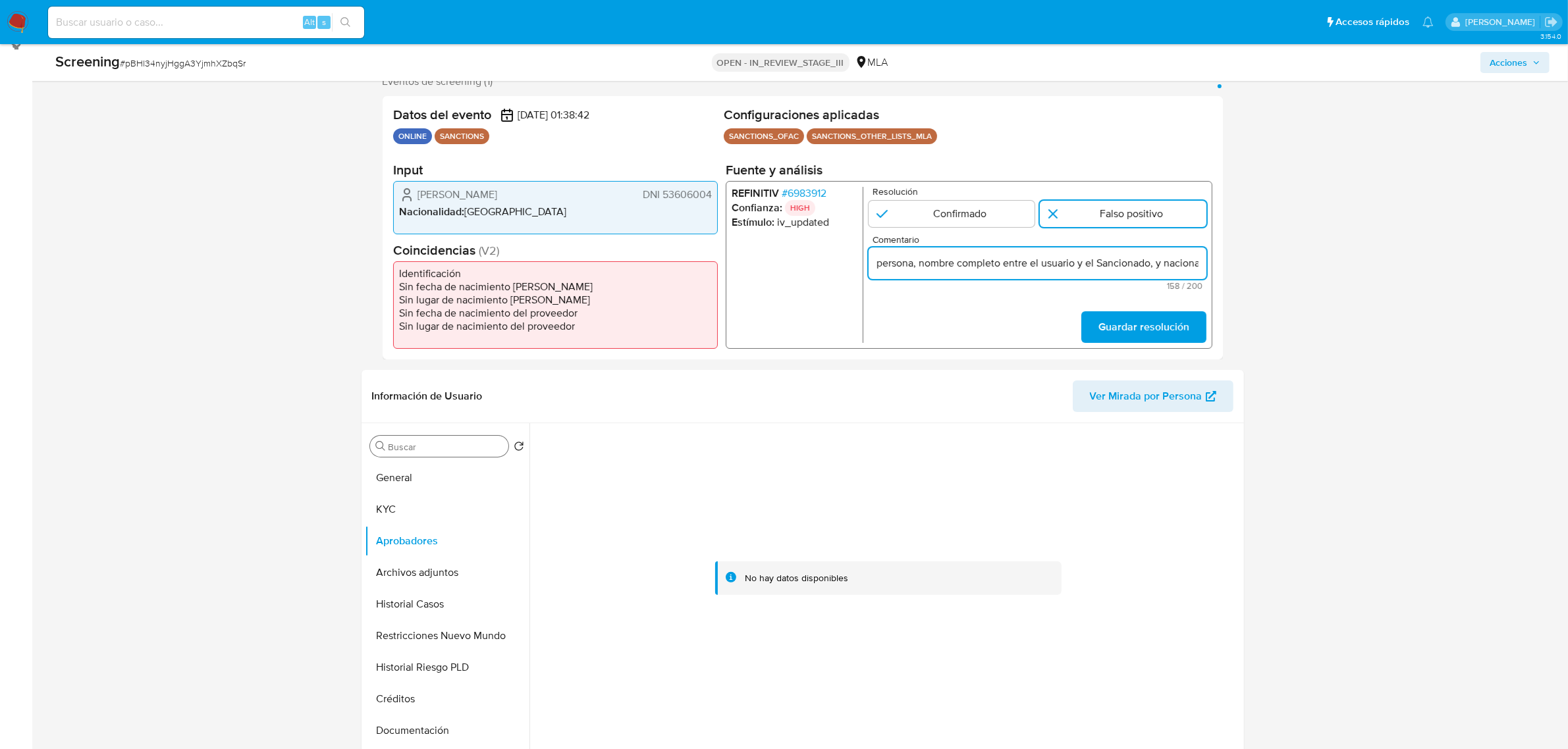
scroll to position [0, 418]
drag, startPoint x: 950, startPoint y: 264, endPoint x: 1245, endPoint y: 257, distance: 295.1
click at [1166, 330] on span "Guardar resolución" at bounding box center [1143, 327] width 91 height 29
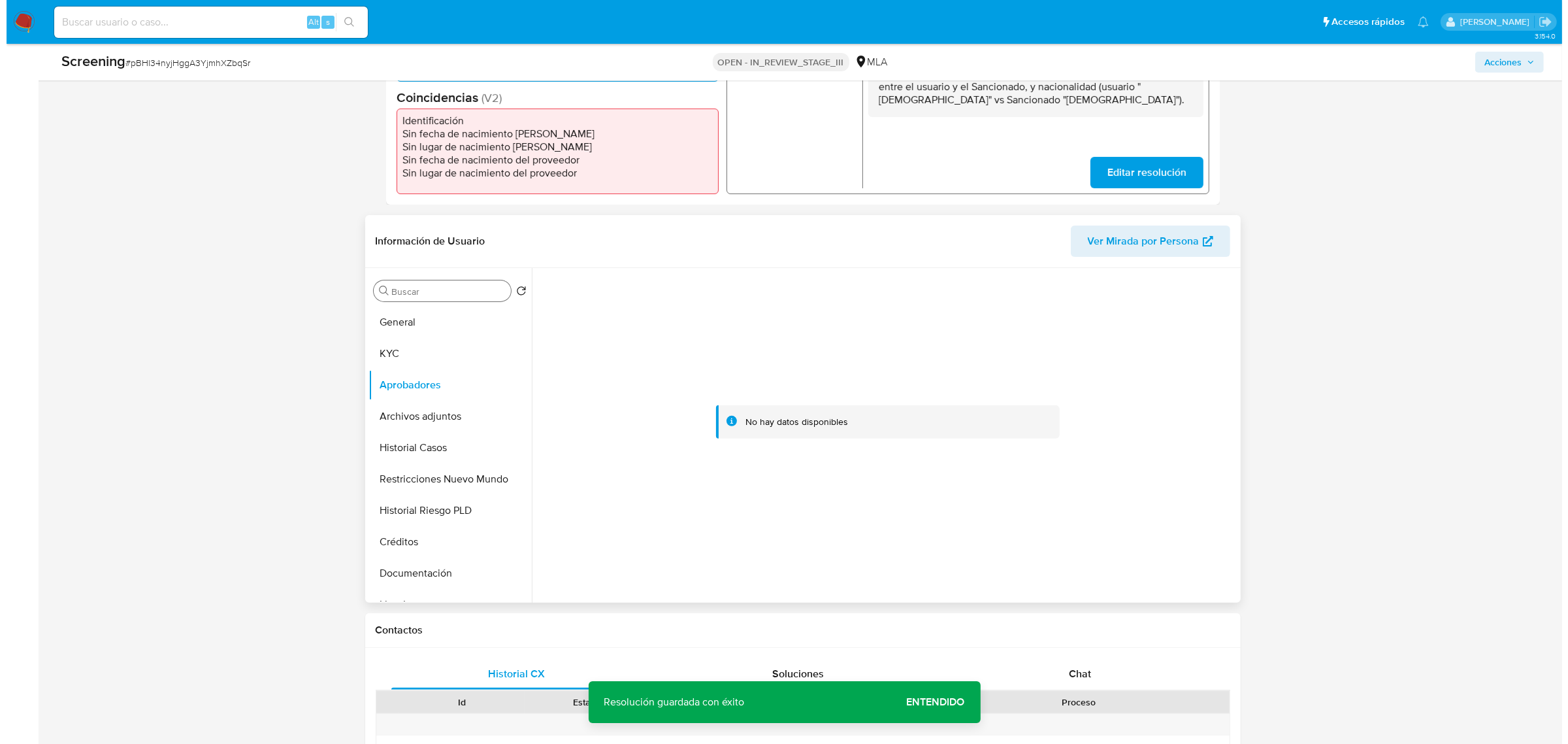
scroll to position [490, 0]
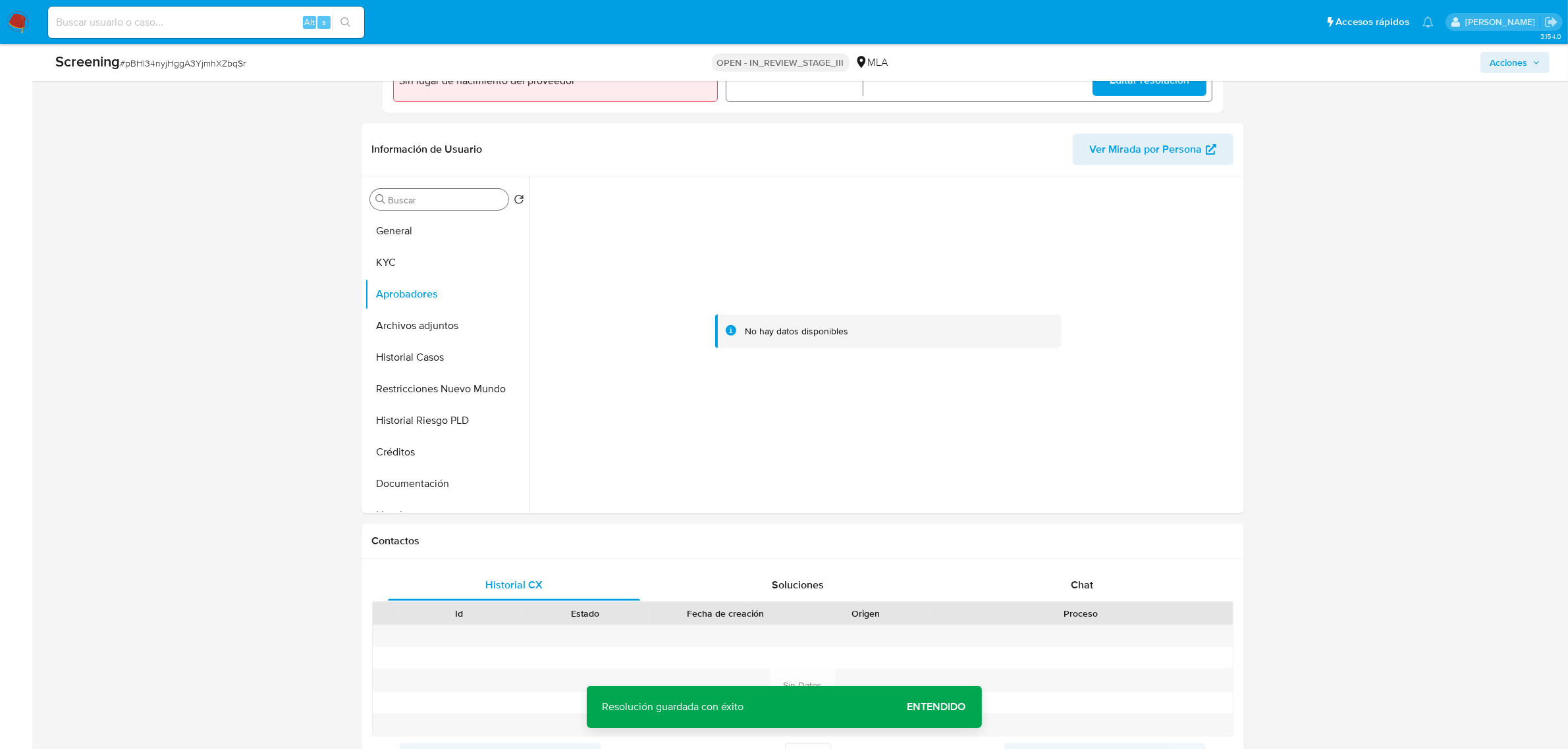
click at [466, 203] on input "Buscar" at bounding box center [445, 200] width 114 height 12
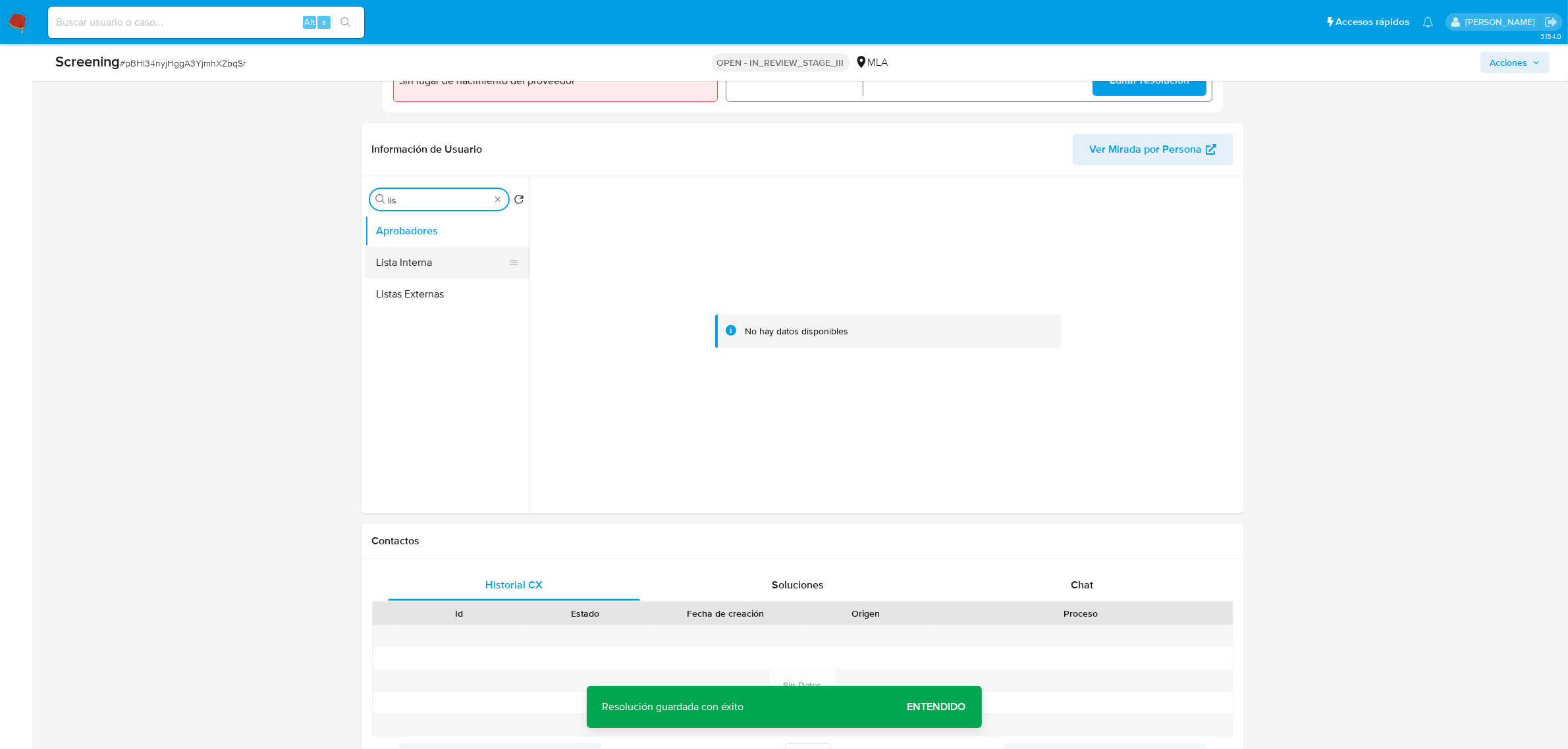
type input "lis"
click at [399, 263] on button "Lista Interna" at bounding box center [442, 262] width 154 height 31
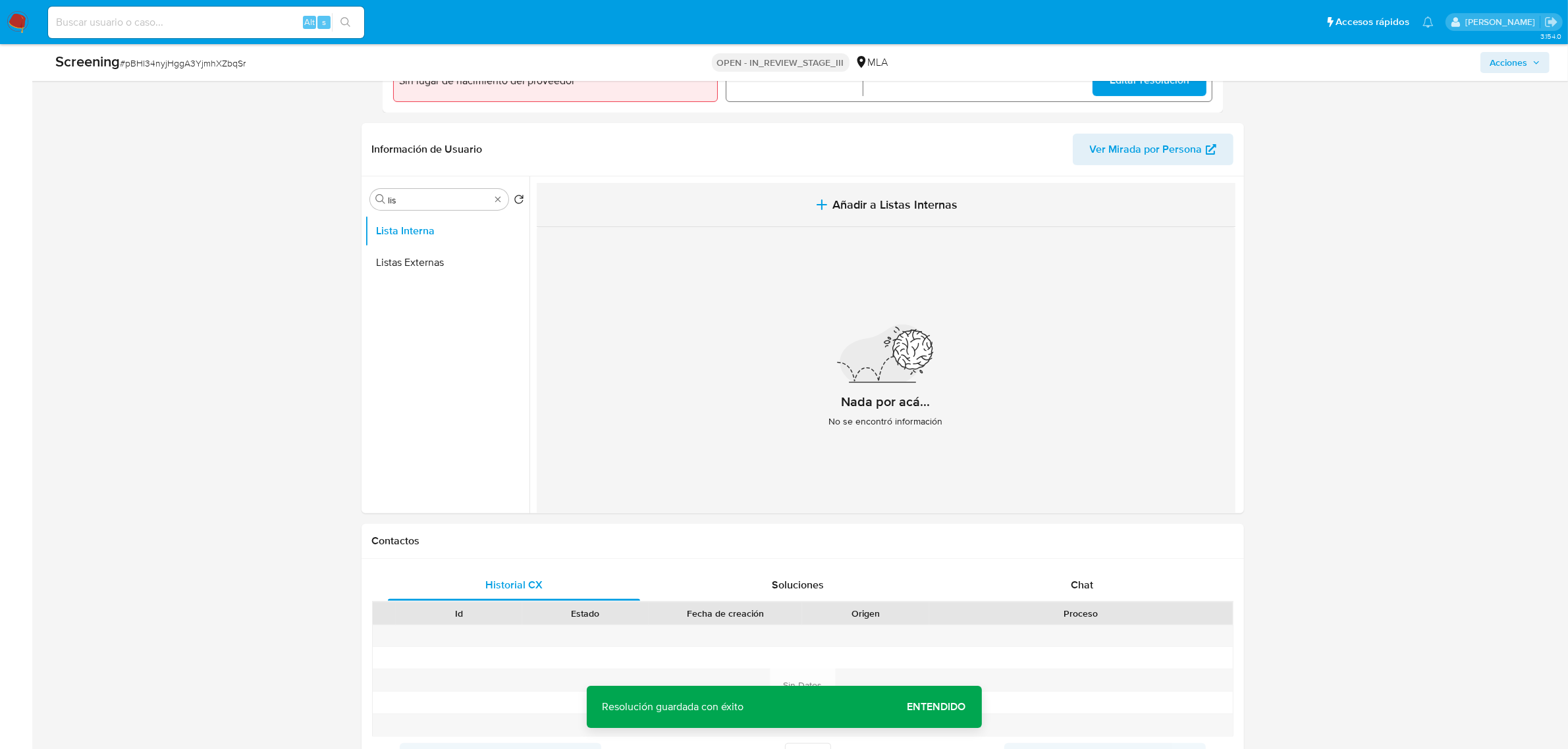
click at [926, 197] on span "Añadir a Listas Internas" at bounding box center [895, 204] width 125 height 15
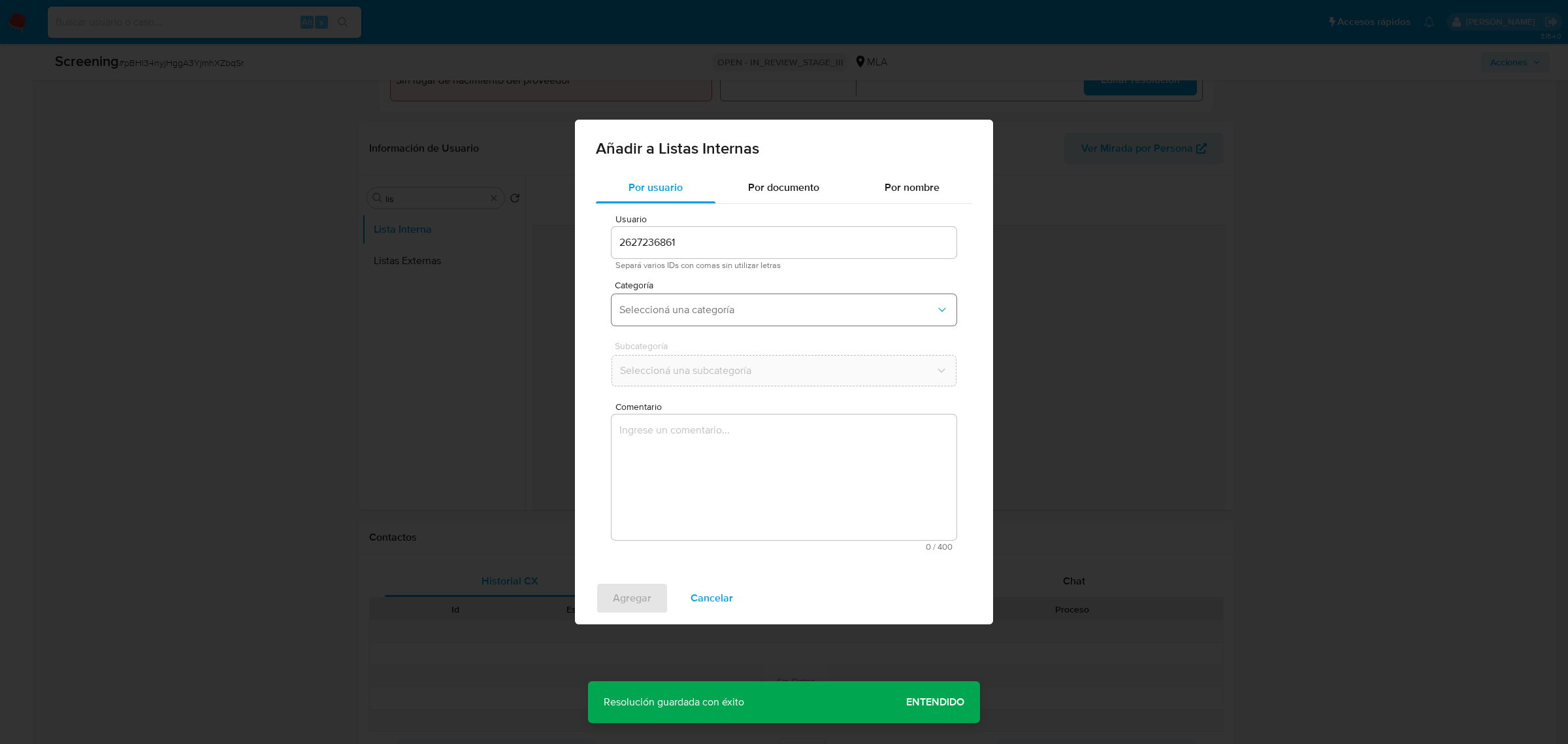
click at [729, 295] on button "Seleccioná una categoría" at bounding box center [784, 309] width 345 height 31
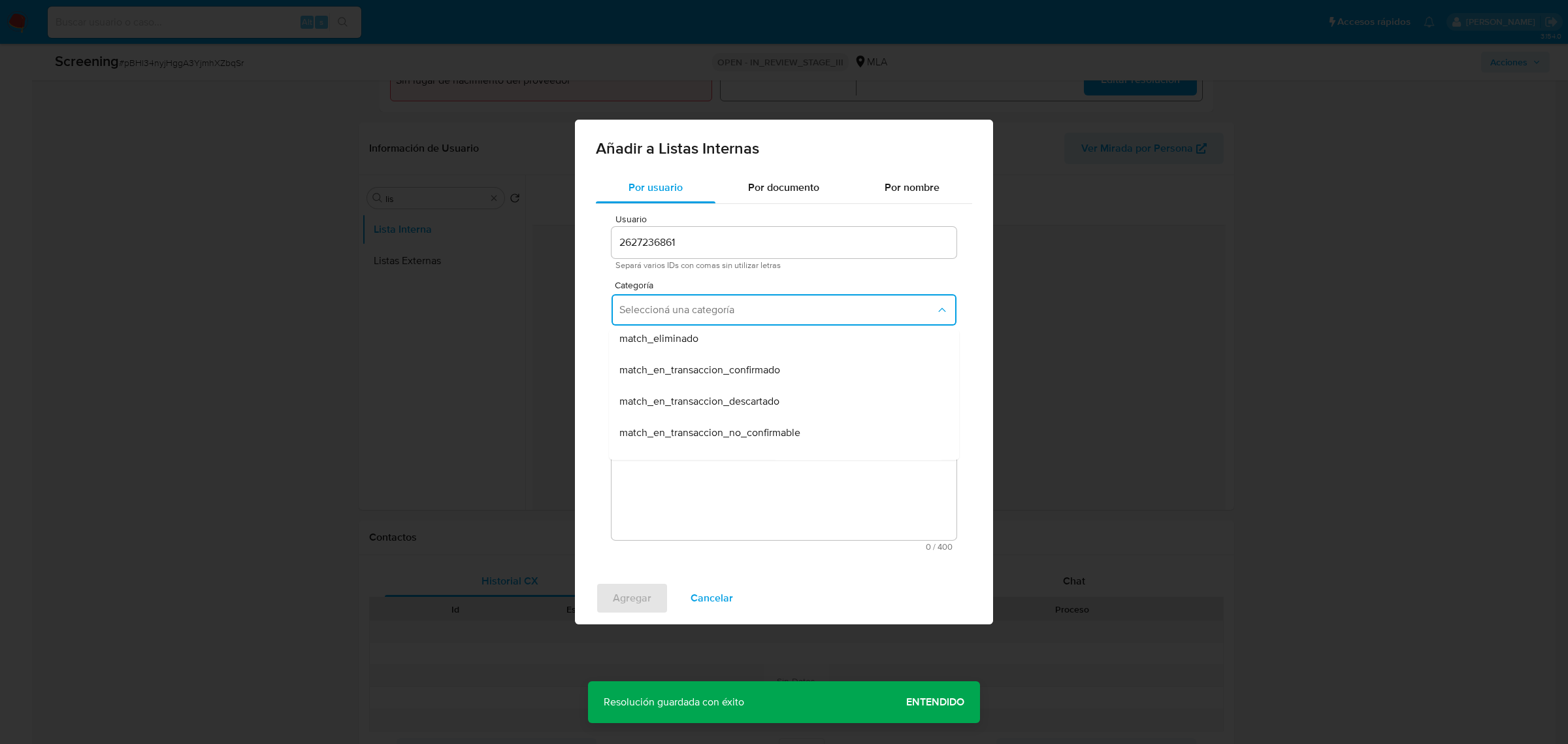
scroll to position [82, 0]
click at [709, 384] on div "match_descartado" at bounding box center [780, 389] width 321 height 31
click at [718, 374] on span "Seleccioná una subcategoría" at bounding box center [778, 371] width 316 height 13
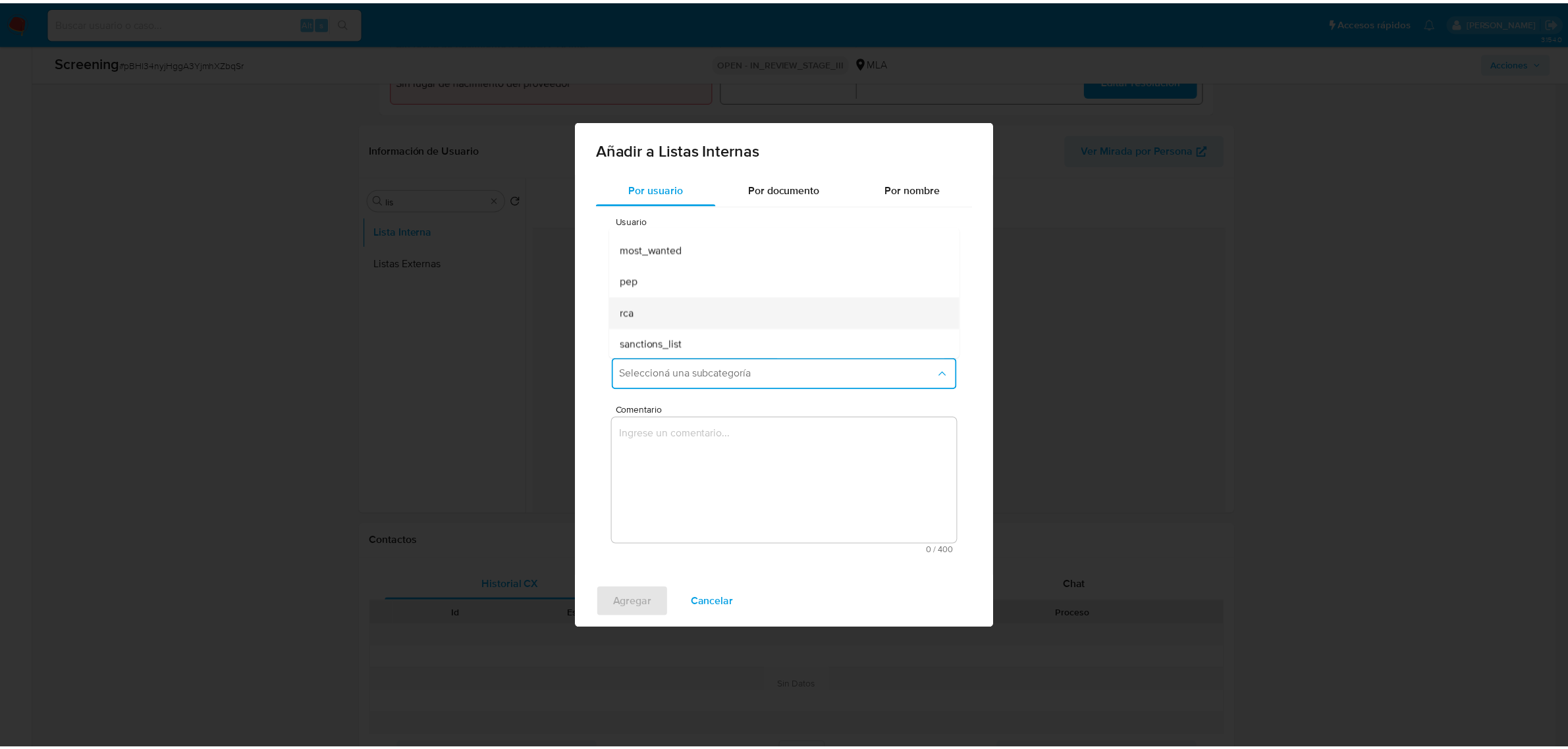
scroll to position [89, 0]
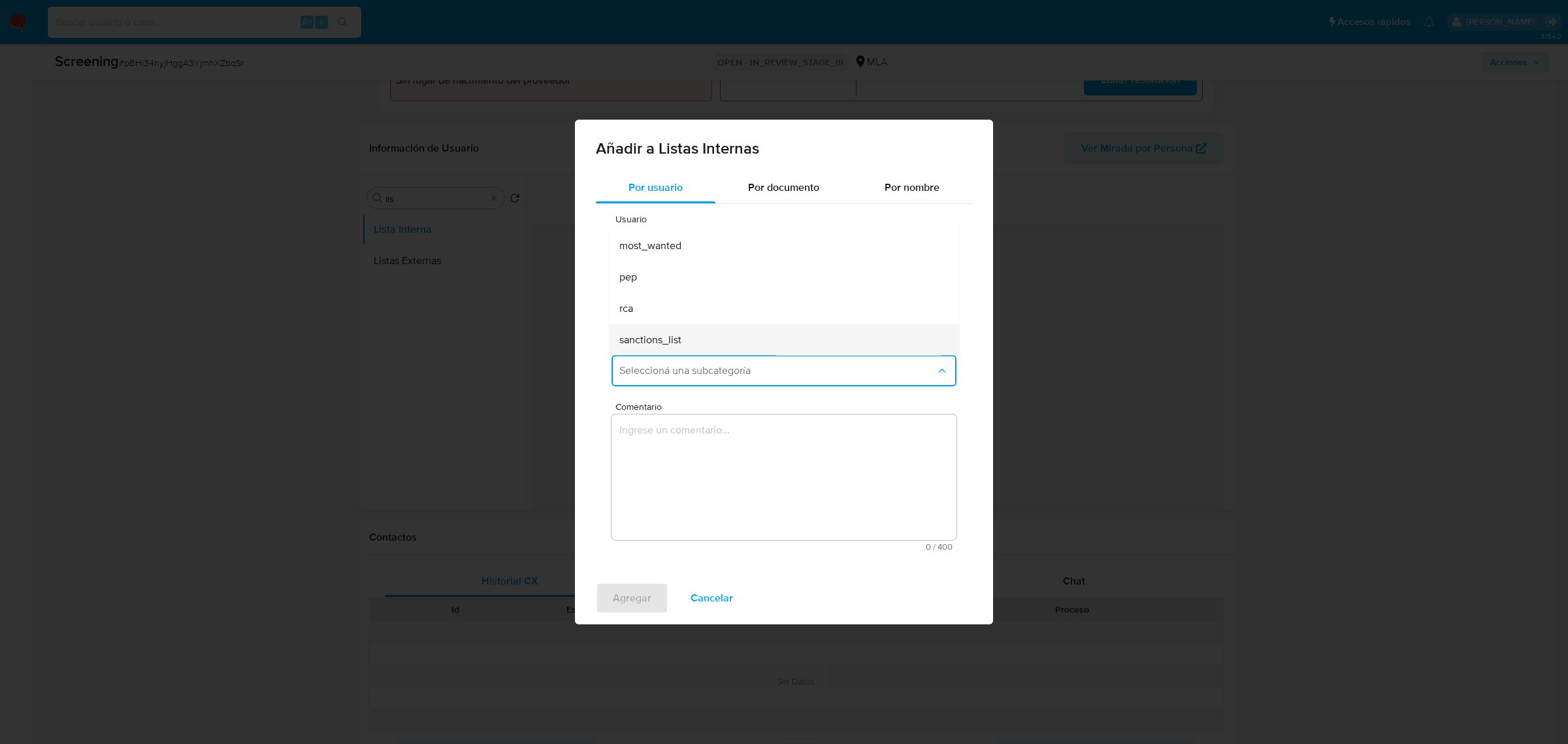
click at [693, 334] on div "sanctions_list" at bounding box center [780, 339] width 321 height 31
click at [756, 429] on textarea "Comentario" at bounding box center [784, 477] width 345 height 126
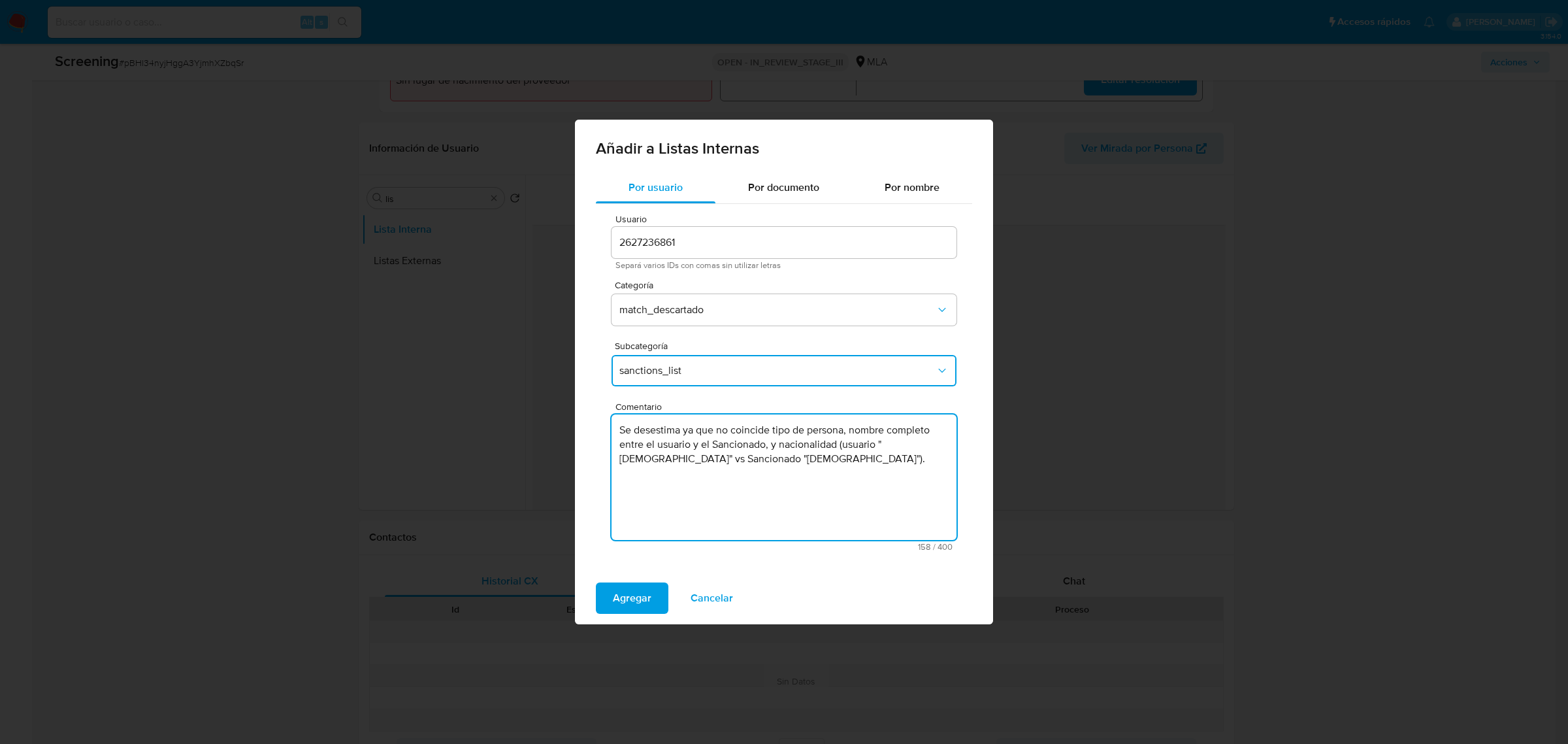
type textarea "Se desestima ya que no coincide tipo de persona, nombre completo entre el usuar…"
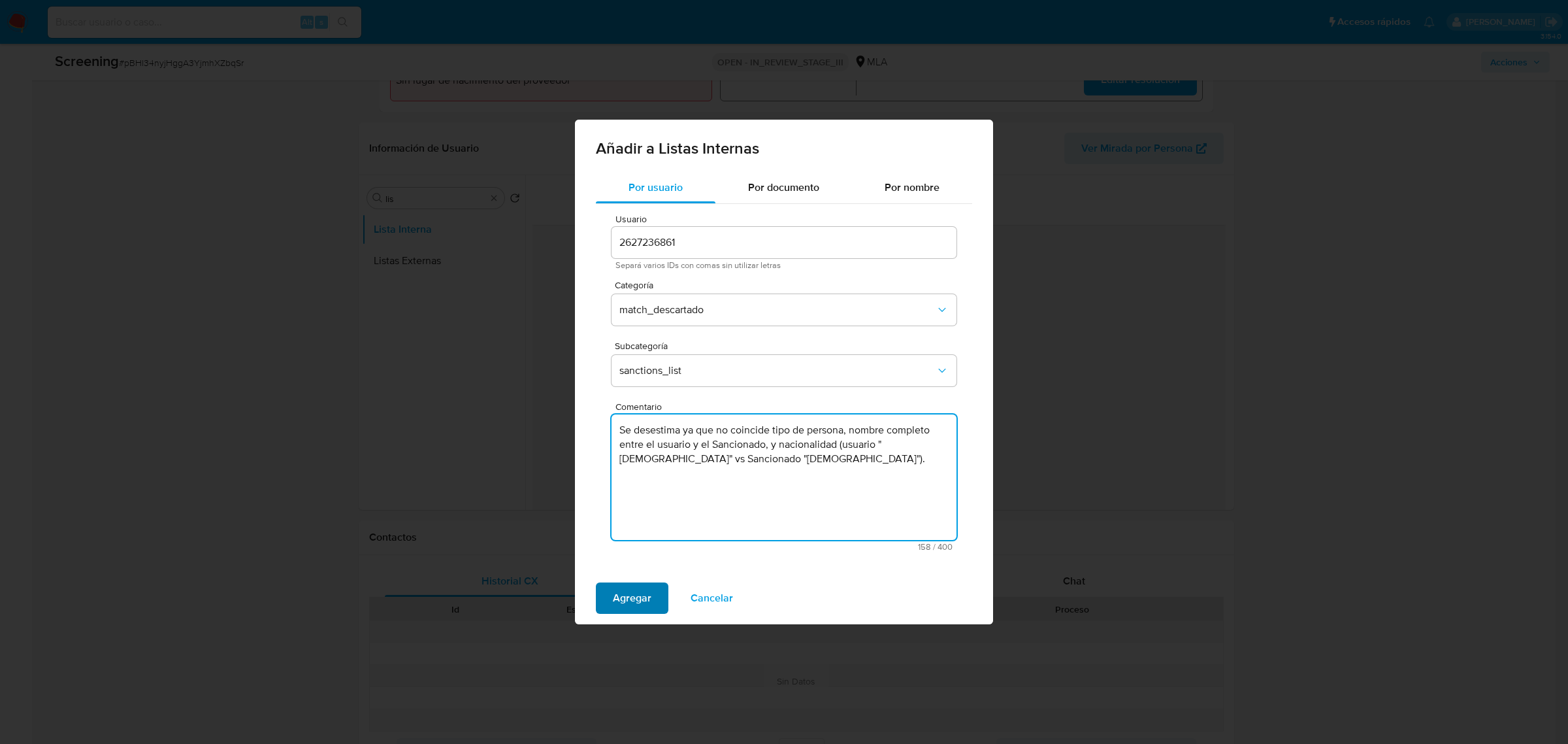
click at [629, 602] on span "Agregar" at bounding box center [632, 598] width 38 height 29
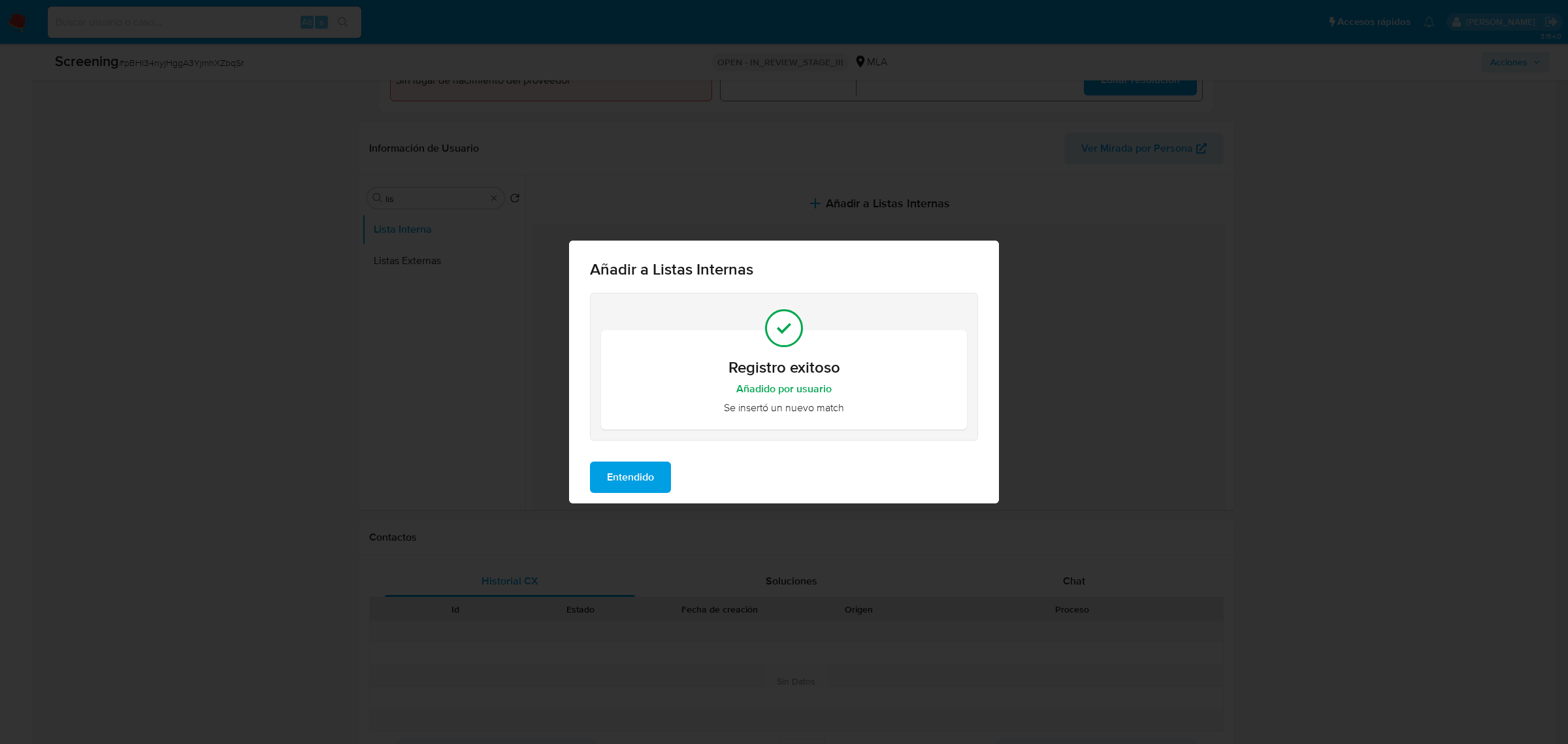
click at [643, 484] on span "Entendido" at bounding box center [630, 477] width 47 height 29
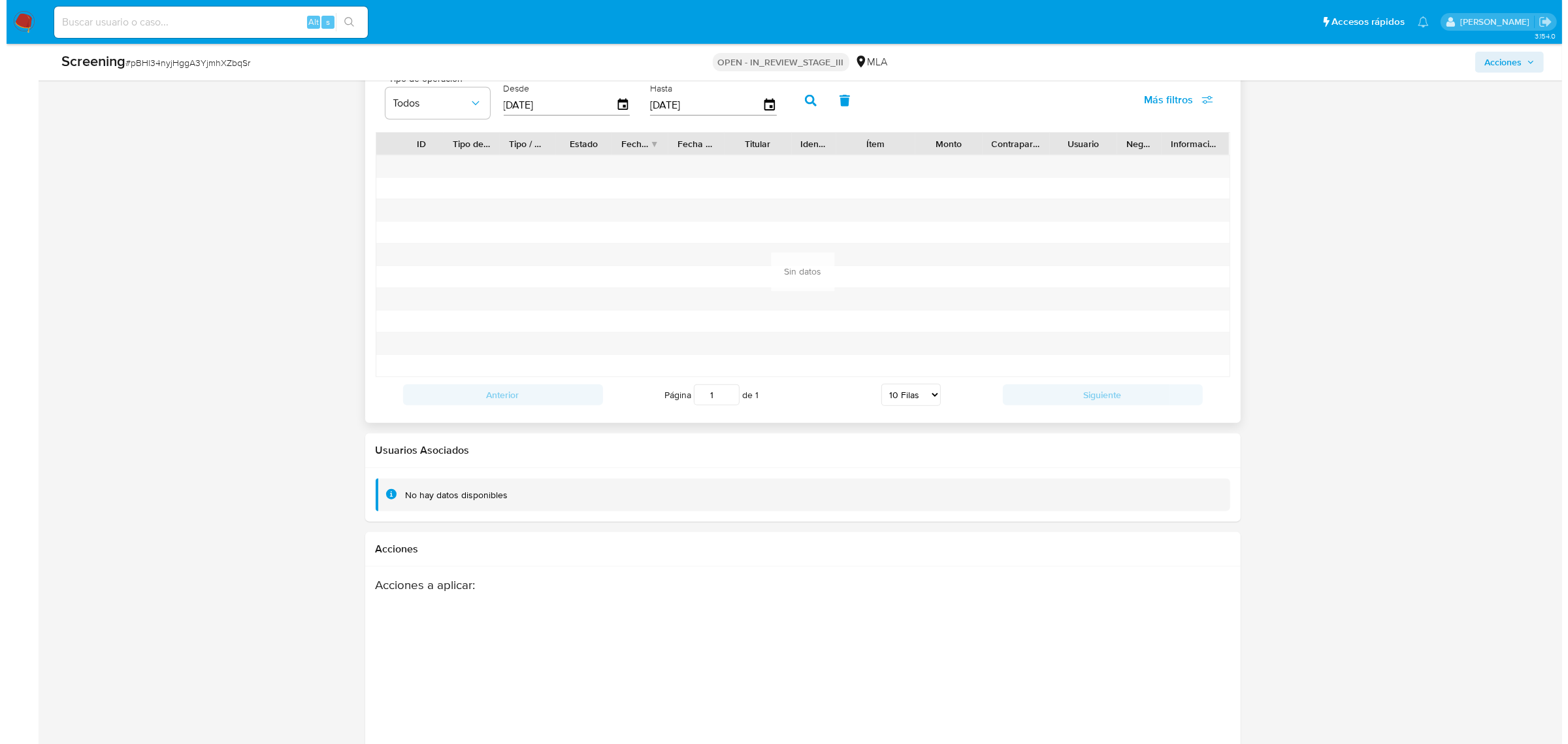
scroll to position [1940, 0]
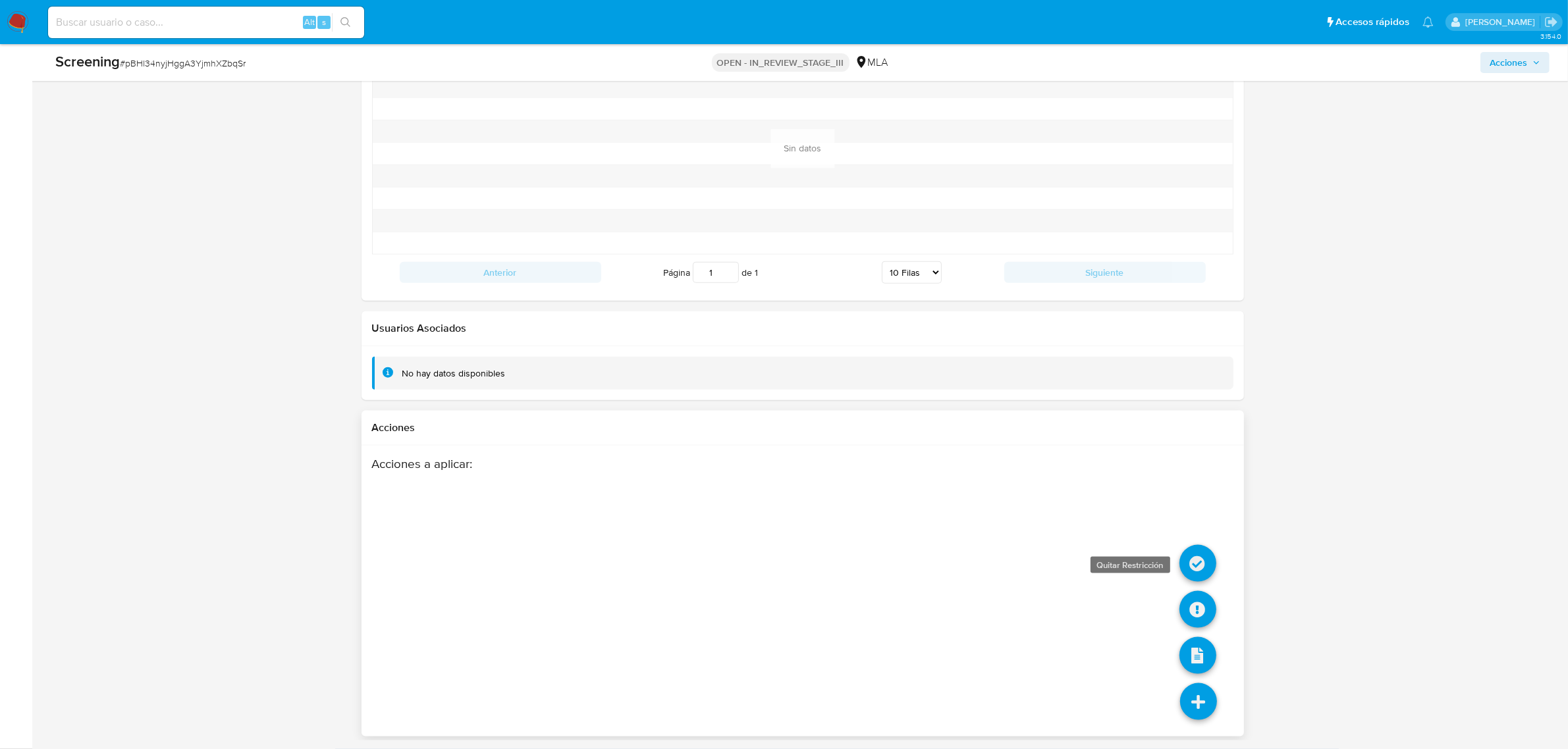
click at [1194, 571] on icon at bounding box center [1198, 563] width 37 height 37
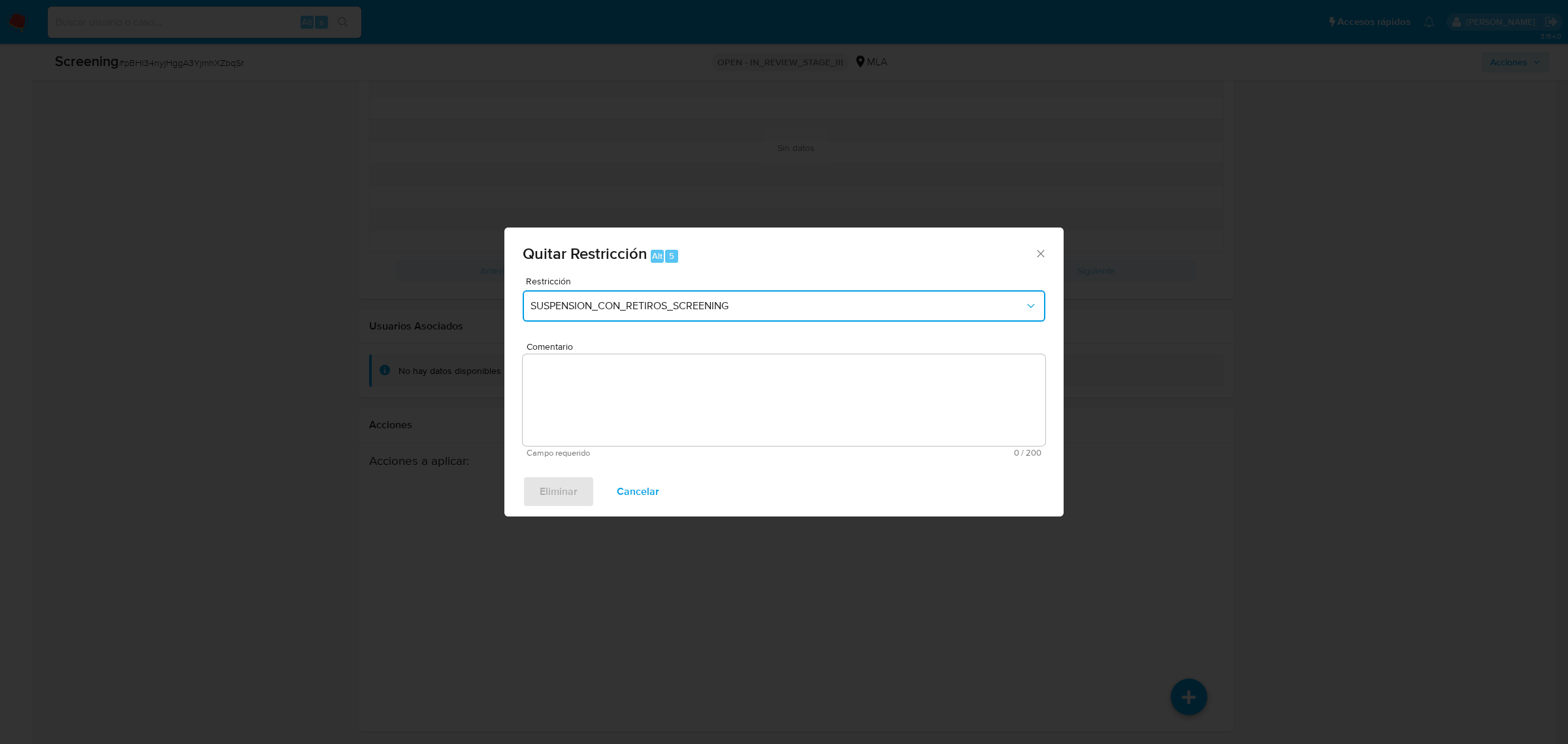
click at [712, 299] on span "SUSPENSION_CON_RETIROS_SCREENING" at bounding box center [778, 306] width 494 height 13
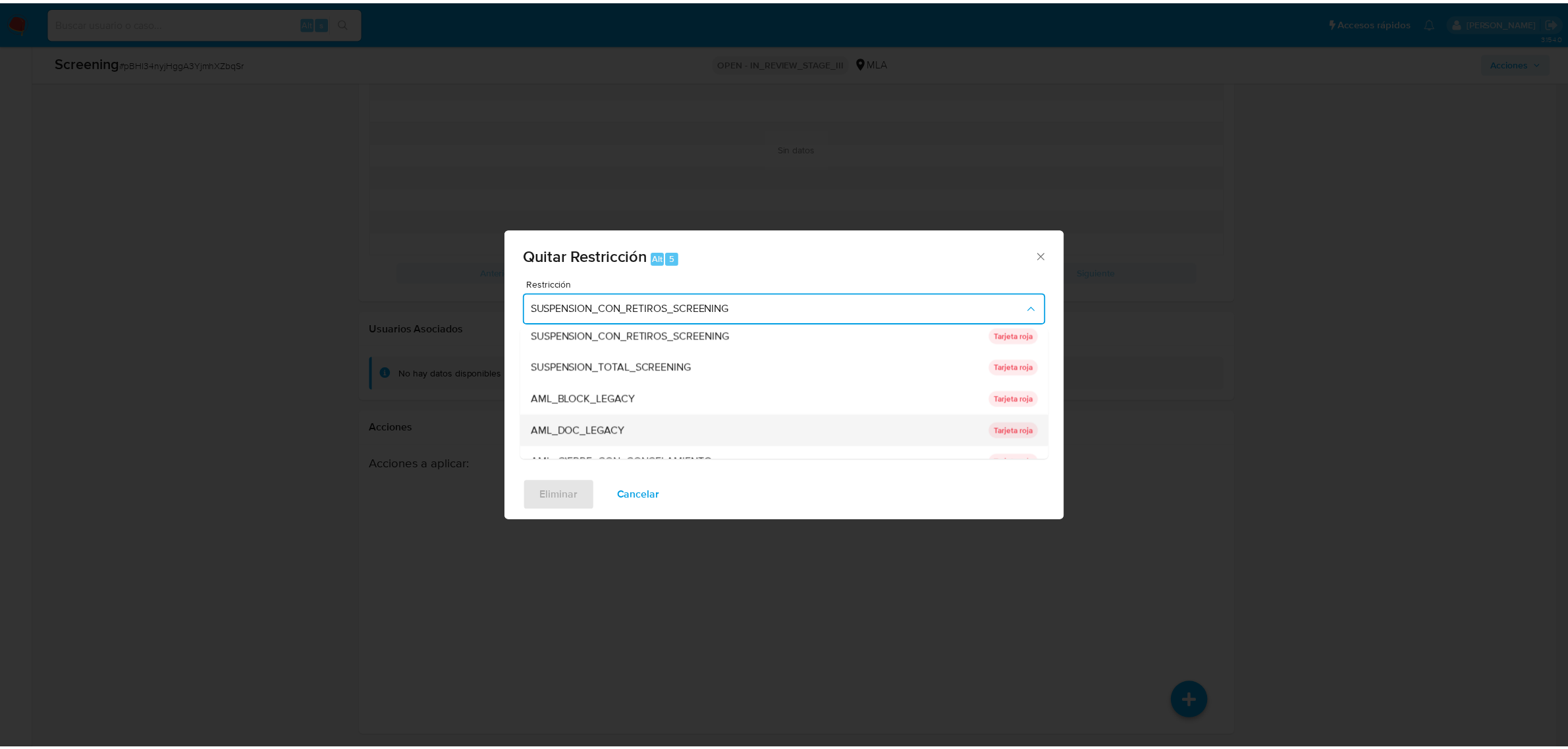
scroll to position [0, 0]
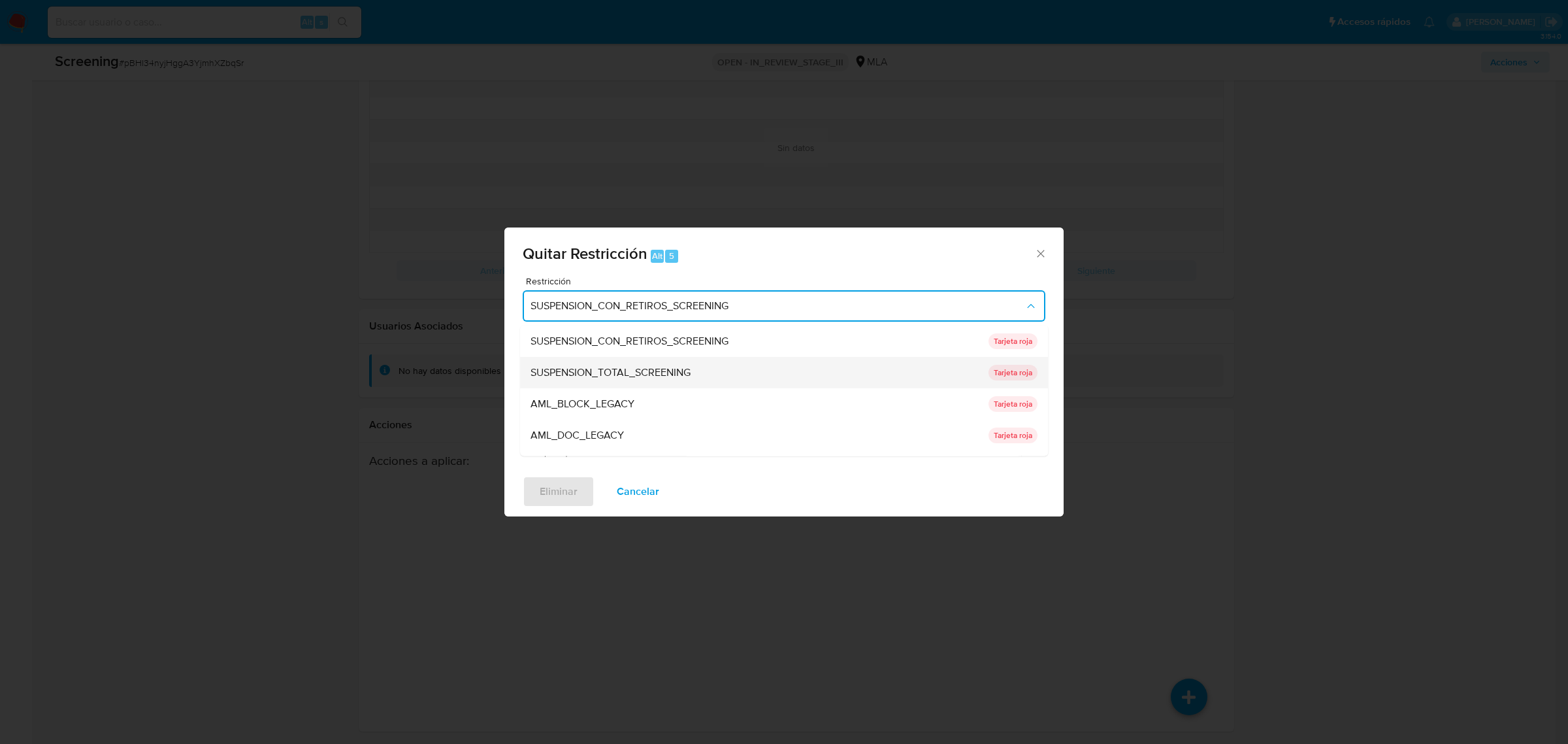
click at [702, 371] on div "SUSPENSION_TOTAL_SCREENING" at bounding box center [756, 371] width 450 height 31
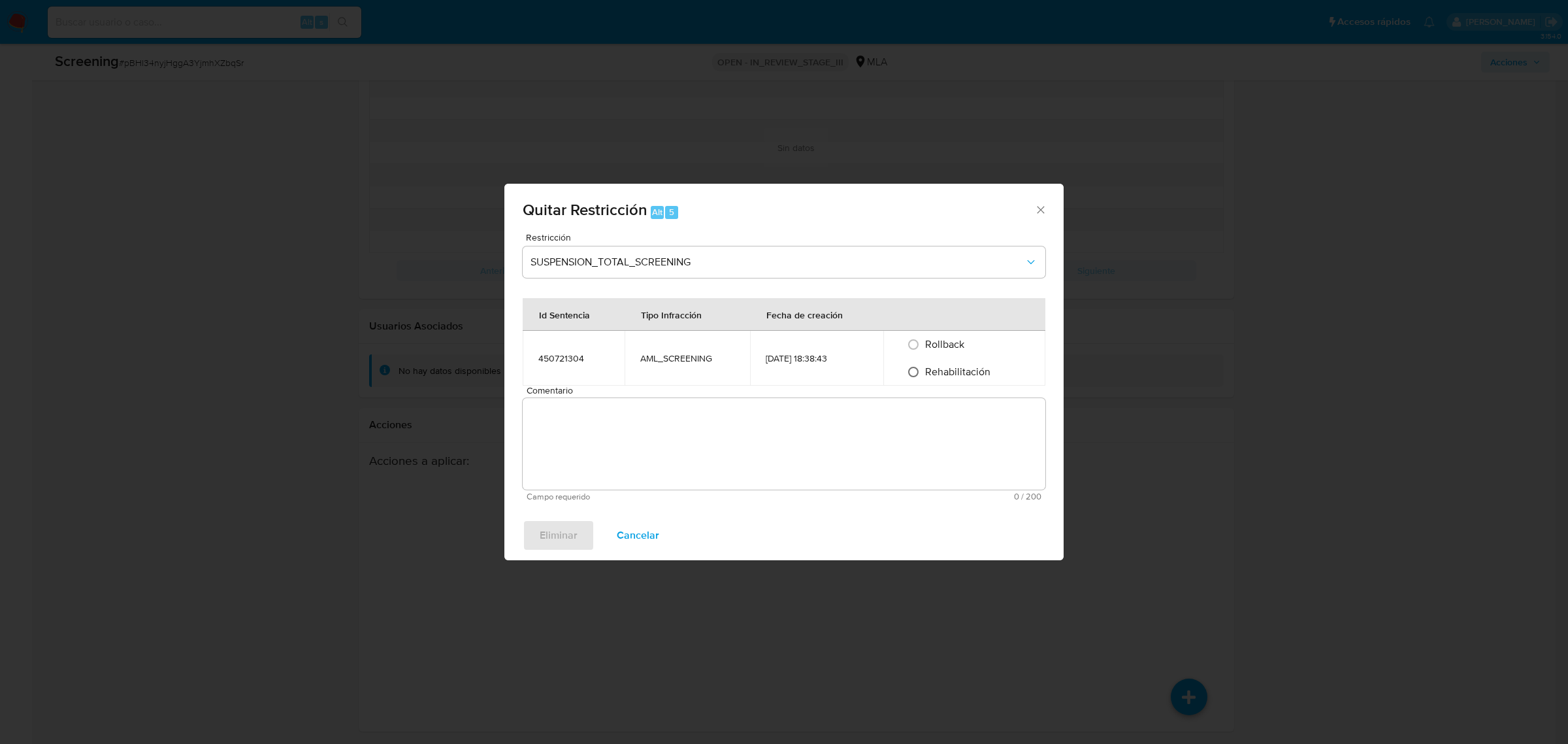
click at [912, 369] on input "Rehabilitación" at bounding box center [913, 371] width 21 height 21
radio input "true"
click at [877, 419] on textarea "Comentario" at bounding box center [784, 444] width 523 height 92
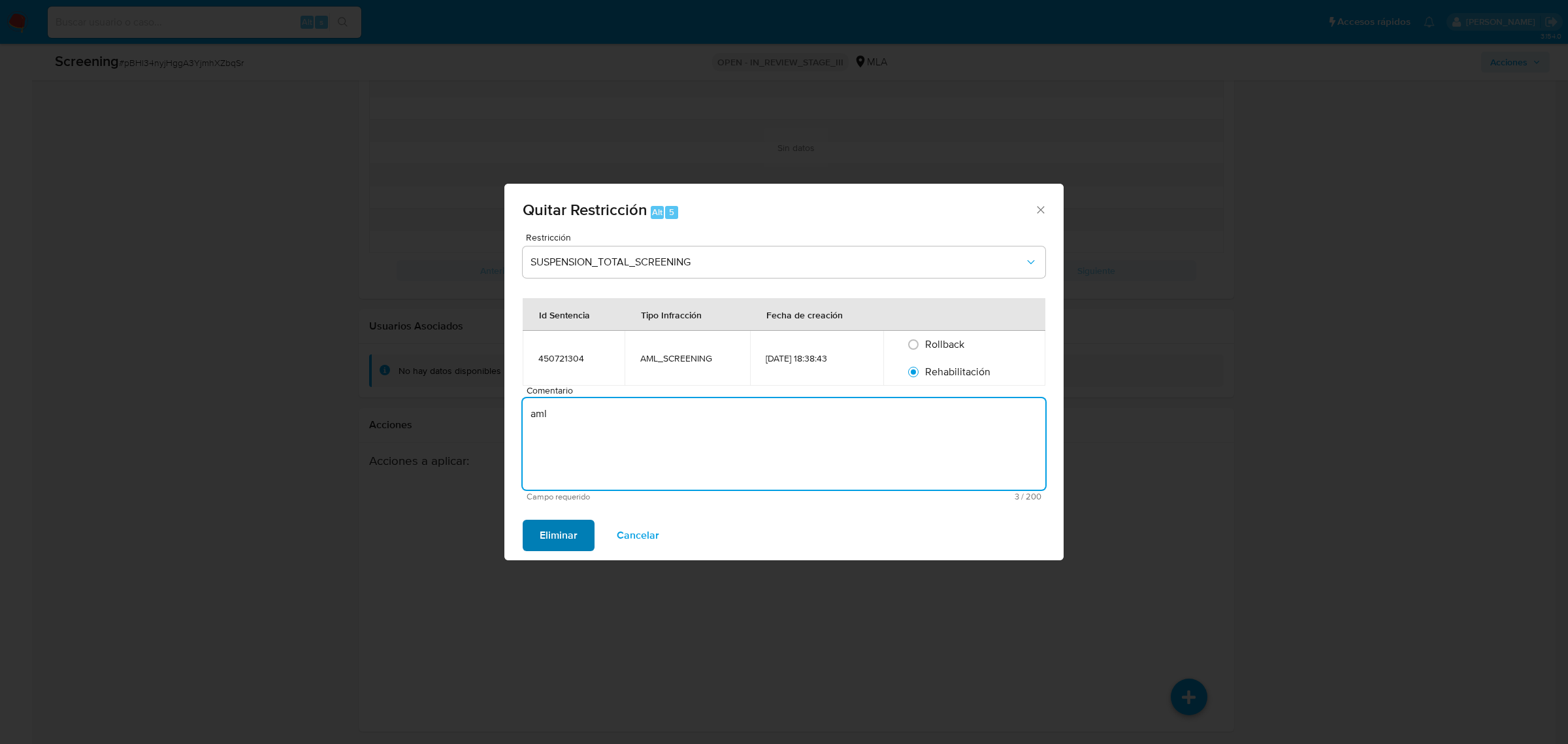
type textarea "aml"
click at [557, 534] on span "Eliminar" at bounding box center [558, 535] width 38 height 29
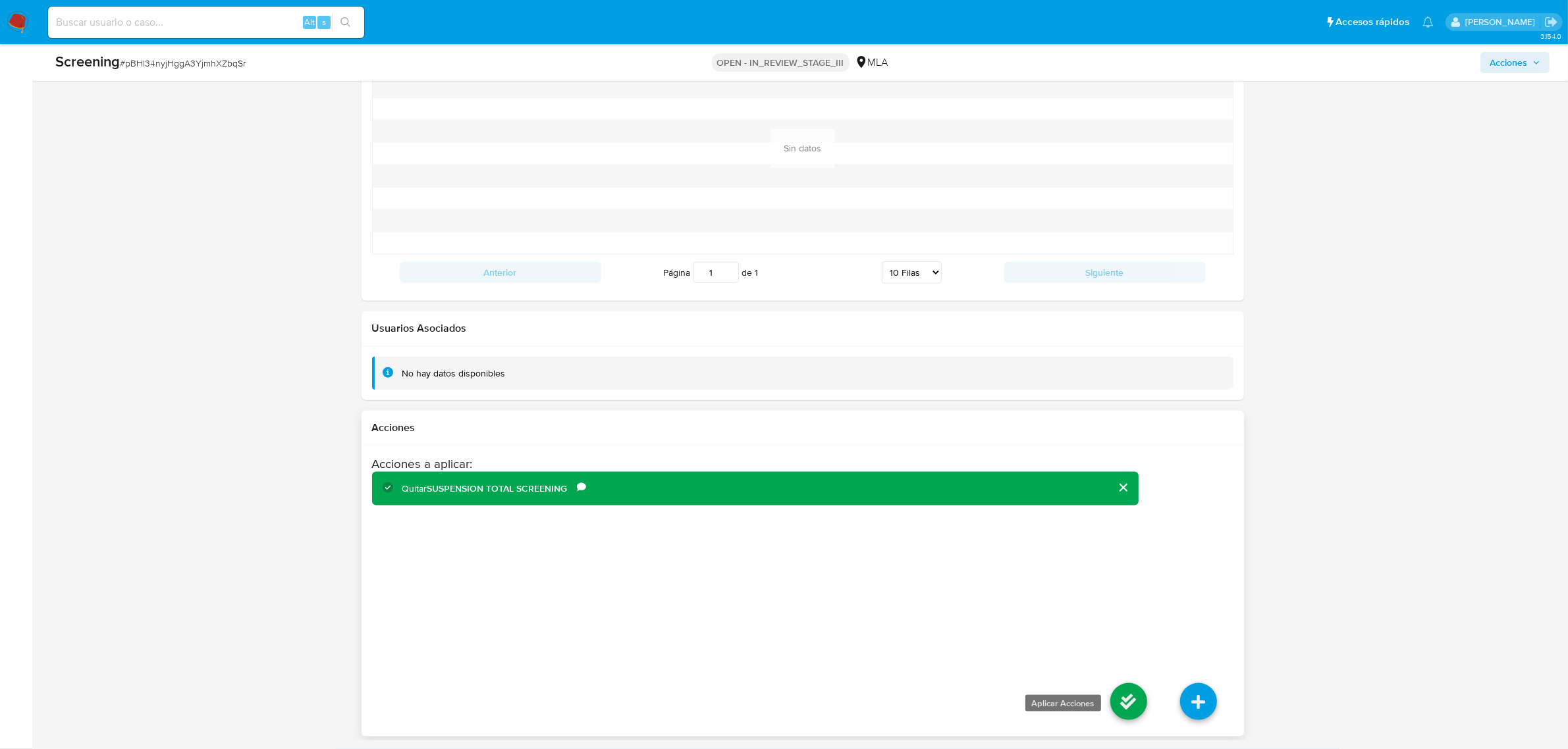
click at [1134, 702] on icon at bounding box center [1129, 701] width 37 height 37
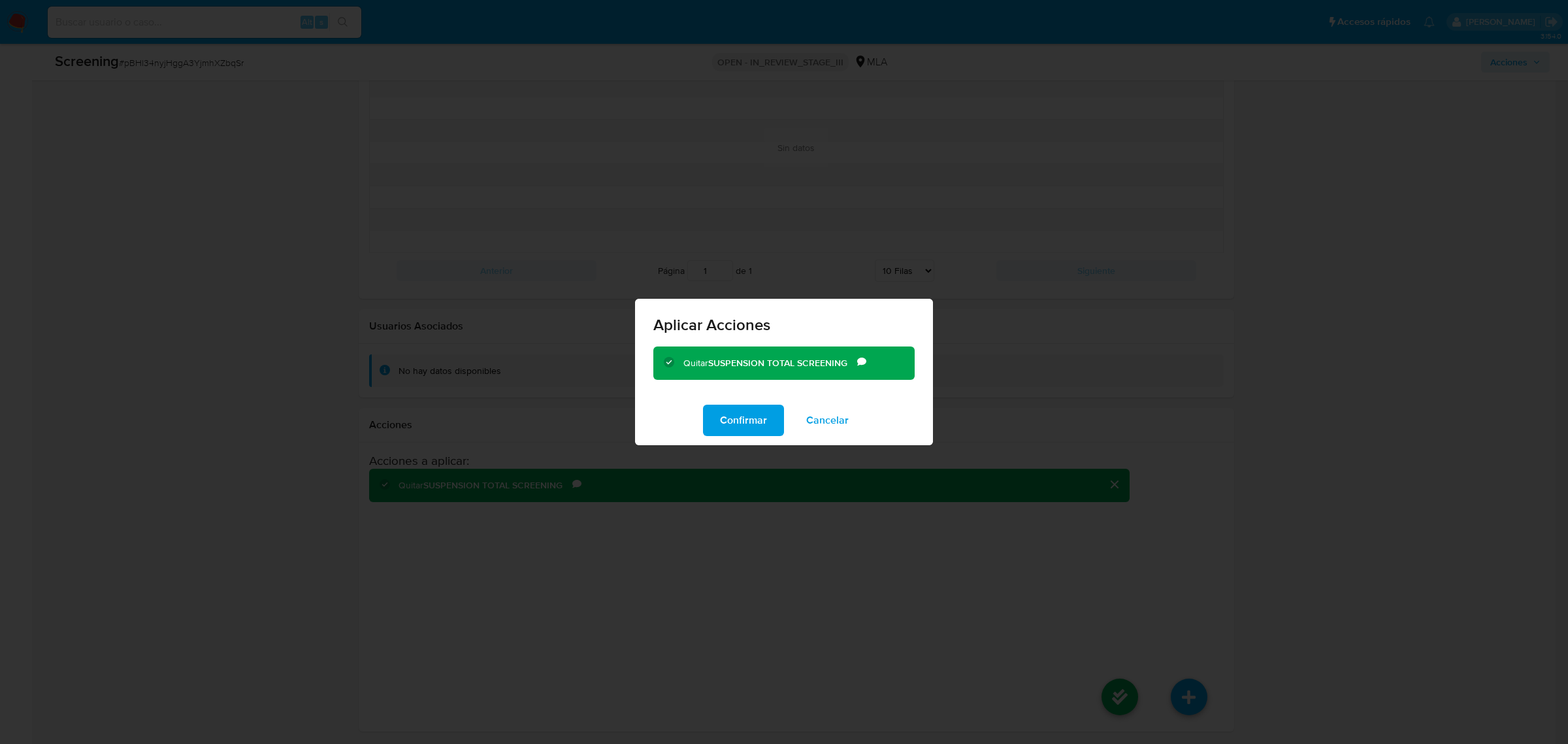
click at [750, 425] on span "Confirmar" at bounding box center [743, 420] width 47 height 29
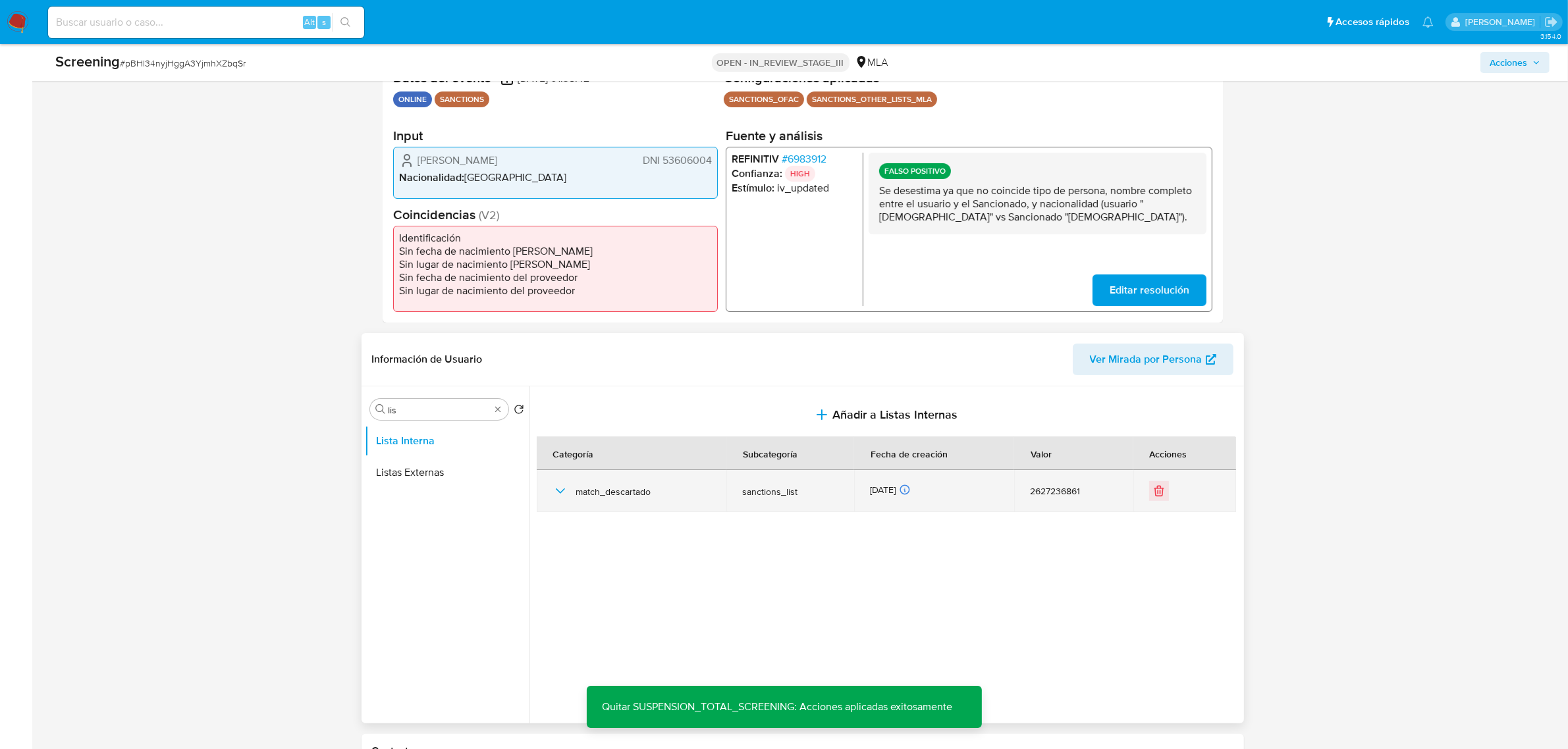
scroll to position [329, 0]
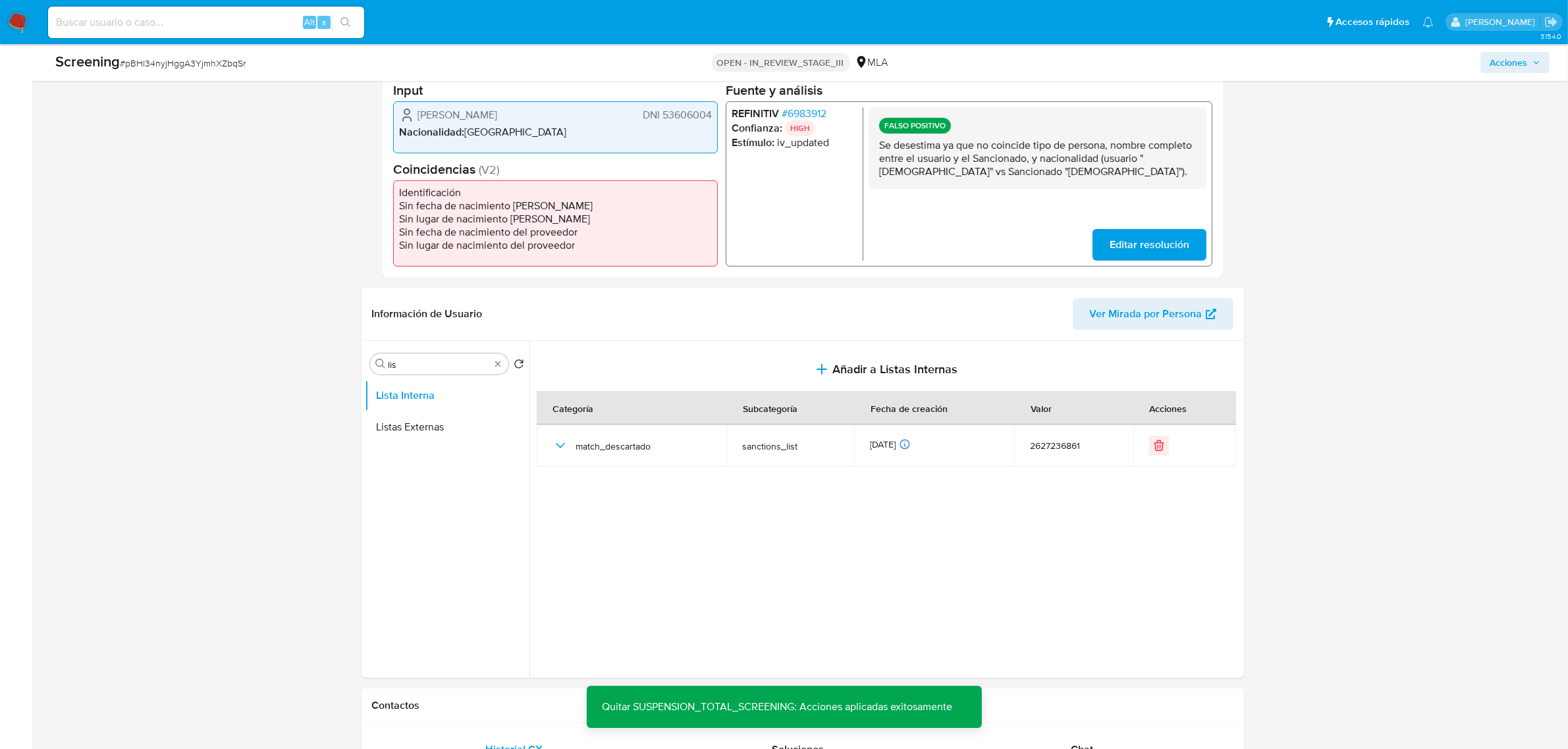
click at [504, 367] on div "Buscar lis" at bounding box center [439, 364] width 138 height 21
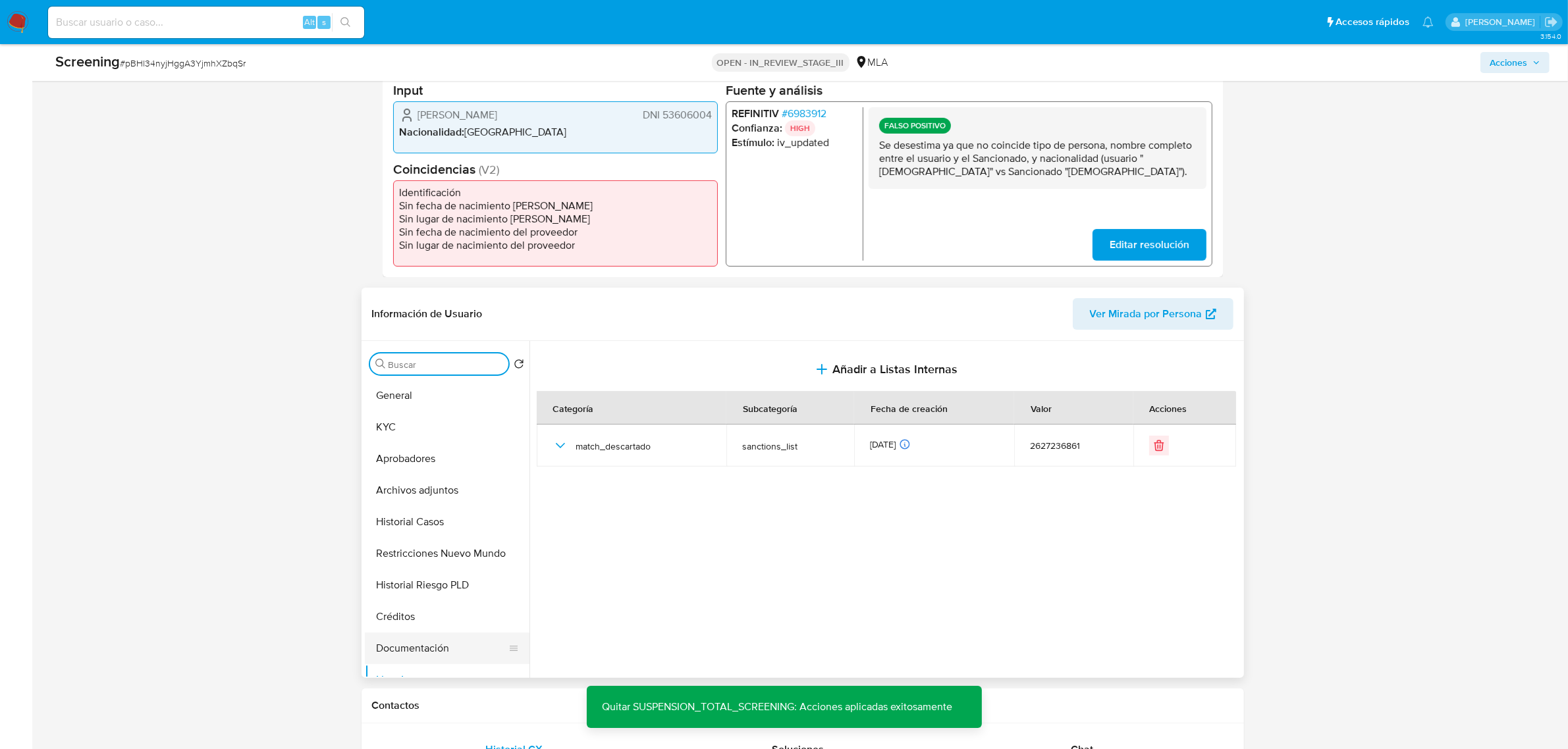
click at [435, 654] on button "Documentación" at bounding box center [442, 648] width 154 height 31
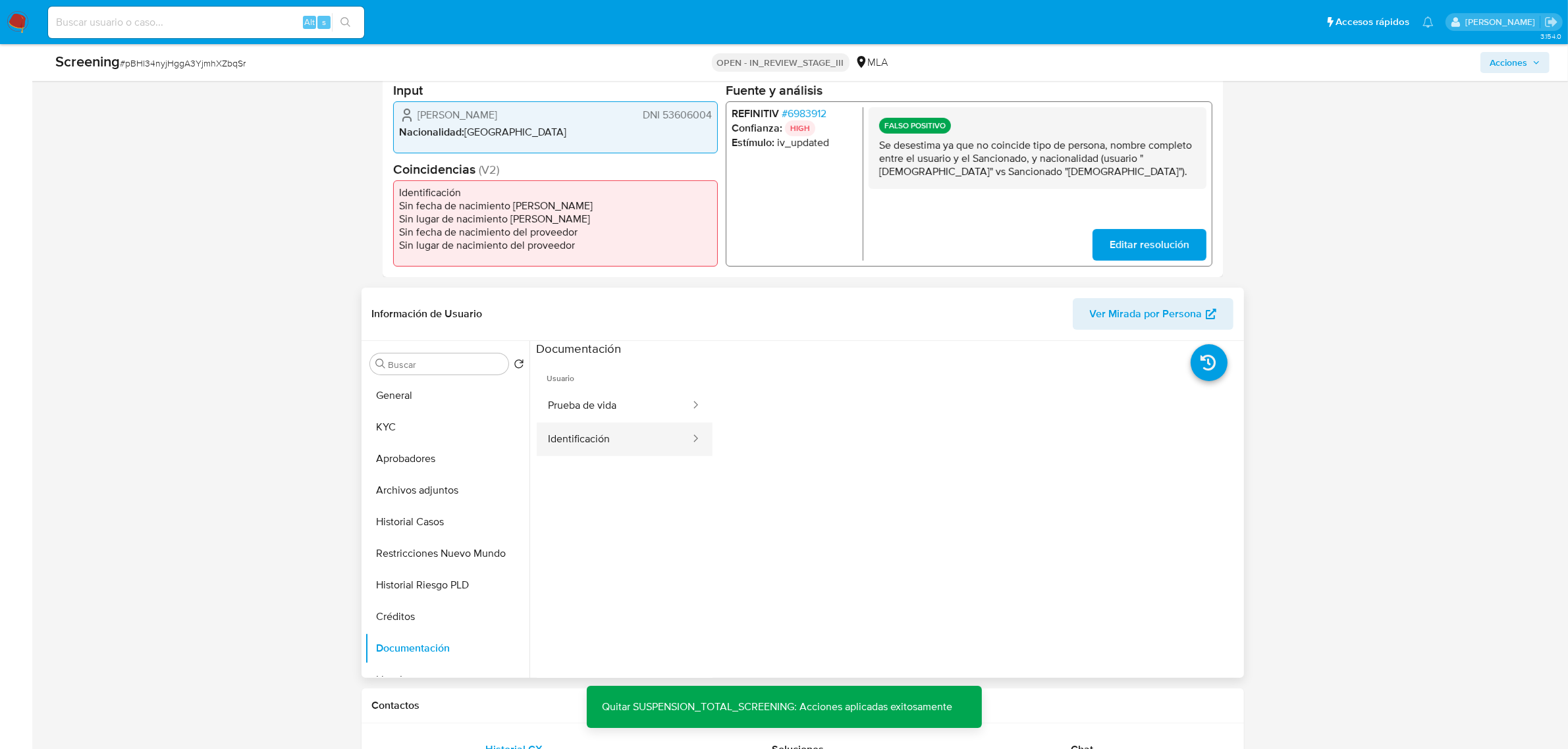
click at [661, 435] on button "Identificación" at bounding box center [614, 439] width 155 height 33
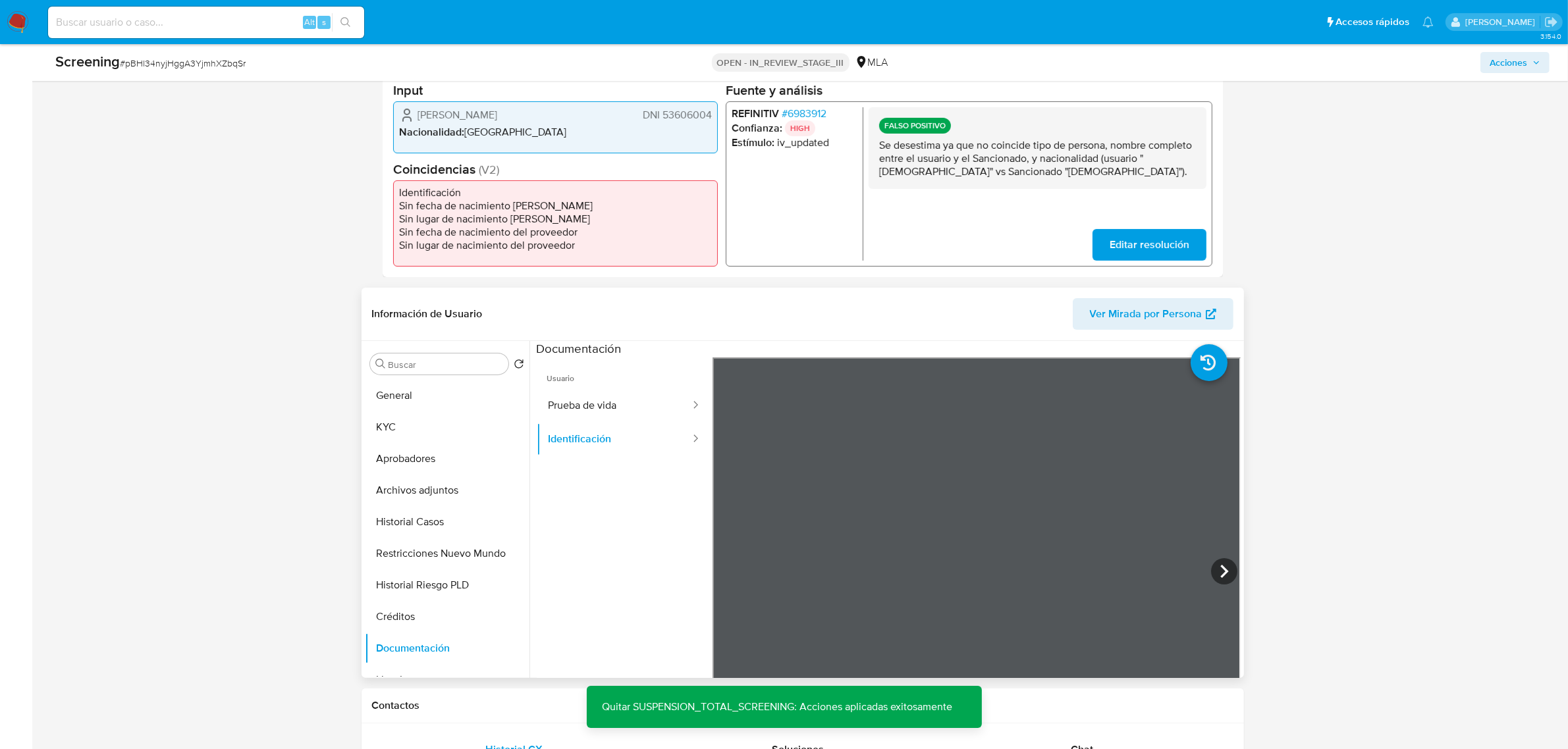
scroll to position [164, 0]
click at [794, 109] on span "# 6983912" at bounding box center [803, 113] width 45 height 13
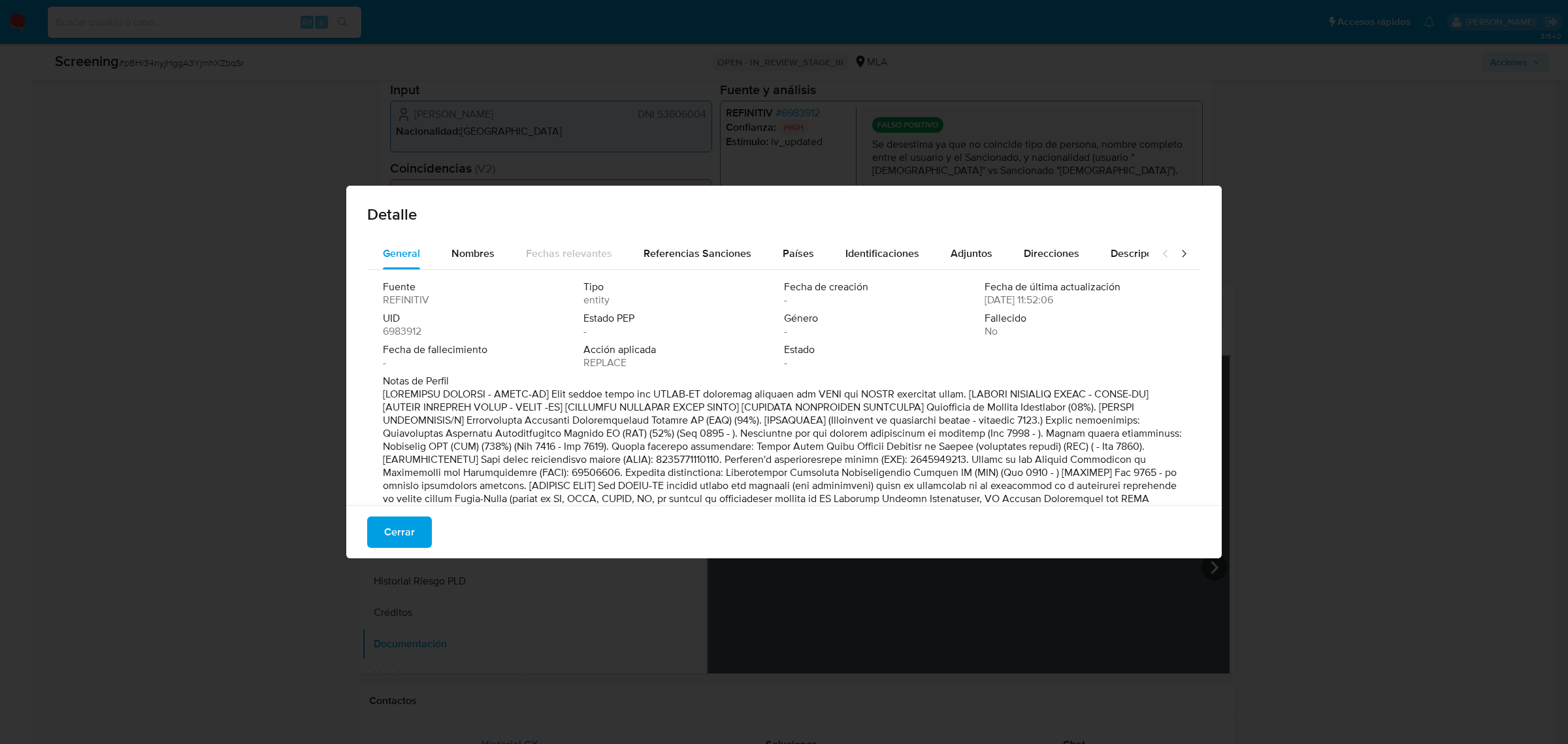
click at [396, 535] on span "Cerrar" at bounding box center [399, 532] width 31 height 29
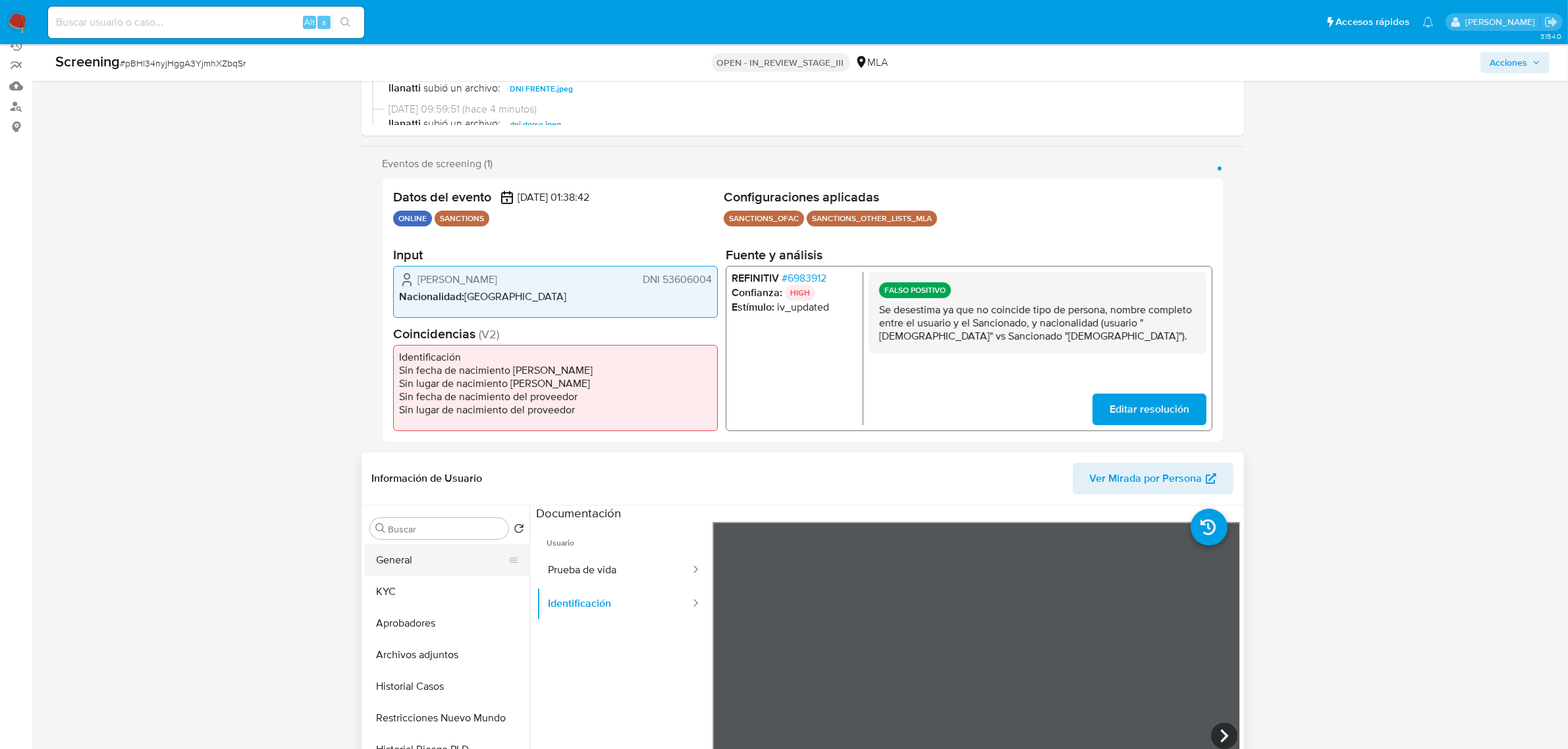
click at [416, 566] on button "General" at bounding box center [442, 559] width 154 height 31
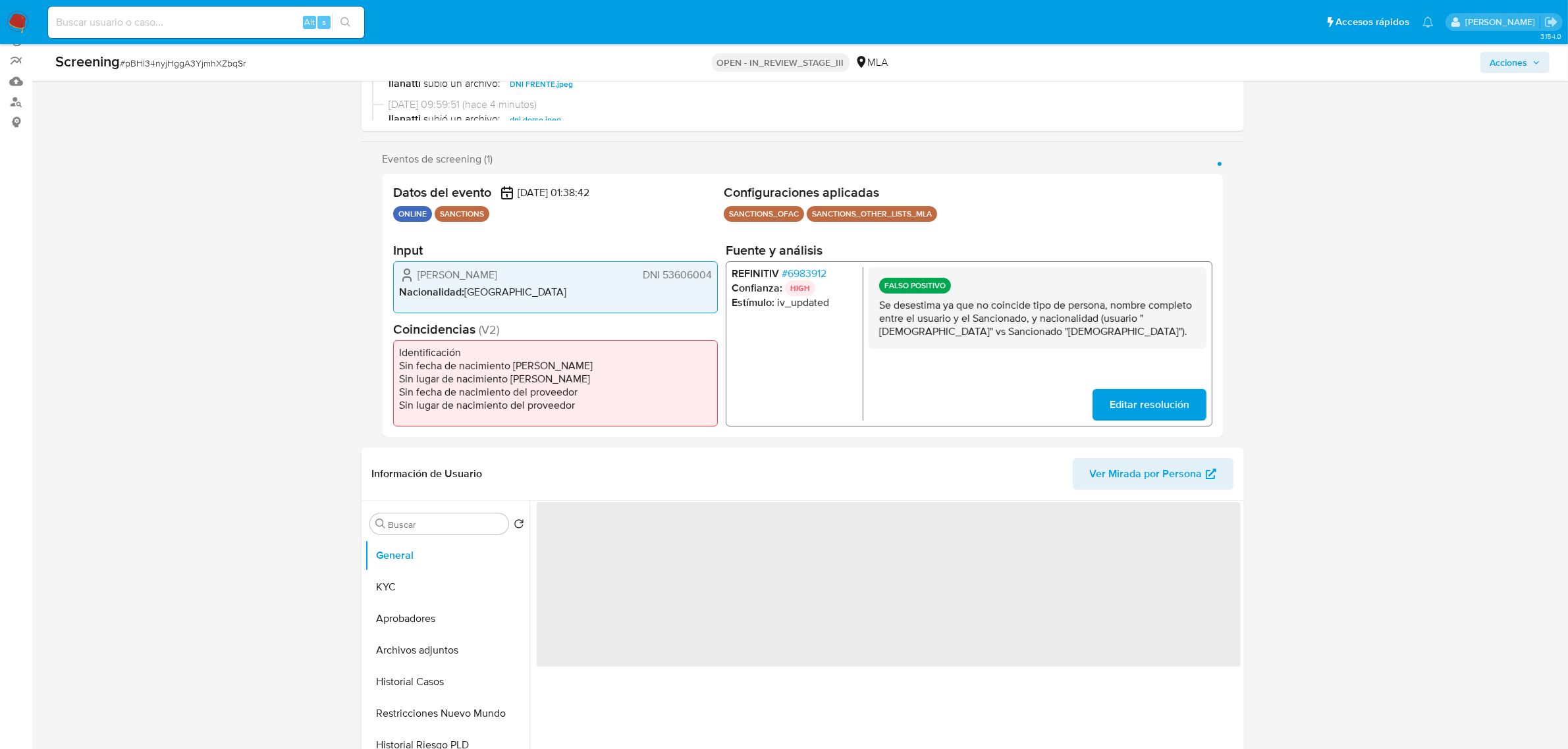
scroll to position [329, 0]
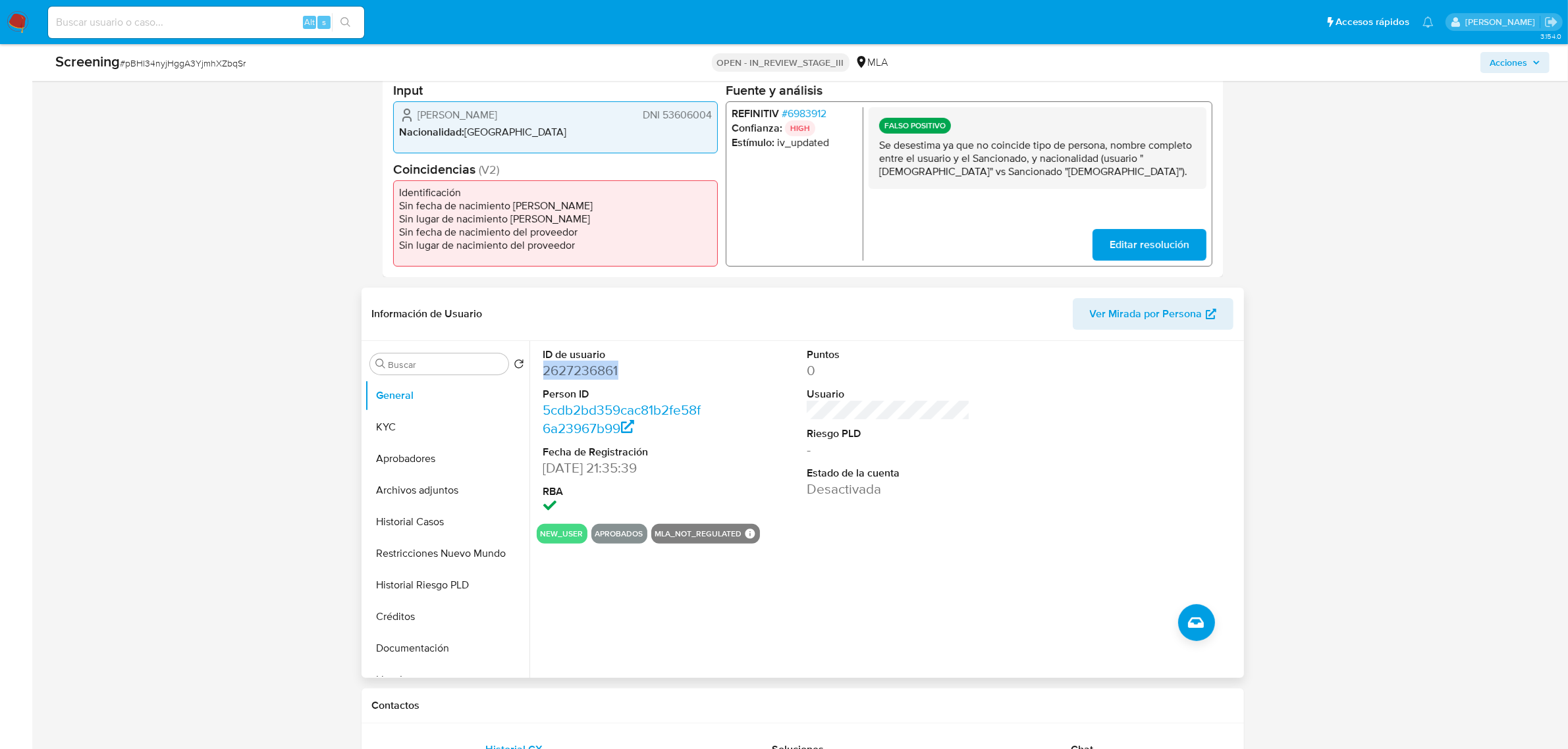
drag, startPoint x: 627, startPoint y: 369, endPoint x: 545, endPoint y: 374, distance: 82.2
click at [545, 374] on dd "2627236861" at bounding box center [625, 370] width 163 height 18
copy dd "2627236861"
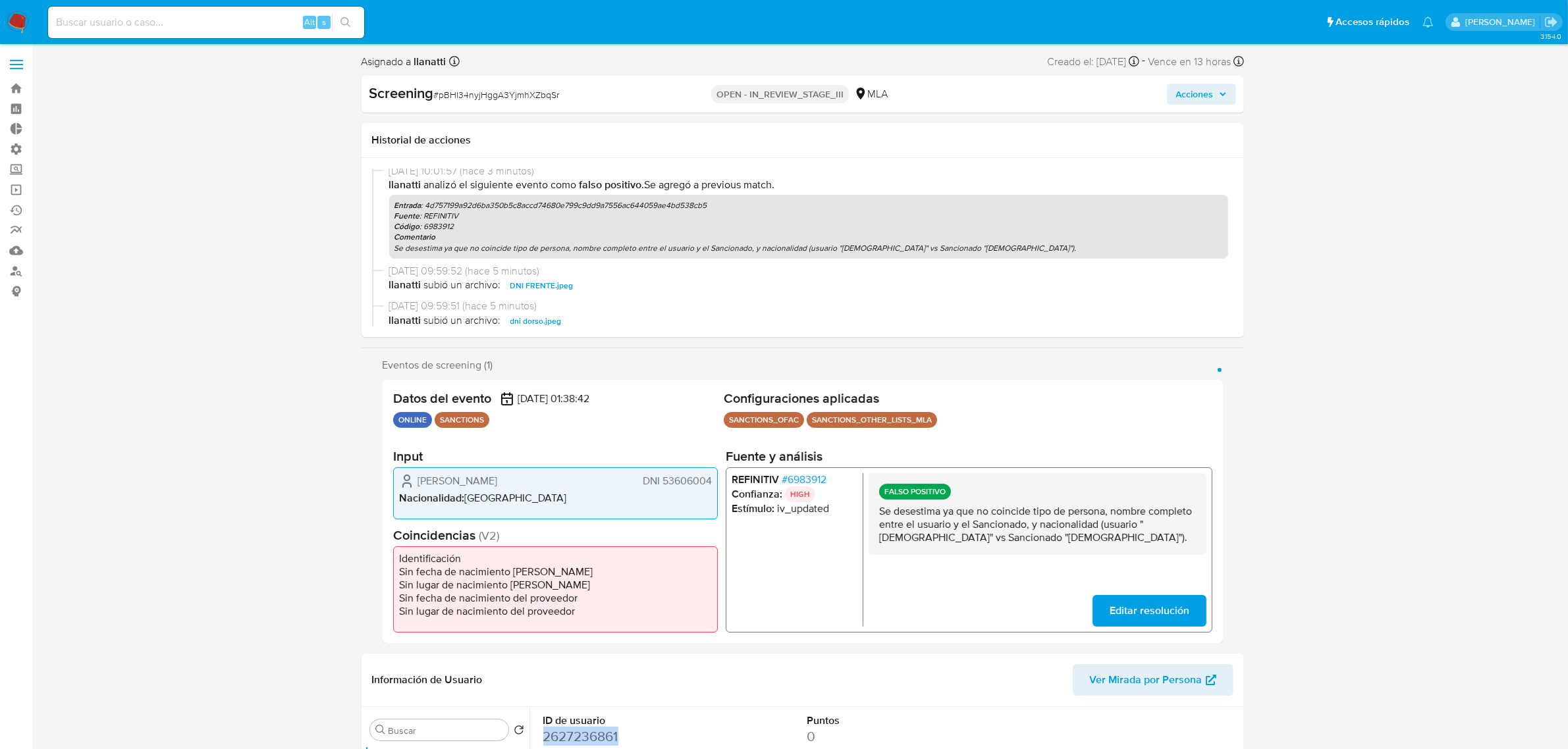
scroll to position [0, 0]
drag, startPoint x: 661, startPoint y: 481, endPoint x: 712, endPoint y: 481, distance: 51.0
click at [712, 481] on div "Isabella Ojeda DNI 53606004 Nacionalidad : Argentina" at bounding box center [555, 492] width 325 height 52
drag, startPoint x: 447, startPoint y: 481, endPoint x: 415, endPoint y: 481, distance: 32.0
click at [415, 481] on div "Isabella Ojeda DNI 53606004" at bounding box center [555, 481] width 313 height 16
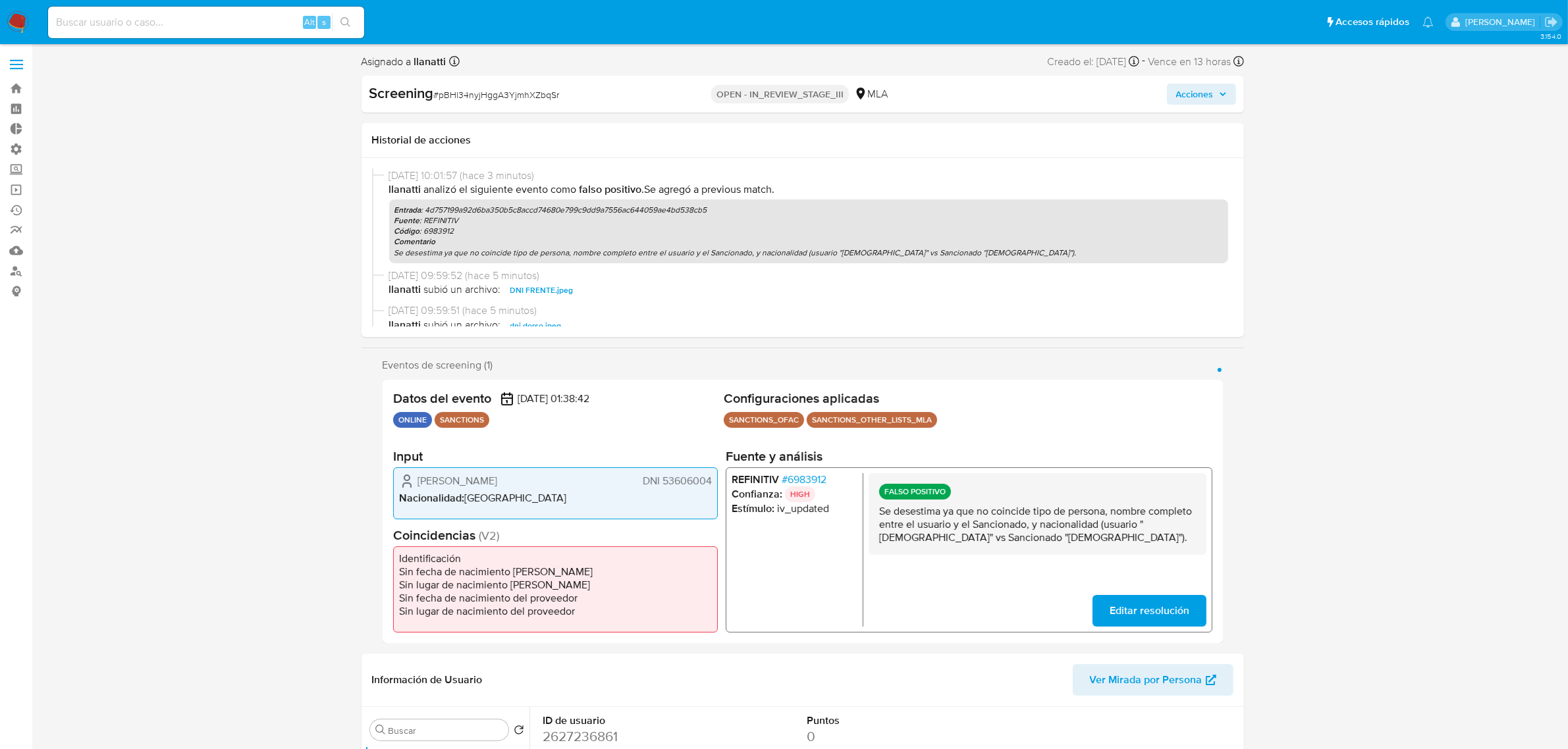
click at [790, 476] on span "# 6983912" at bounding box center [803, 479] width 45 height 13
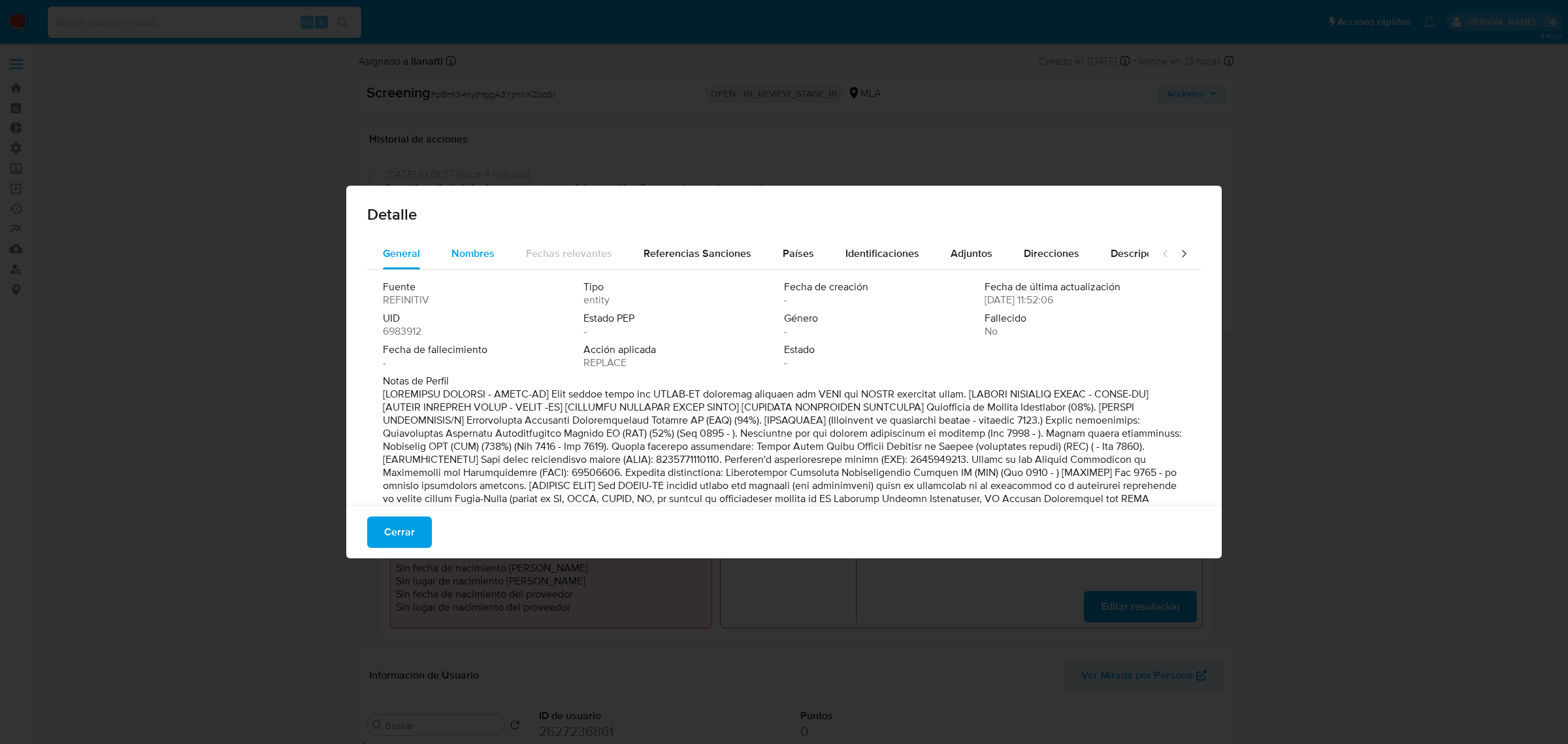
click at [484, 254] on span "Nombres" at bounding box center [473, 253] width 43 height 15
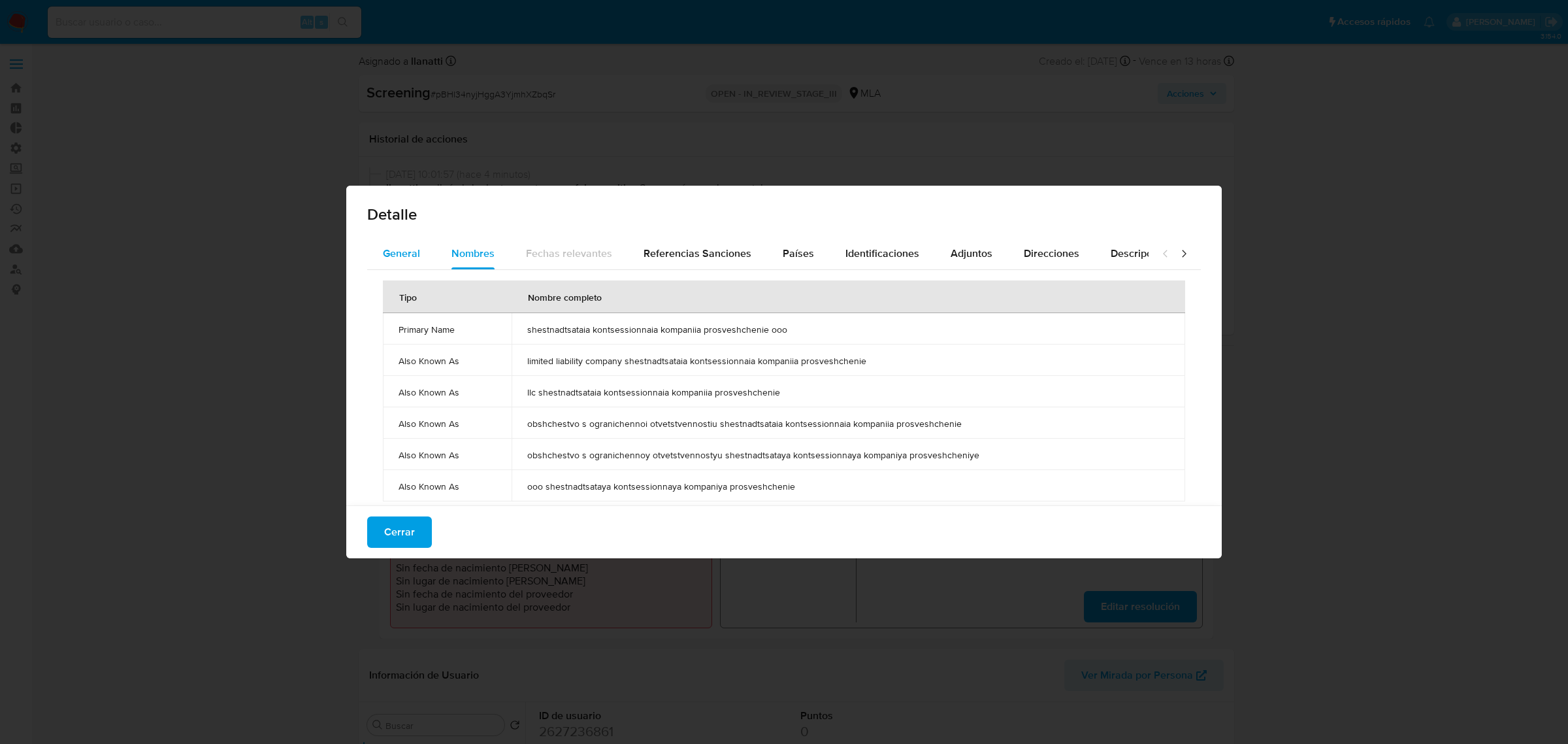
click at [375, 260] on button "General" at bounding box center [401, 253] width 69 height 31
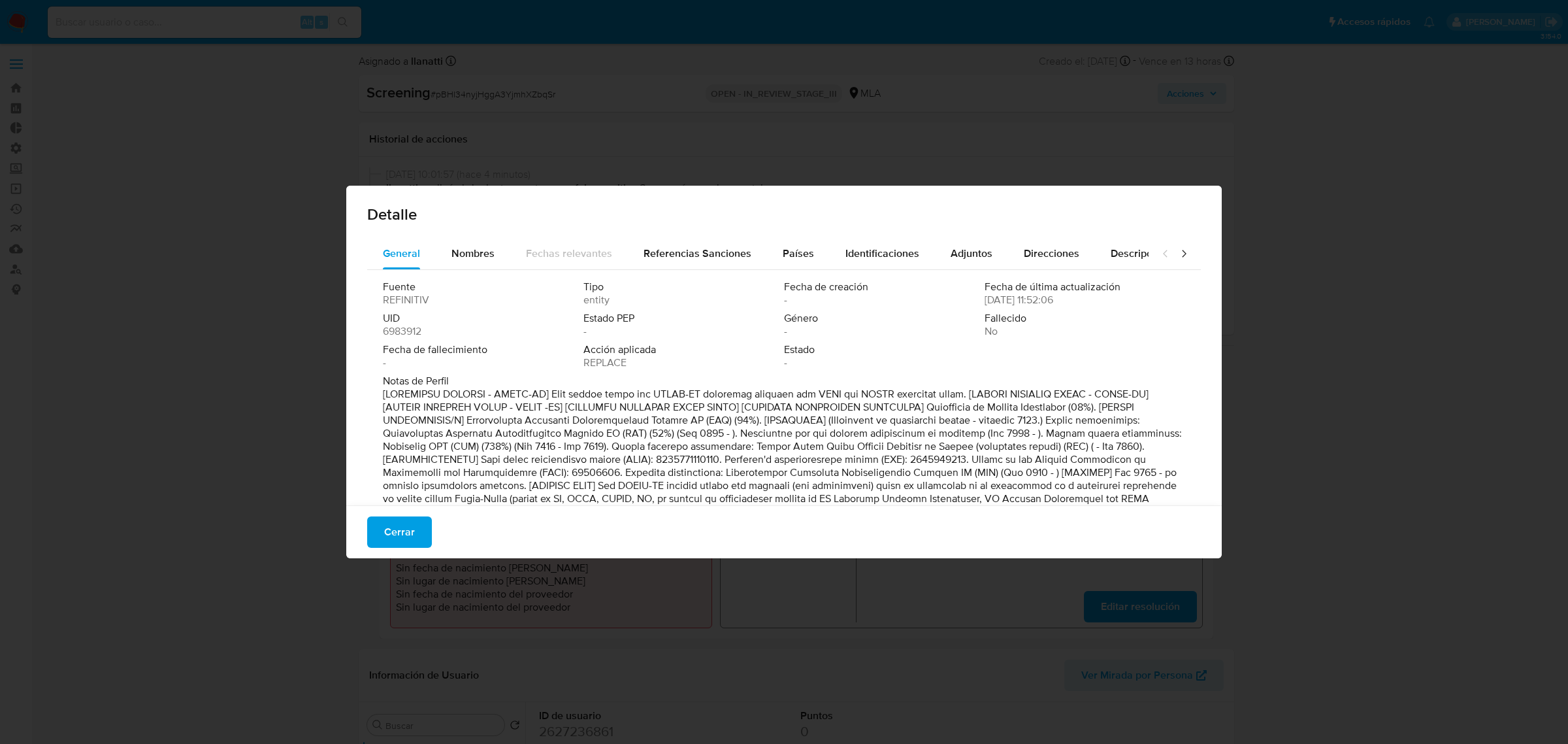
drag, startPoint x: 510, startPoint y: 420, endPoint x: 739, endPoint y: 420, distance: 229.0
click at [384, 537] on span "Cerrar" at bounding box center [399, 532] width 31 height 29
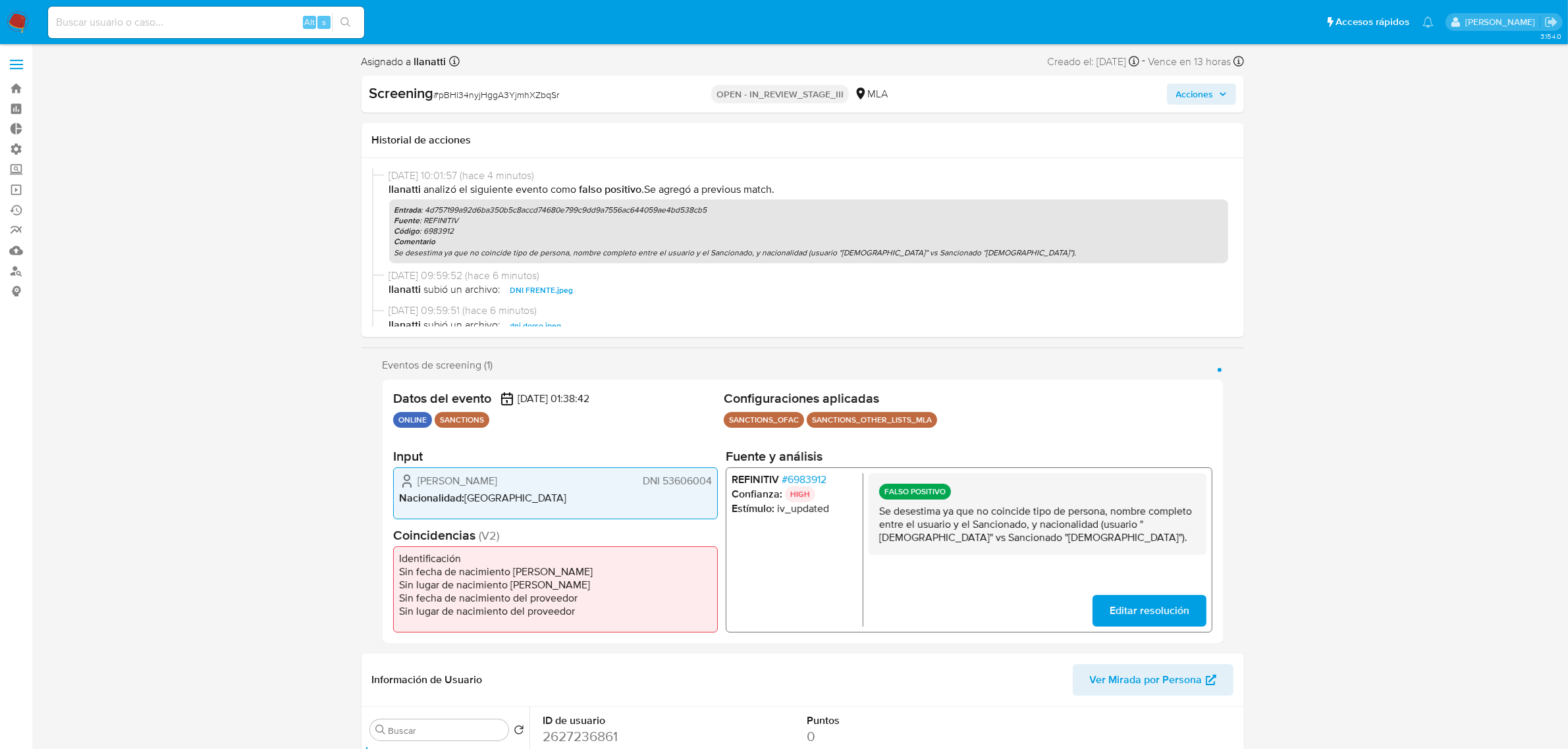
click at [1203, 100] on span "Acciones" at bounding box center [1195, 94] width 38 height 21
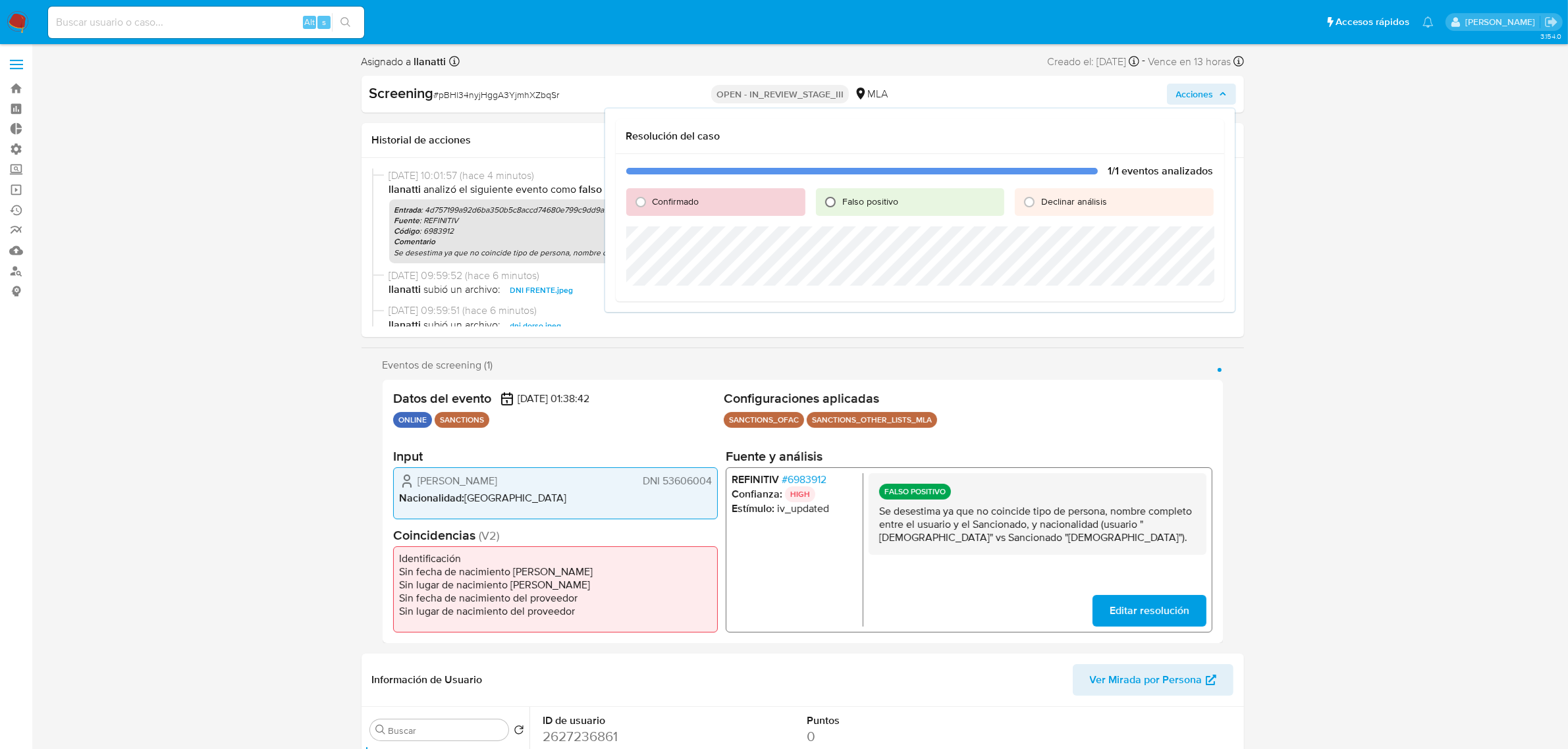
click at [832, 199] on input "Falso positivo" at bounding box center [830, 201] width 21 height 21
radio input "true"
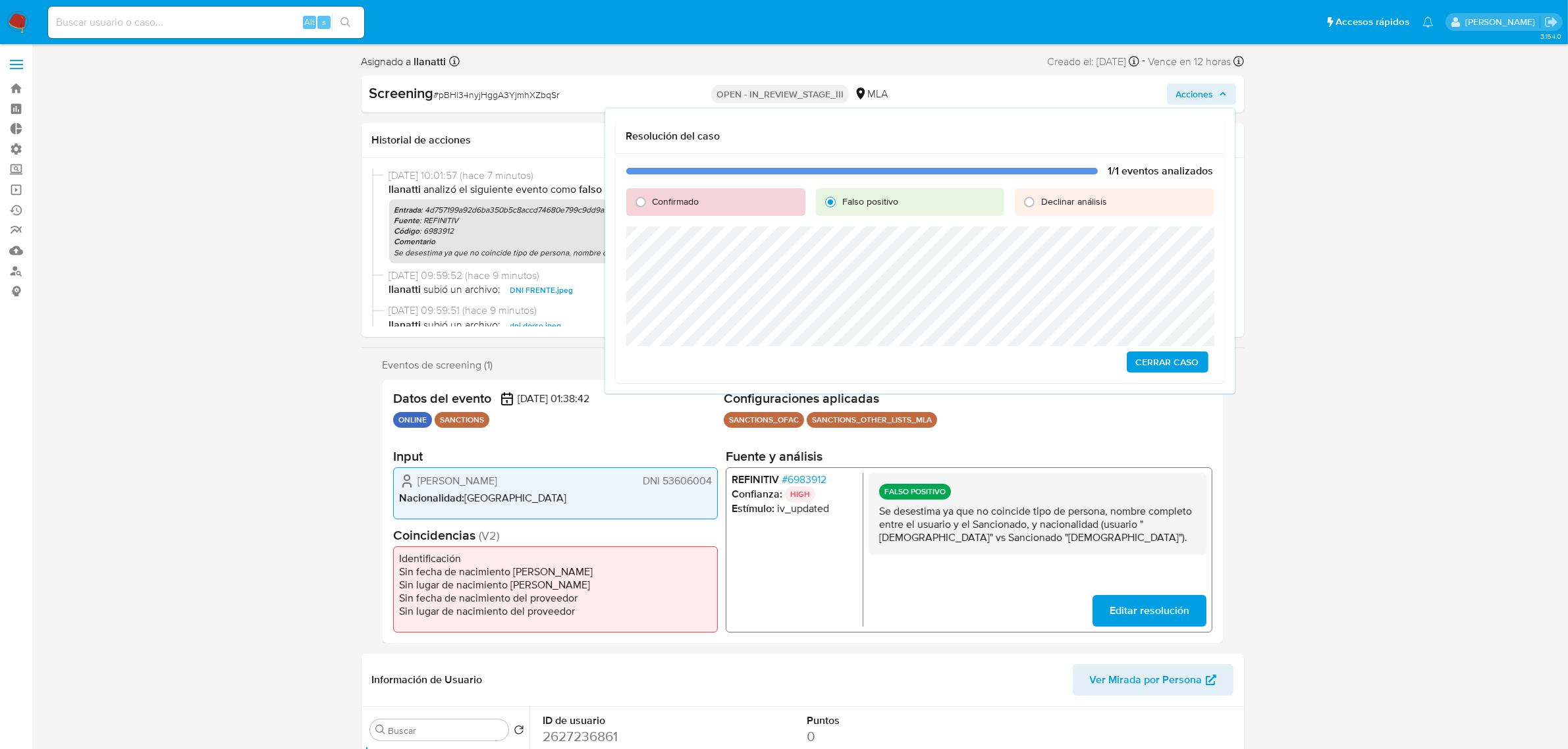
click at [1169, 359] on span "Cerrar Caso" at bounding box center [1167, 361] width 63 height 18
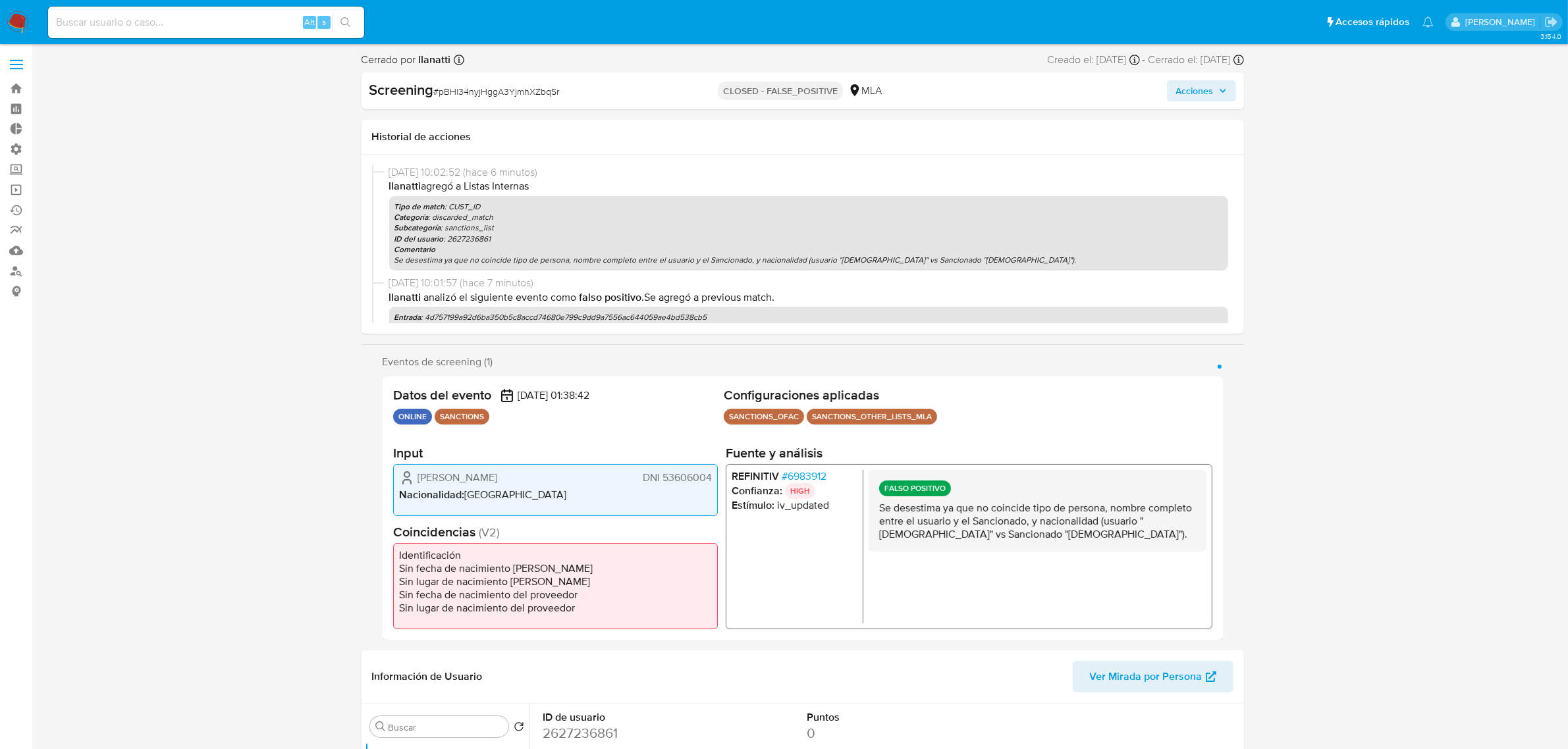
select select "10"
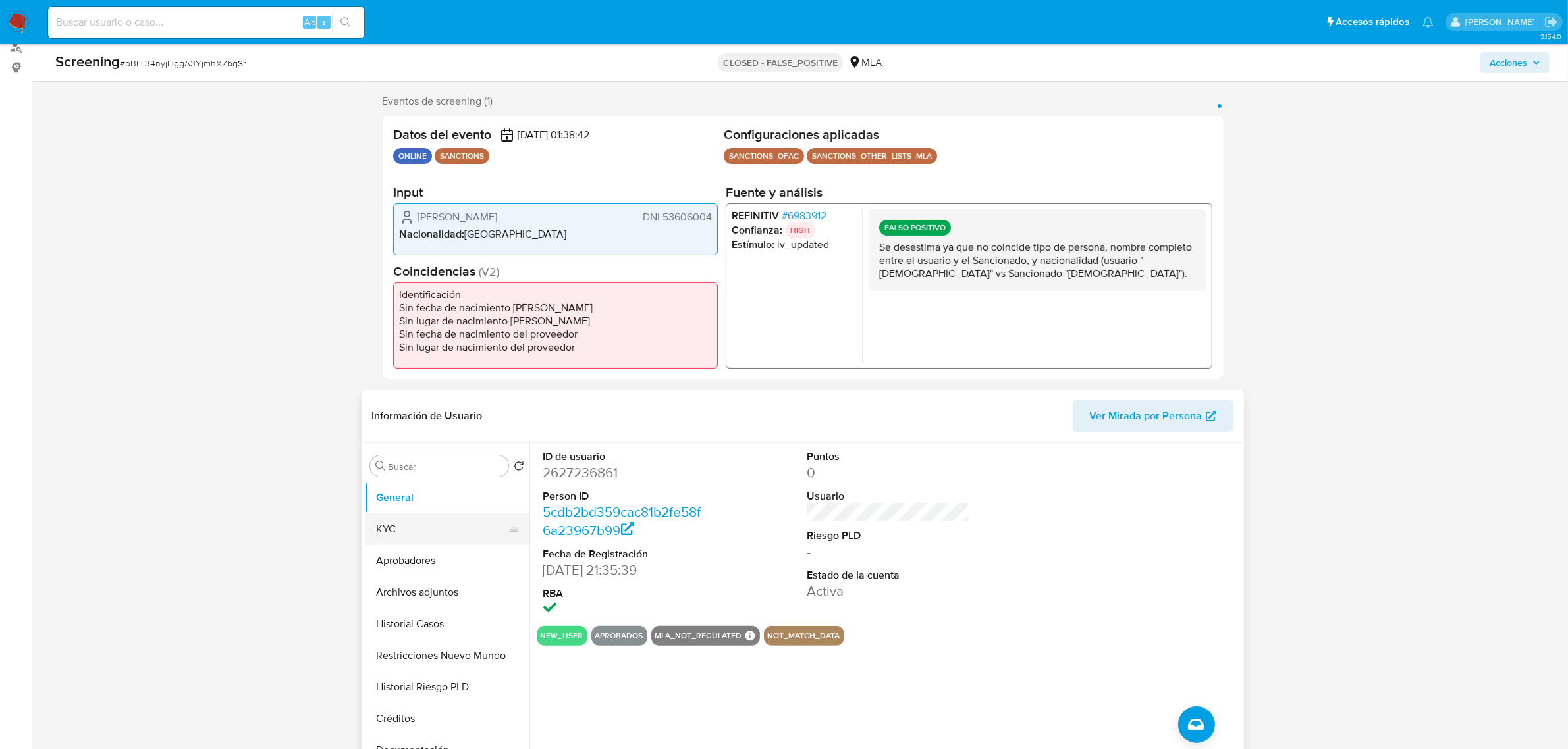
scroll to position [247, 0]
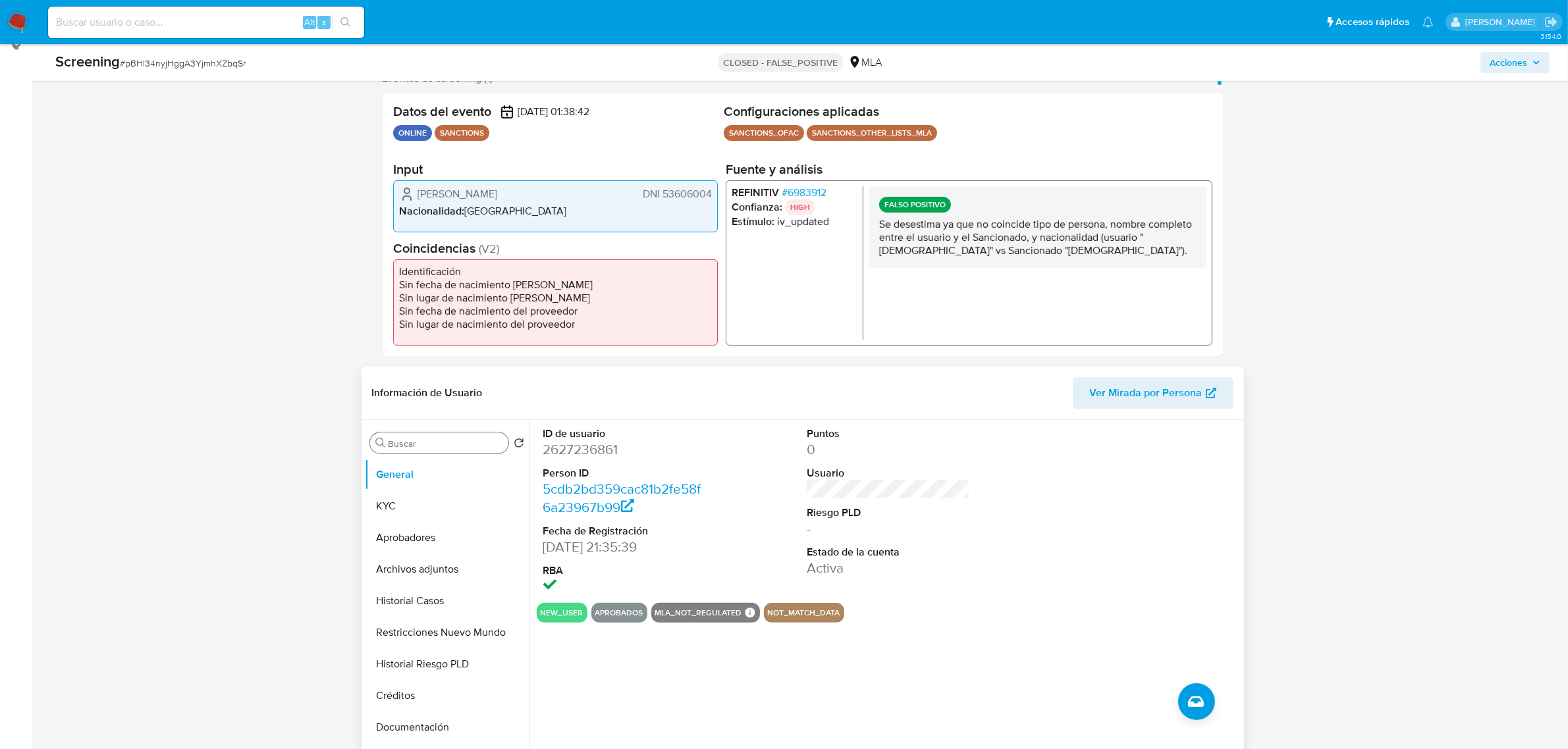
click at [404, 441] on input "Buscar" at bounding box center [445, 444] width 114 height 12
type input "re"
click at [405, 502] on button "Aprobadores" at bounding box center [442, 505] width 154 height 31
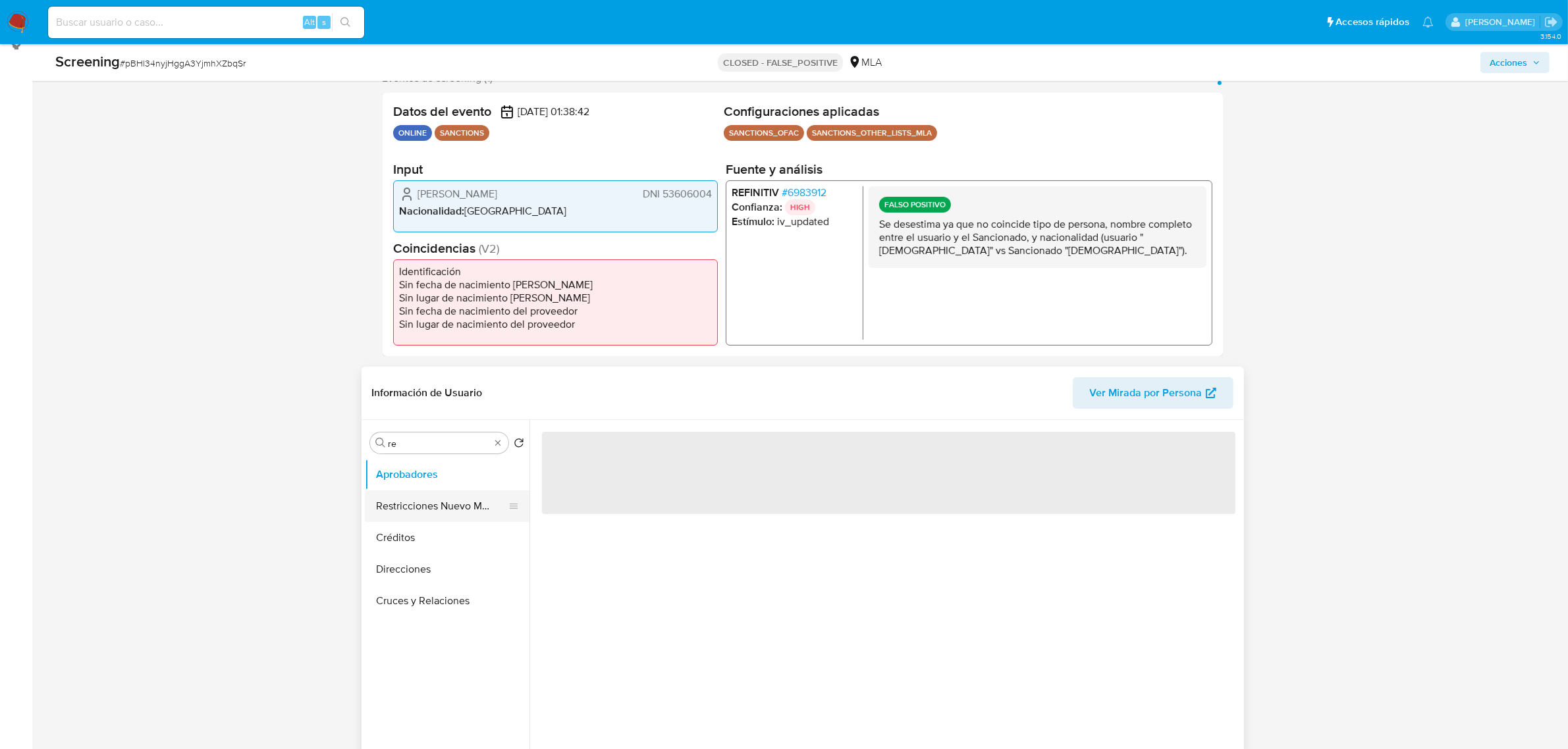
click at [428, 507] on button "Restricciones Nuevo Mundo" at bounding box center [442, 505] width 154 height 31
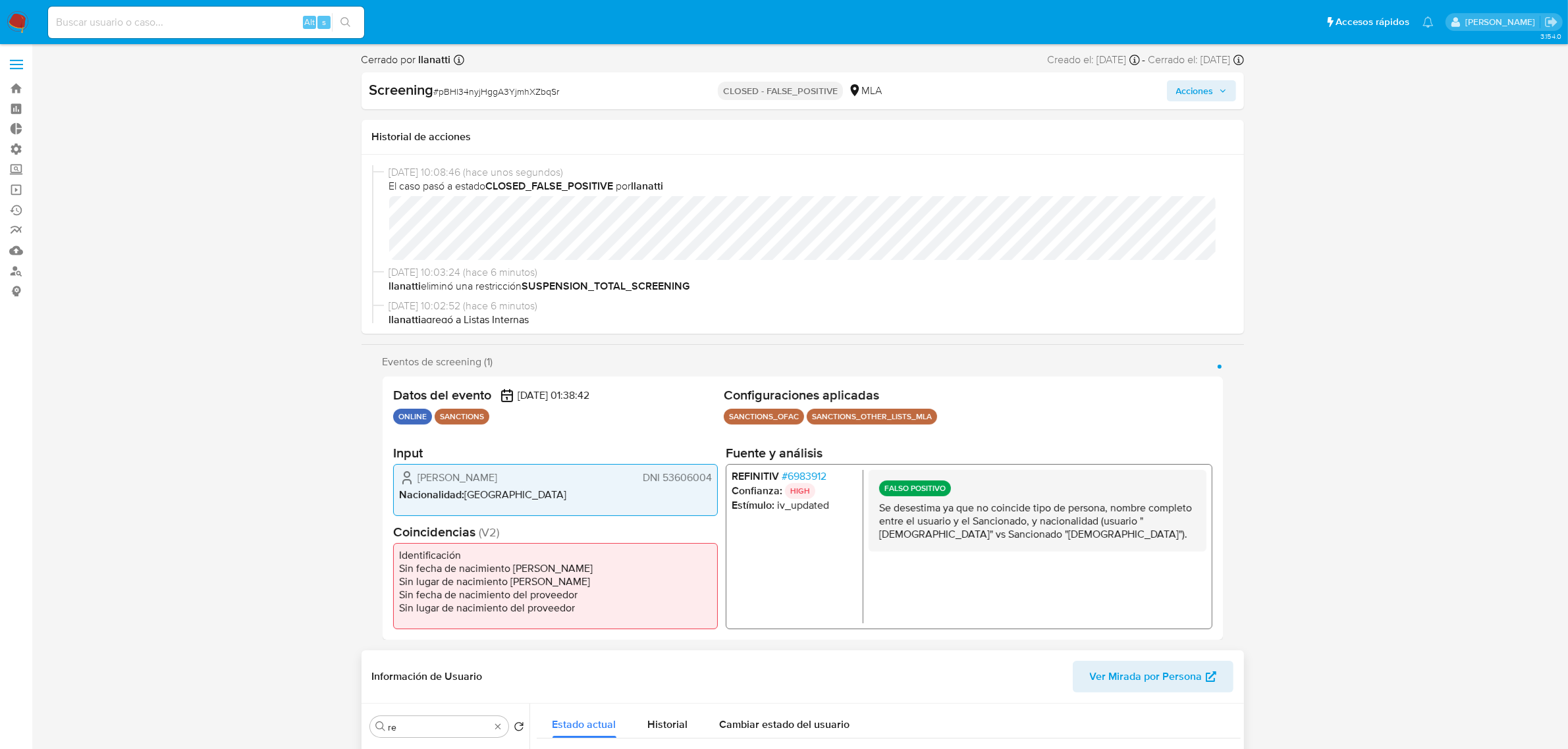
scroll to position [82, 0]
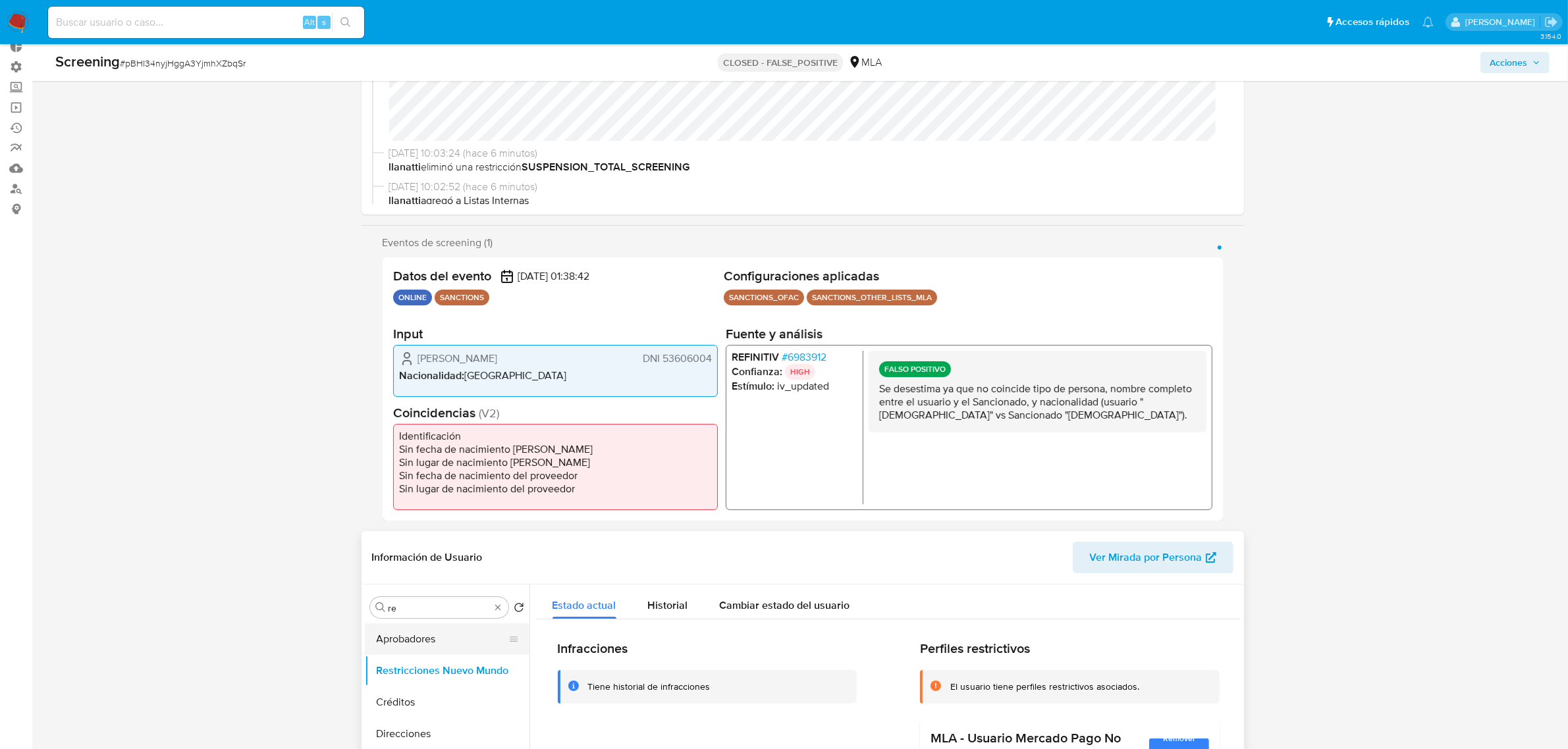
click at [469, 652] on button "Aprobadores" at bounding box center [442, 638] width 154 height 31
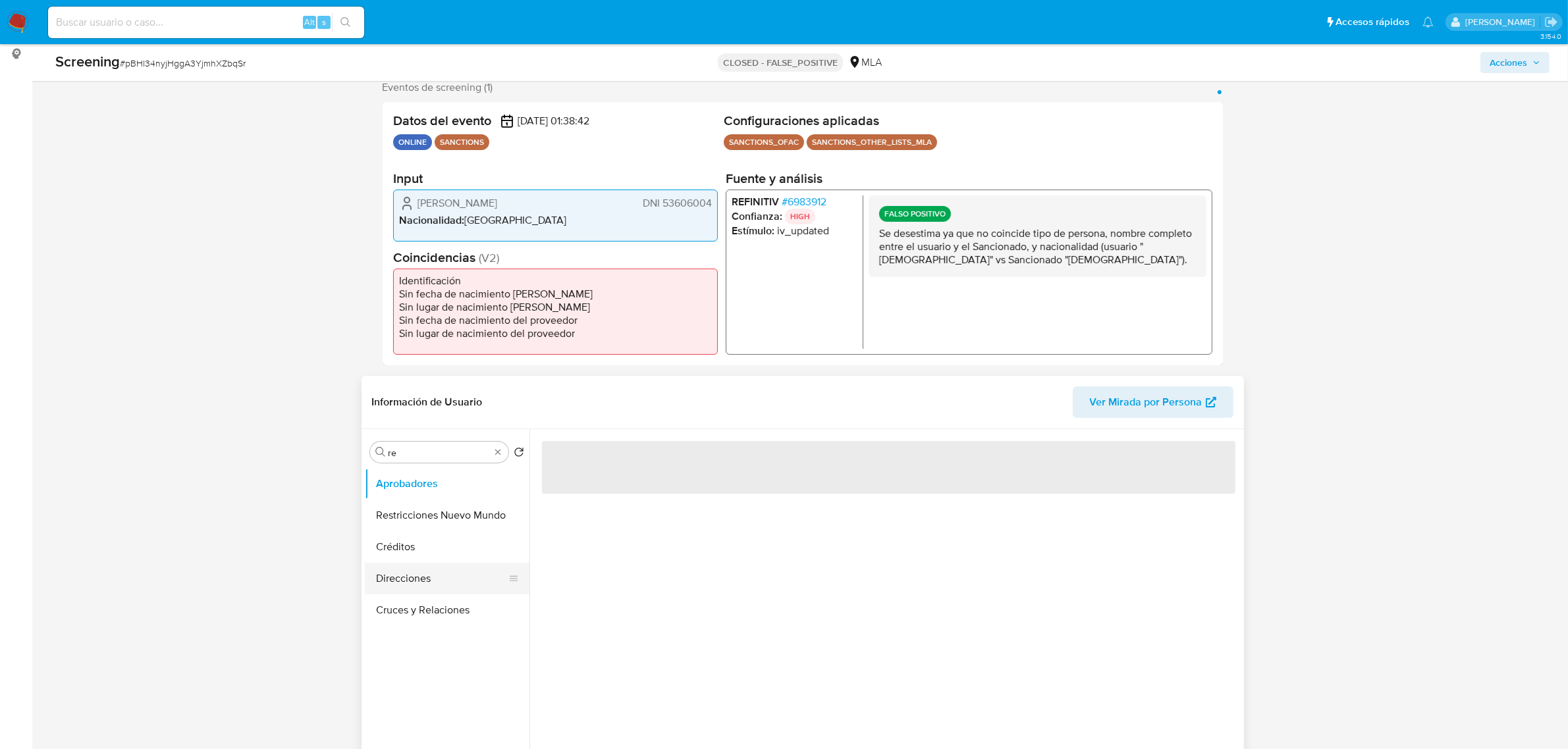
scroll to position [247, 0]
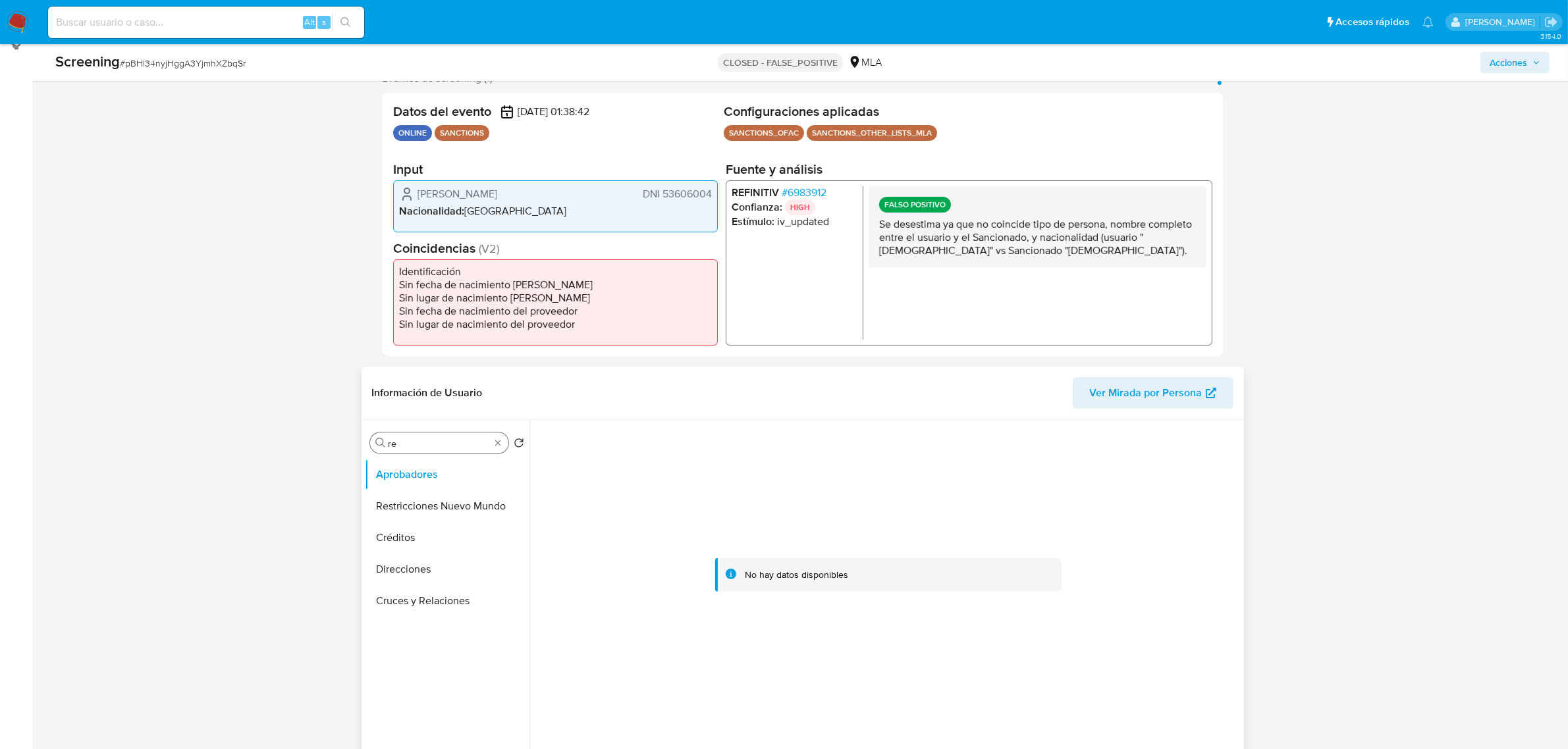
click at [498, 436] on div "Buscar re" at bounding box center [439, 443] width 138 height 21
click at [447, 485] on button "General" at bounding box center [442, 474] width 154 height 31
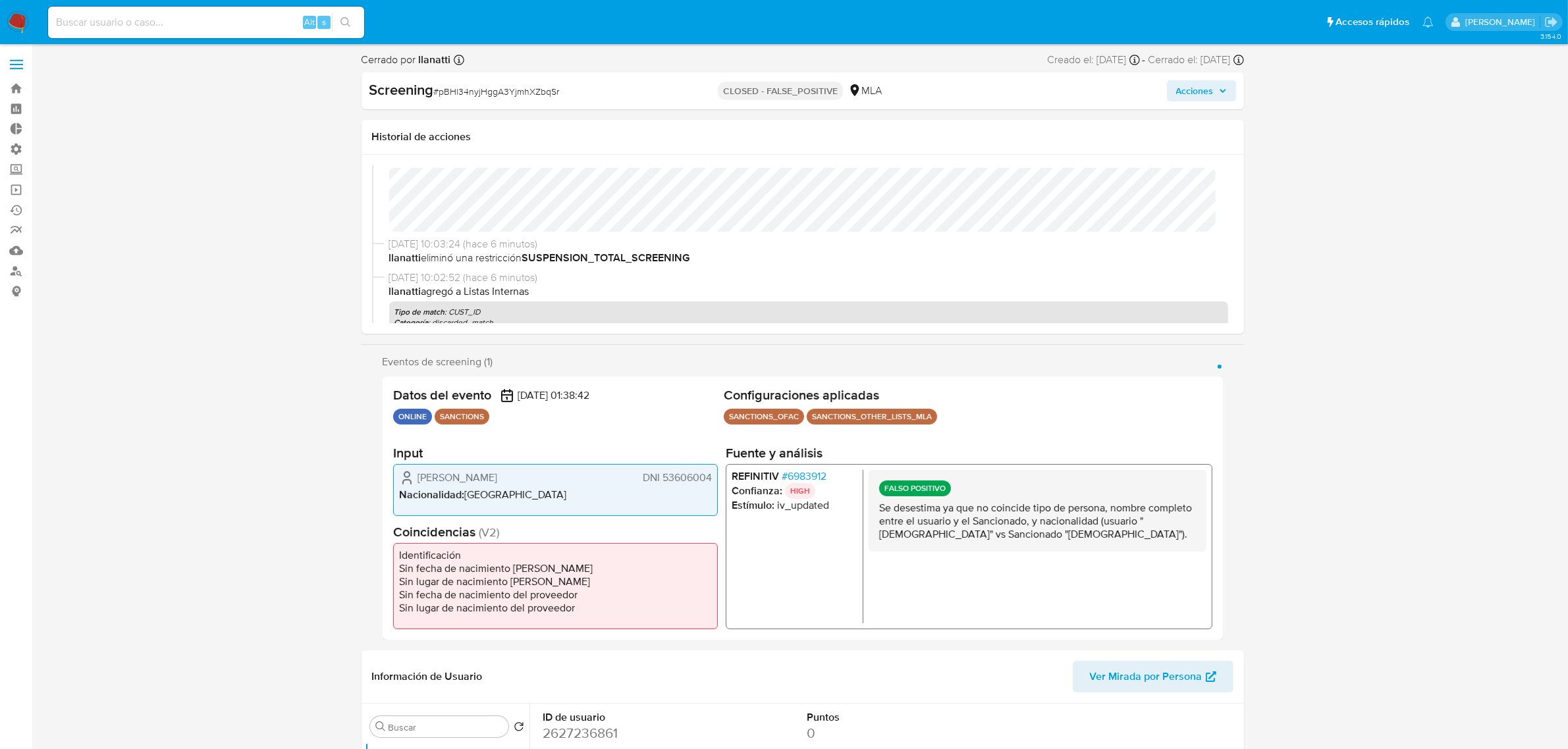
scroll to position [0, 0]
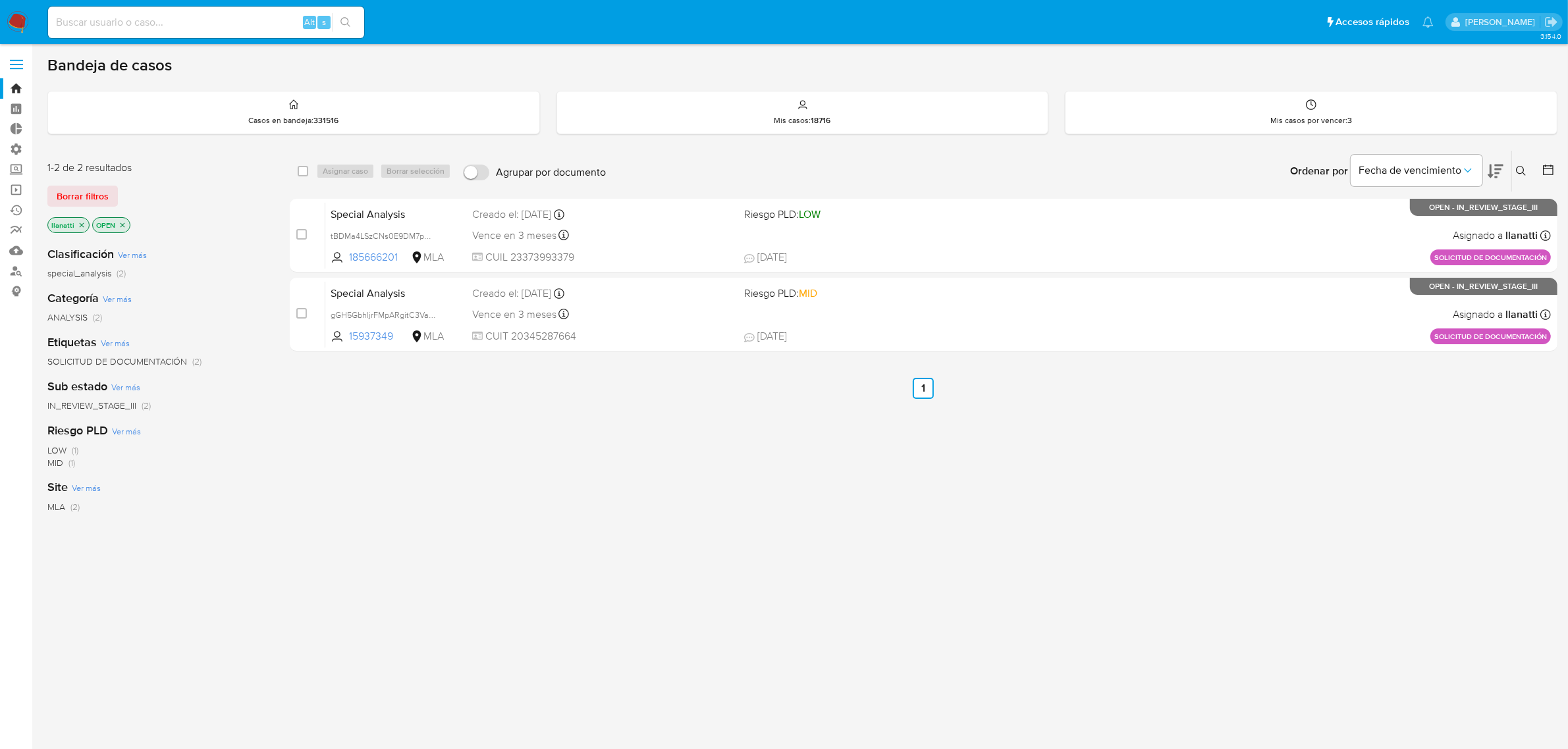
click at [121, 225] on icon "close-filter" at bounding box center [122, 225] width 8 height 8
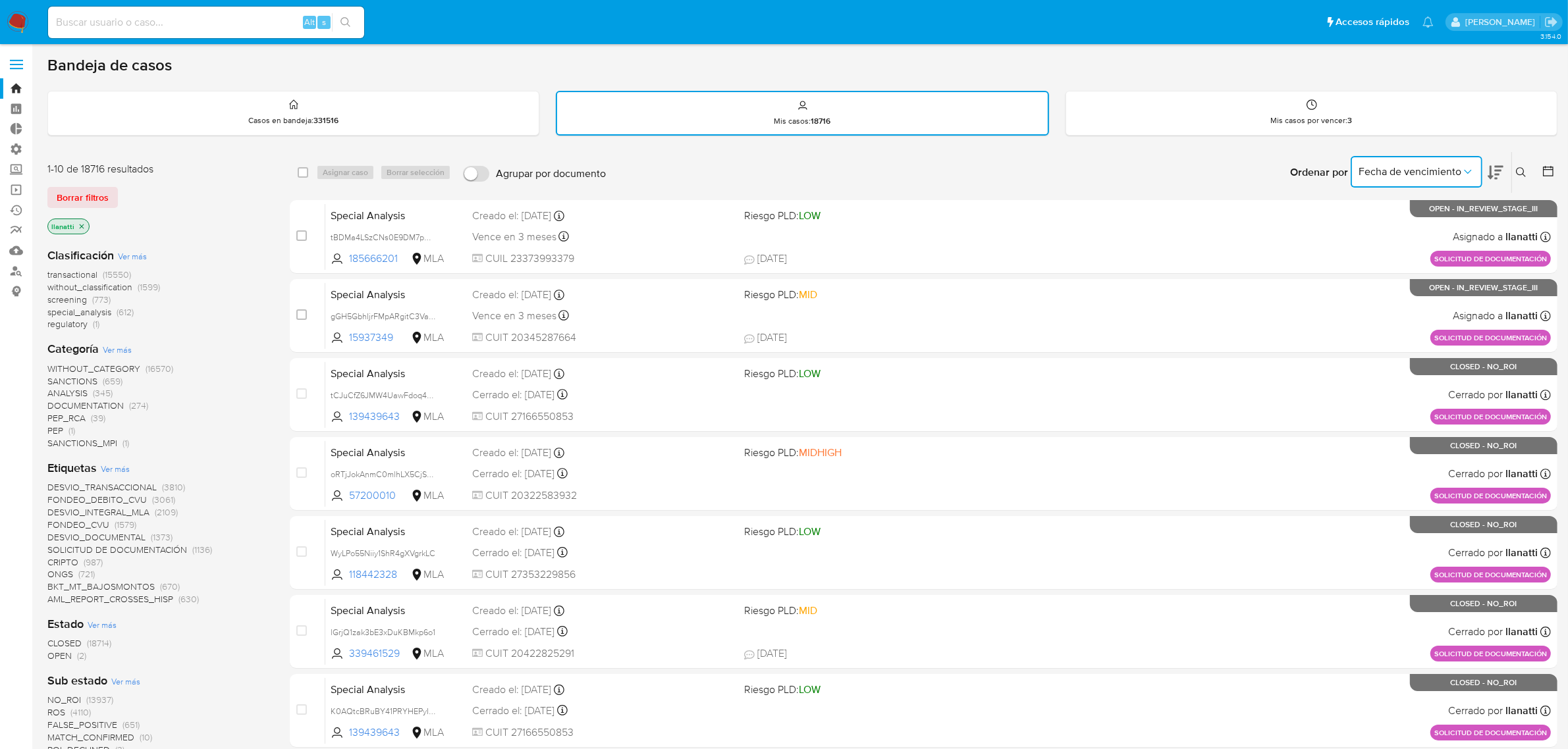
click at [1417, 165] on span "Fecha de vencimiento" at bounding box center [1409, 172] width 103 height 13
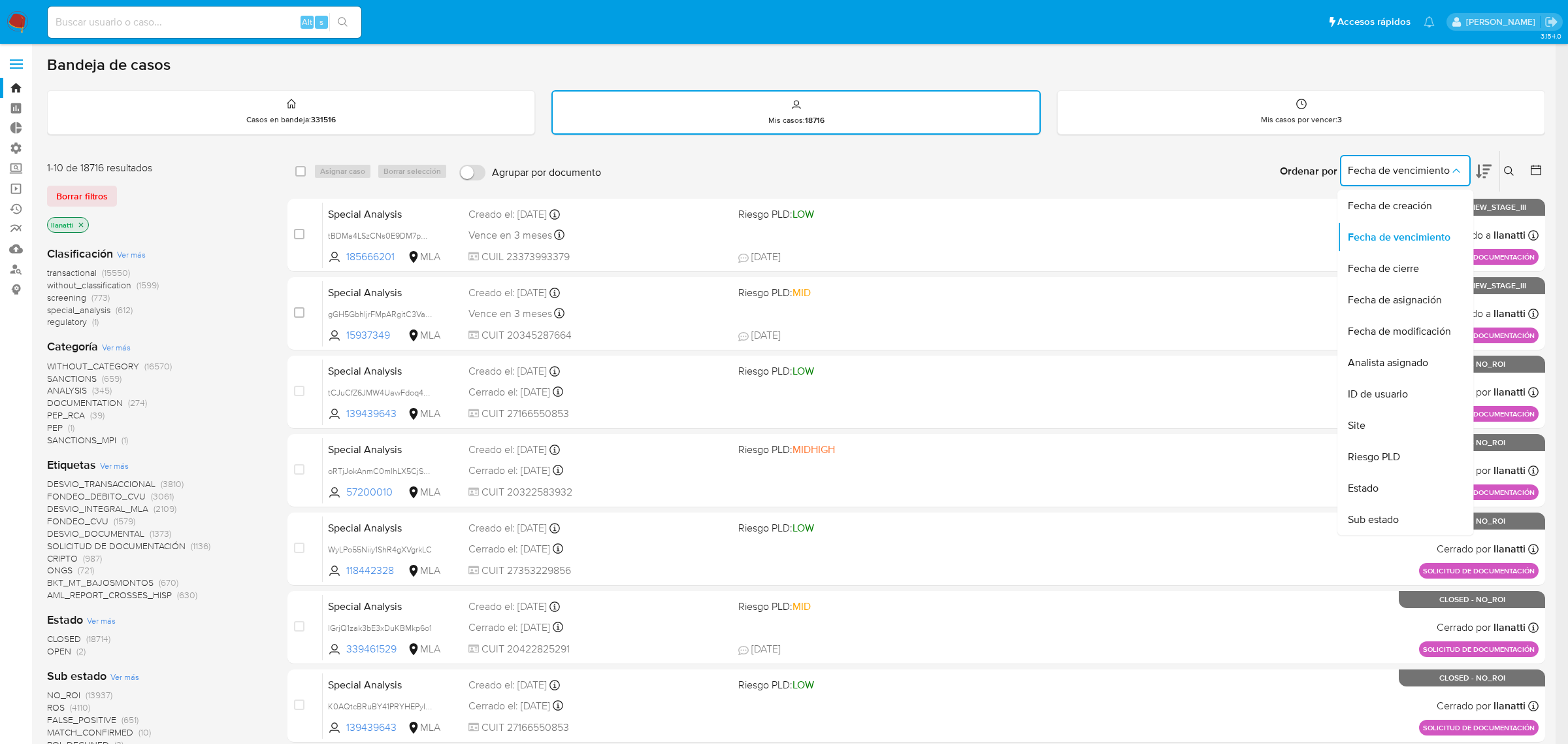
click at [1403, 186] on div "Fecha de creación Fecha de vencimiento Fecha de cierre Fecha de asignación Fech…" at bounding box center [1405, 360] width 136 height 349
click at [1399, 206] on span "Fecha de creación" at bounding box center [1390, 206] width 84 height 13
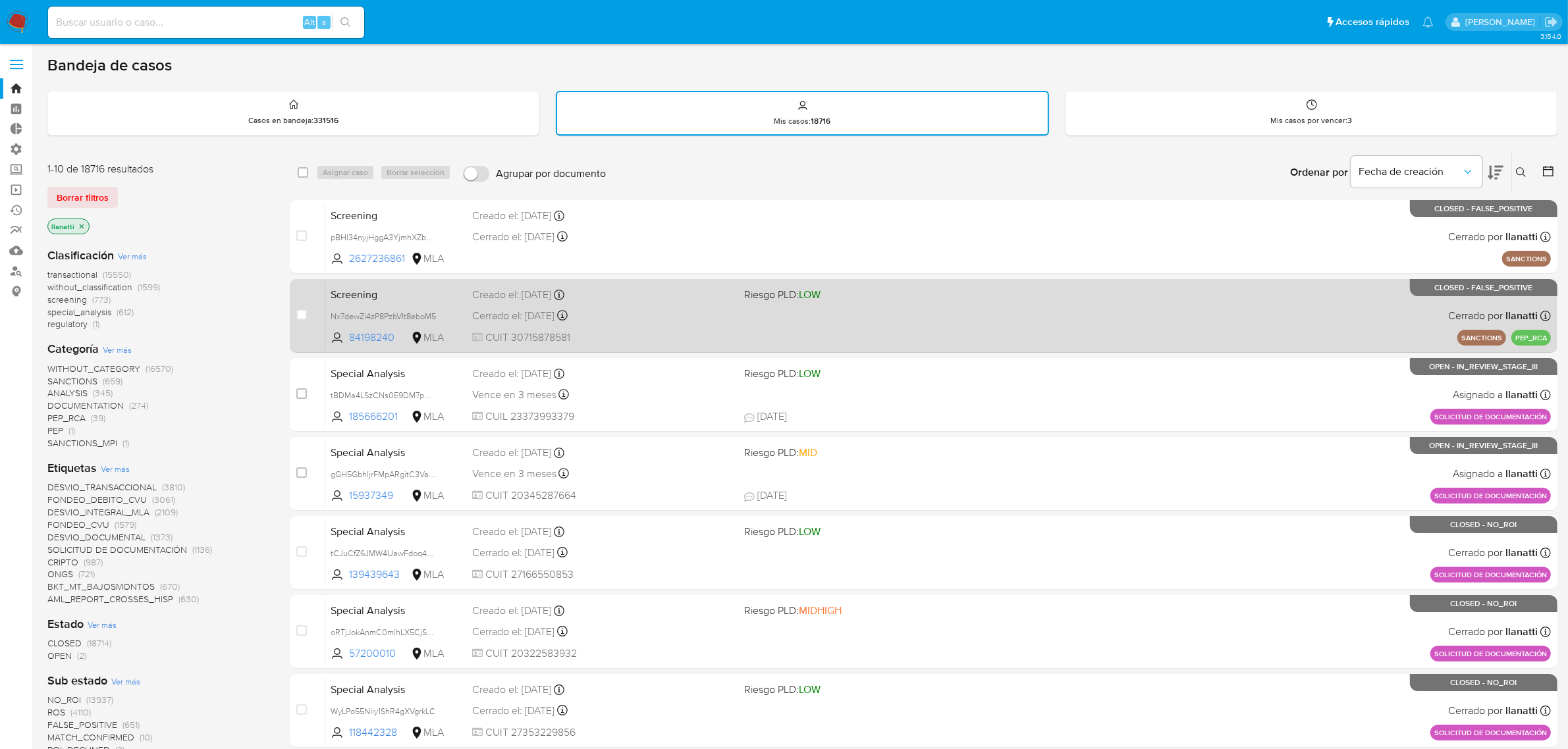
click at [934, 336] on div "Screening Nx7dewZi4zP8PzbVIt8eboM5 84198240 MLA Riesgo PLD: LOW Creado el: [DAT…" at bounding box center [938, 315] width 1225 height 66
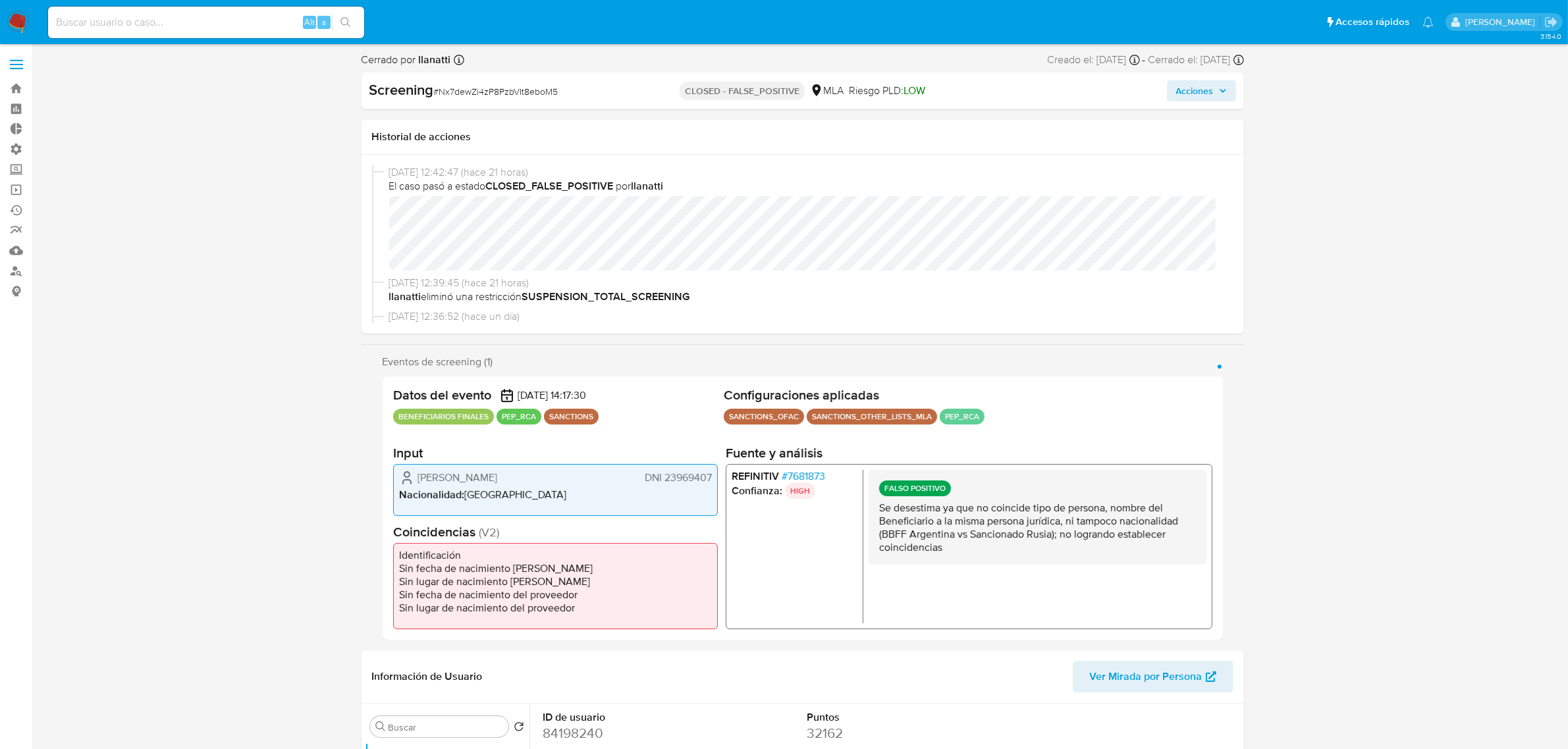
select select "10"
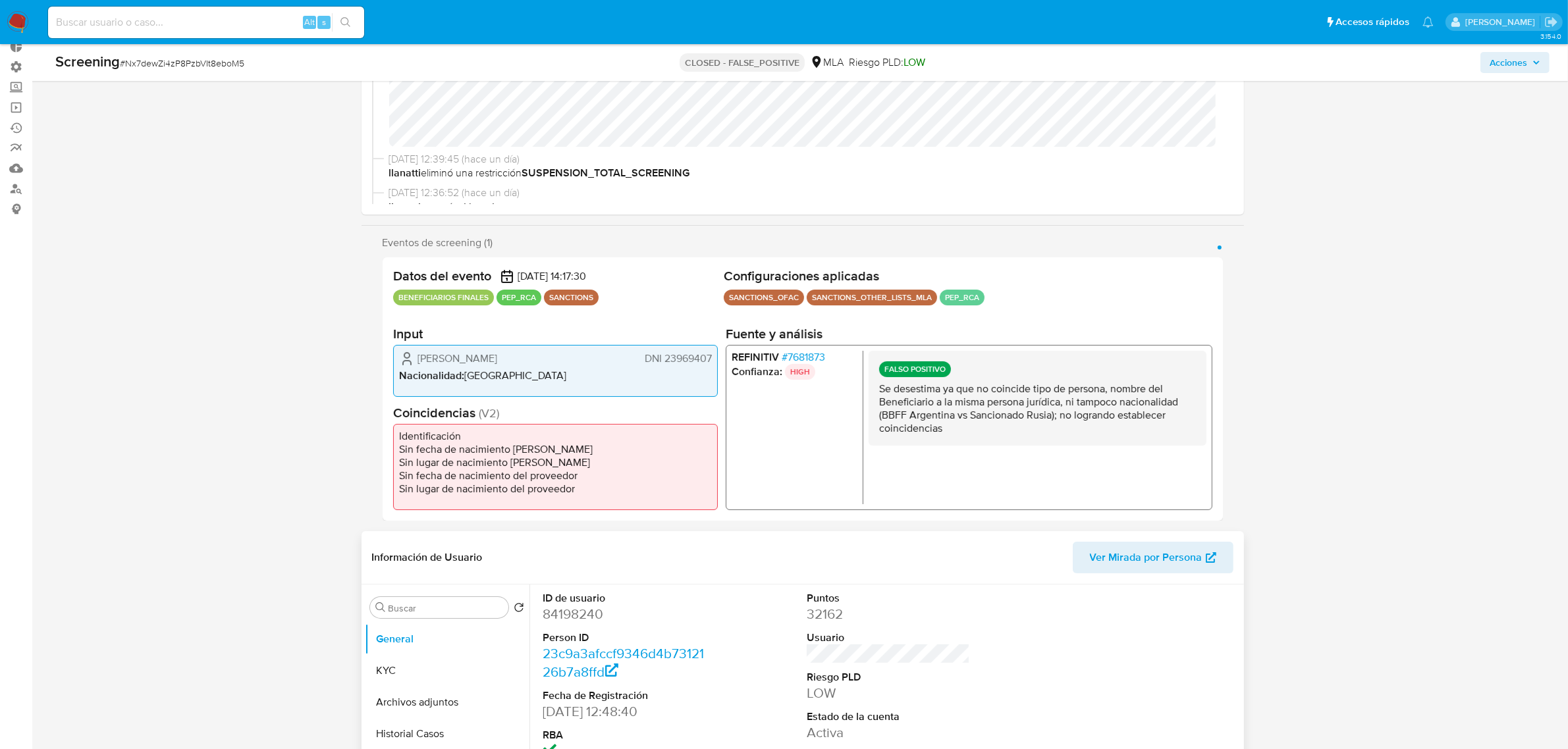
scroll to position [164, 0]
